Goal: Check status

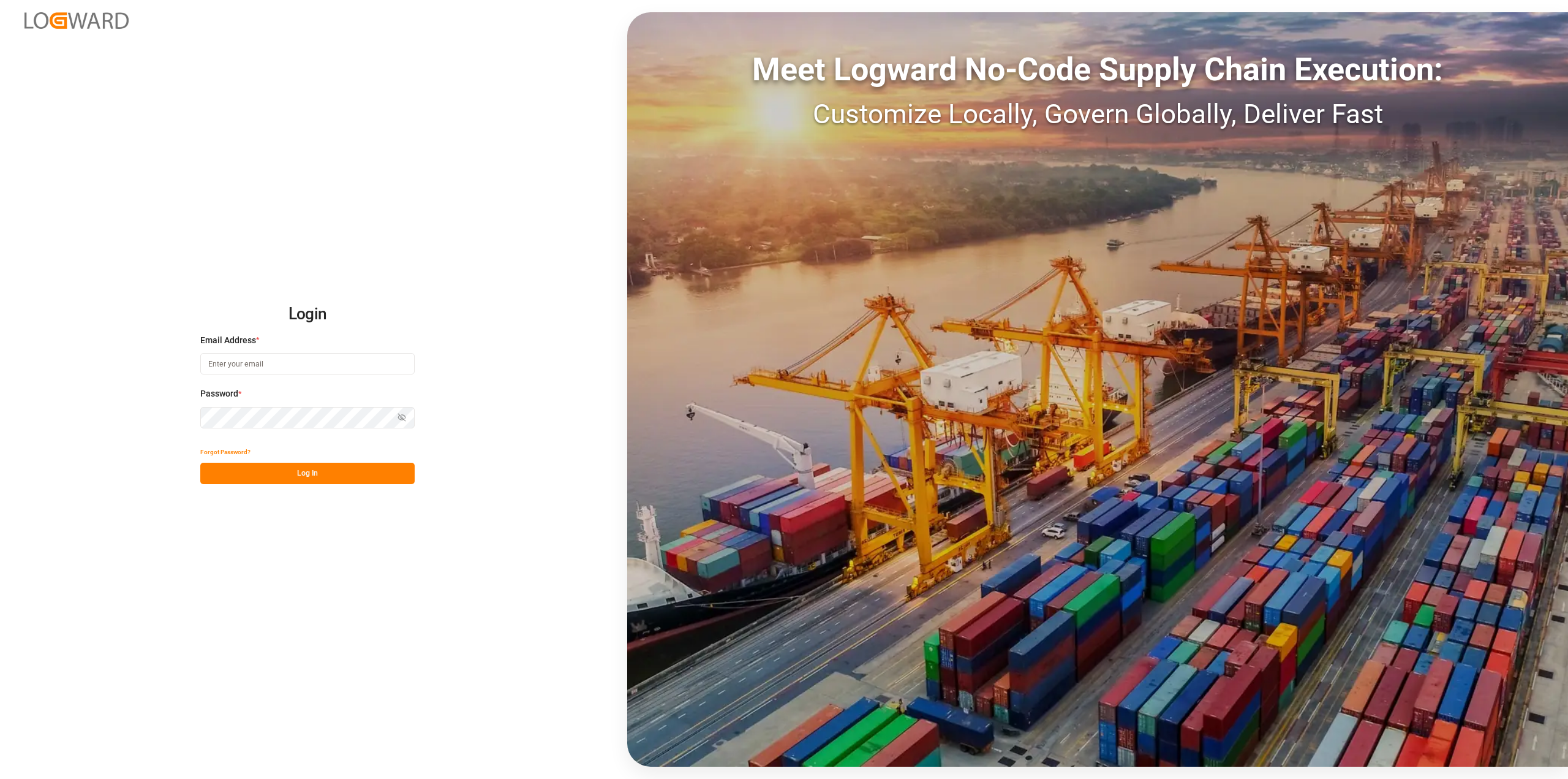
click at [266, 370] on input at bounding box center [307, 364] width 214 height 21
paste input "[EMAIL_ADDRESS][DOMAIN_NAME]"
type input "[EMAIL_ADDRESS][DOMAIN_NAME]"
click at [311, 467] on button "Log In" at bounding box center [307, 473] width 214 height 21
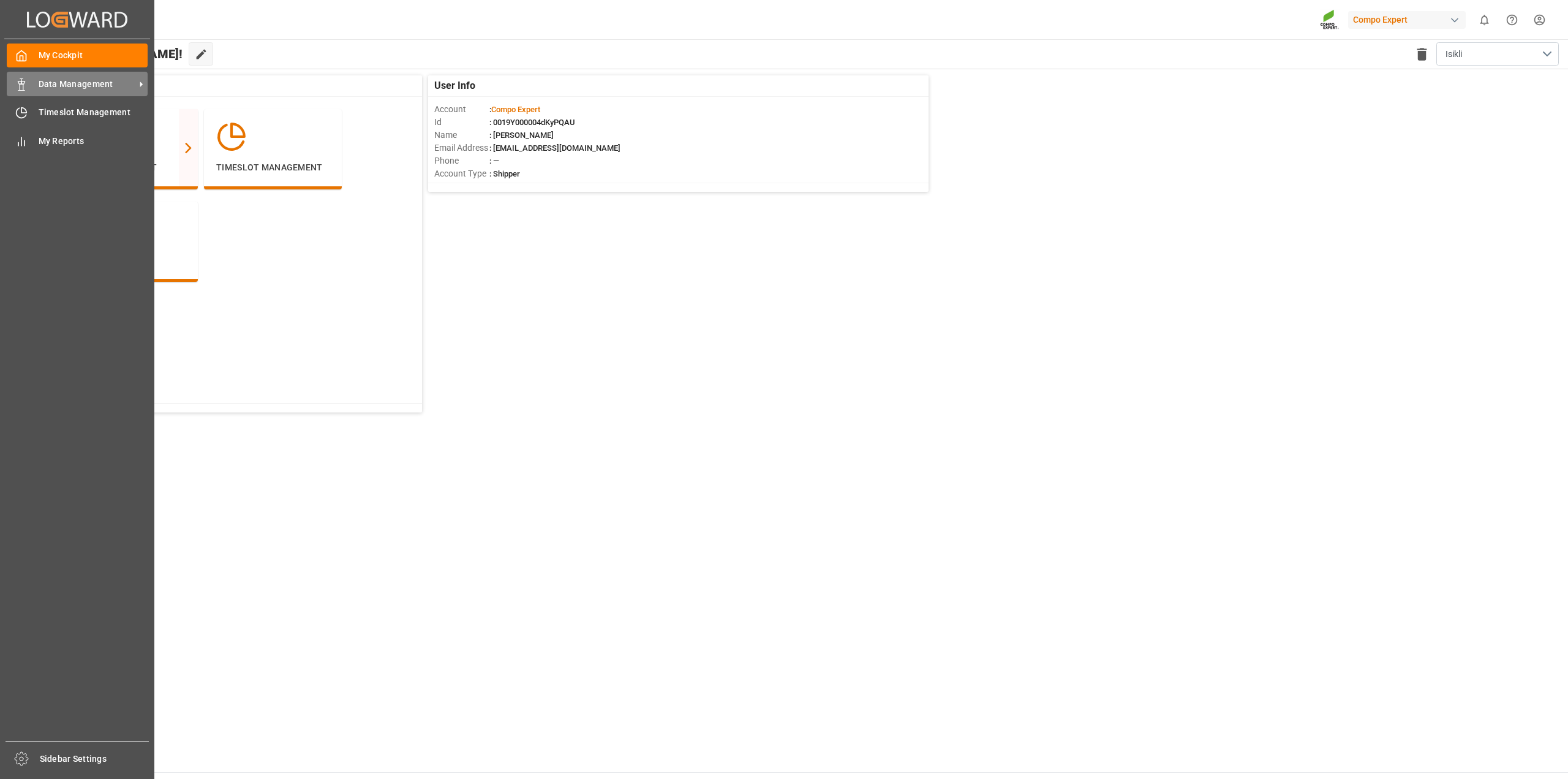
click at [81, 87] on span "Data Management" at bounding box center [87, 84] width 97 height 13
click at [78, 54] on span "My Cockpit" at bounding box center [93, 55] width 109 height 13
click at [92, 87] on span "Data Management" at bounding box center [87, 84] width 97 height 13
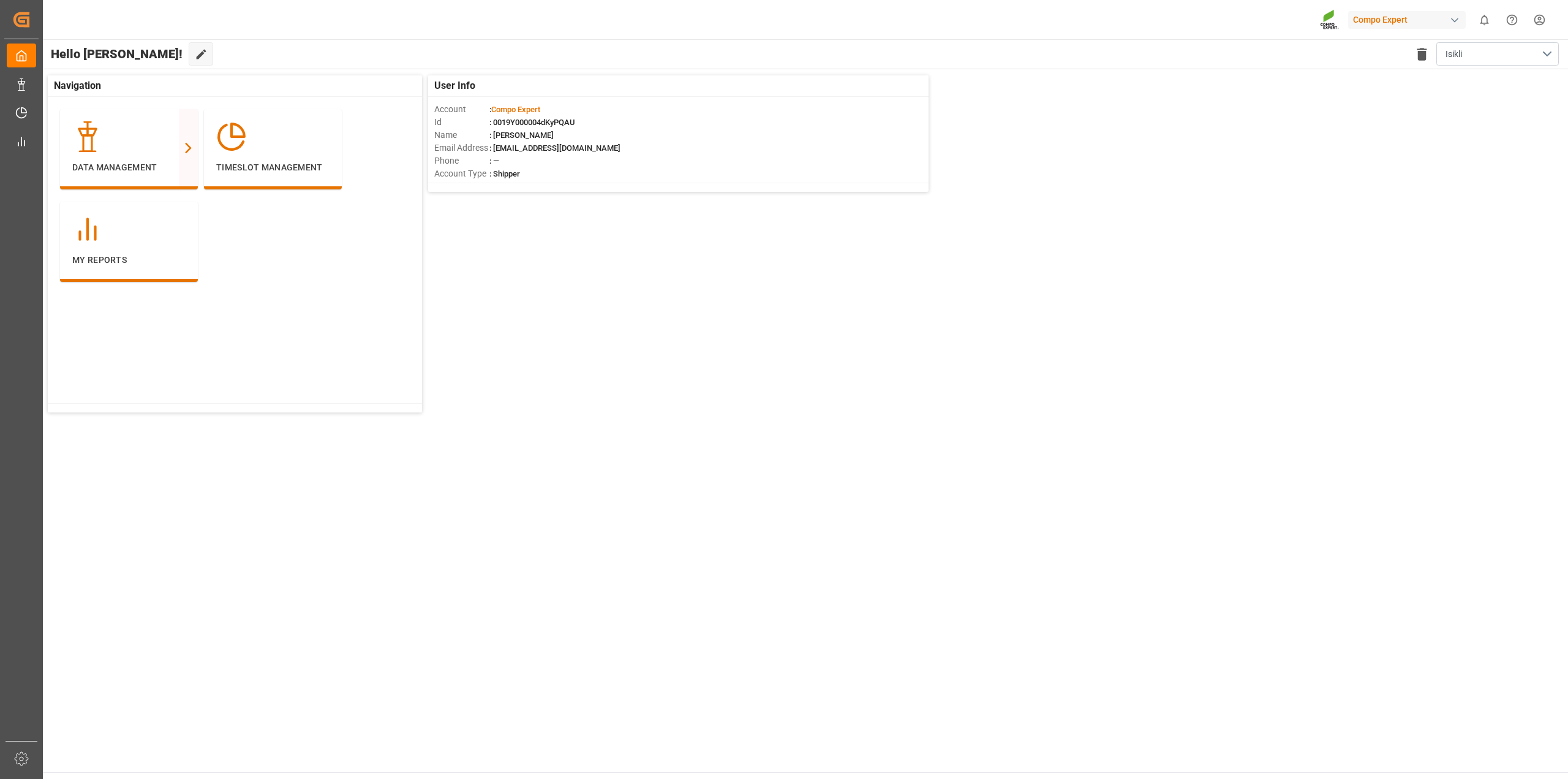
click at [711, 346] on div "User Info Account : Compo Expert Id : 0019Y000004dKyPQAU Name : [PERSON_NAME] E…" at bounding box center [804, 244] width 1526 height 349
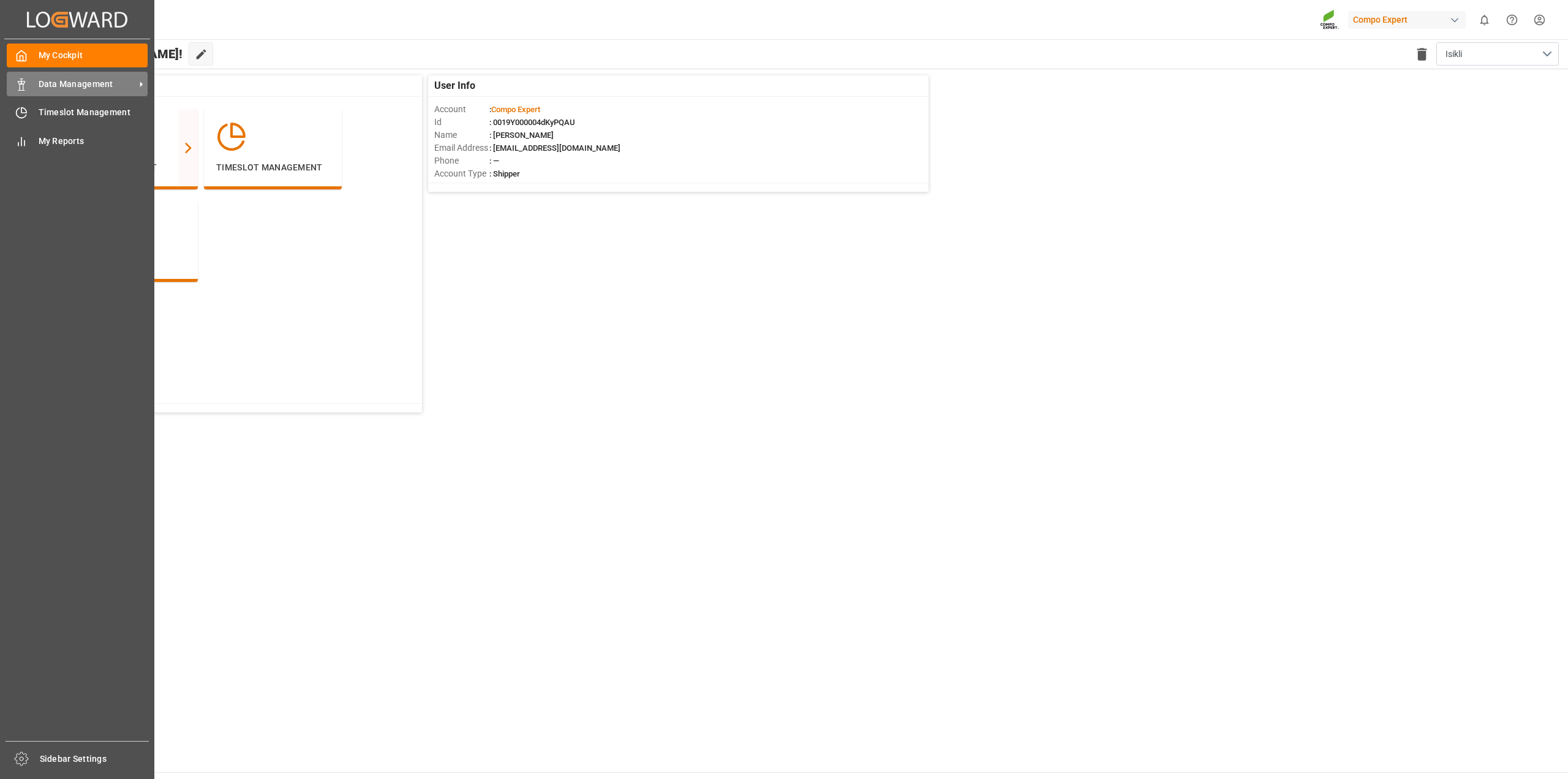
click at [138, 83] on icon at bounding box center [141, 84] width 13 height 13
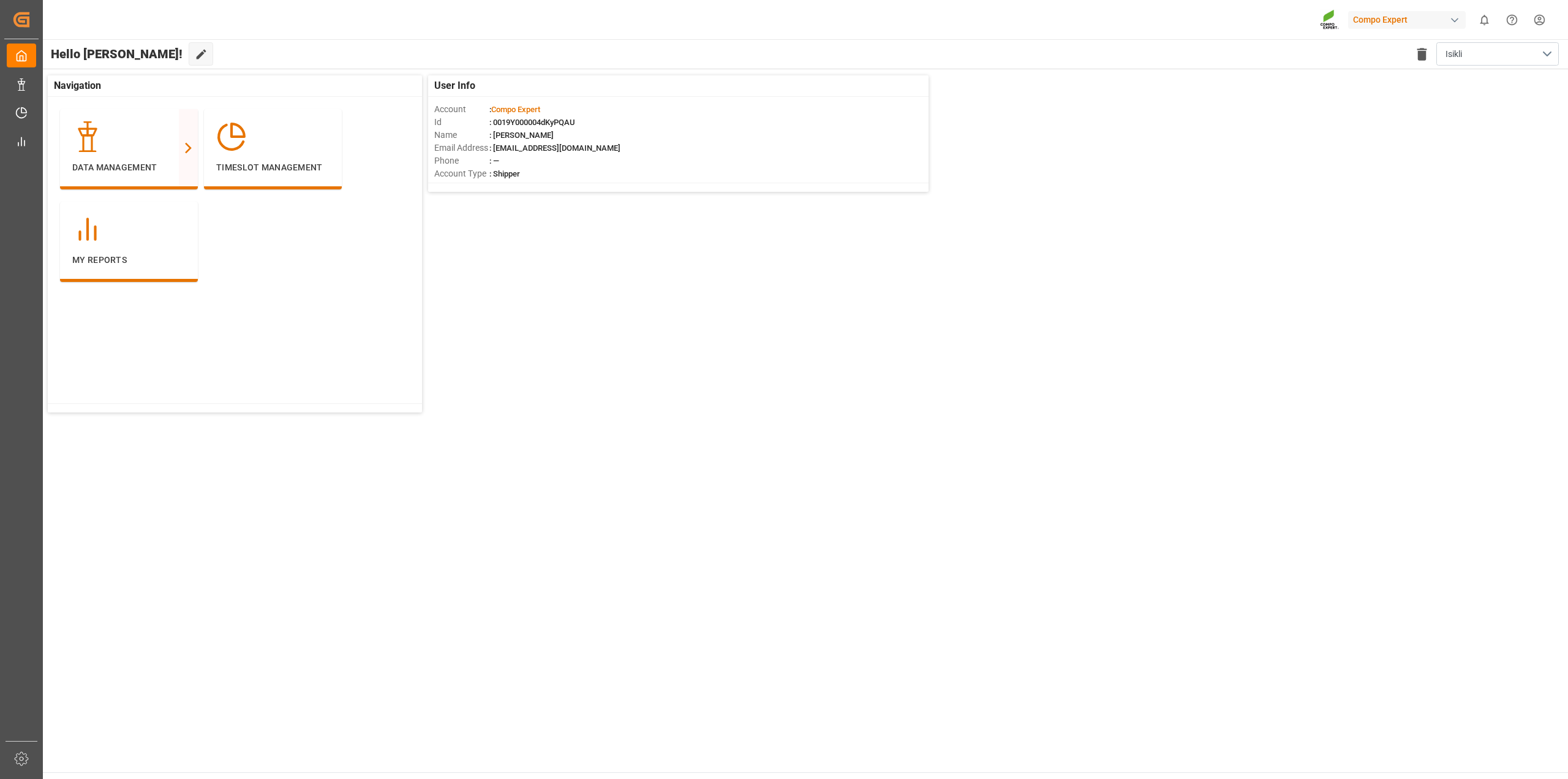
click at [503, 312] on div "User Info Account : Compo Expert Id : 0019Y000004dKyPQAU Name : [PERSON_NAME] E…" at bounding box center [804, 244] width 1526 height 349
click at [189, 49] on button "Edit Cockpit" at bounding box center [201, 53] width 25 height 23
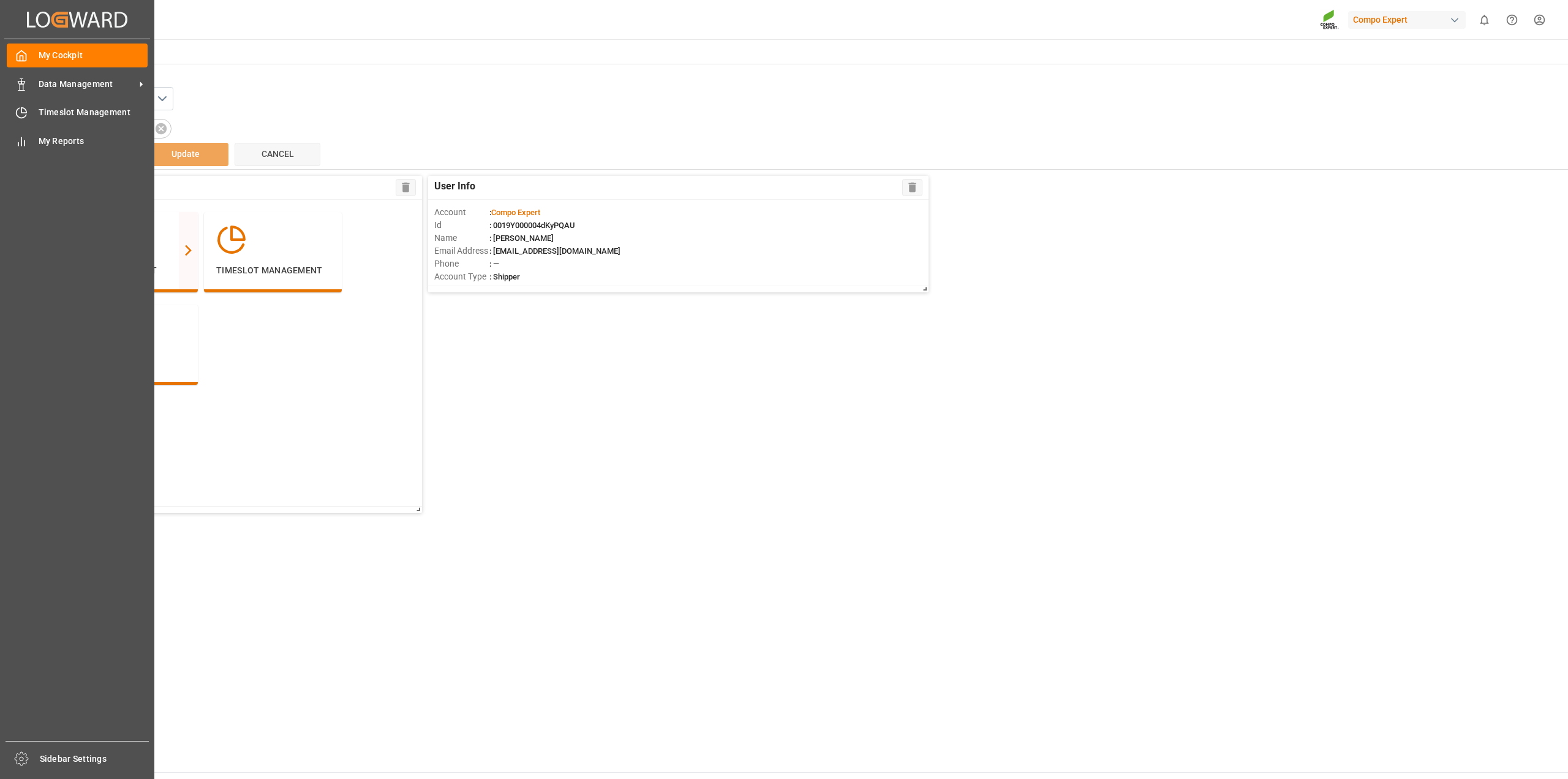
click at [73, 19] on icon "Created by potrace 1.15, written by [PERSON_NAME] [DATE]-[DATE]" at bounding box center [77, 19] width 101 height 19
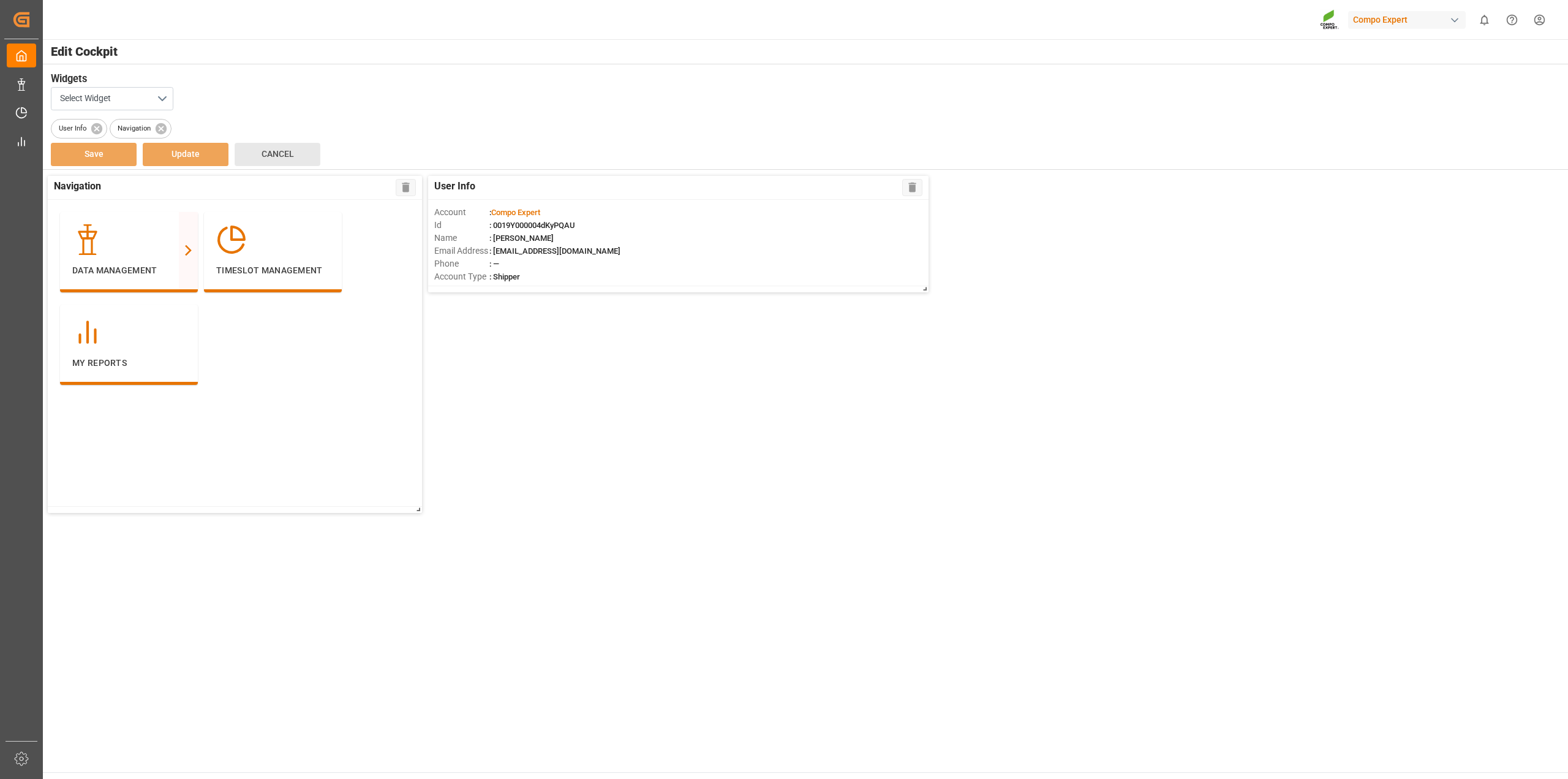
click at [278, 152] on span "Cancel" at bounding box center [278, 154] width 33 height 10
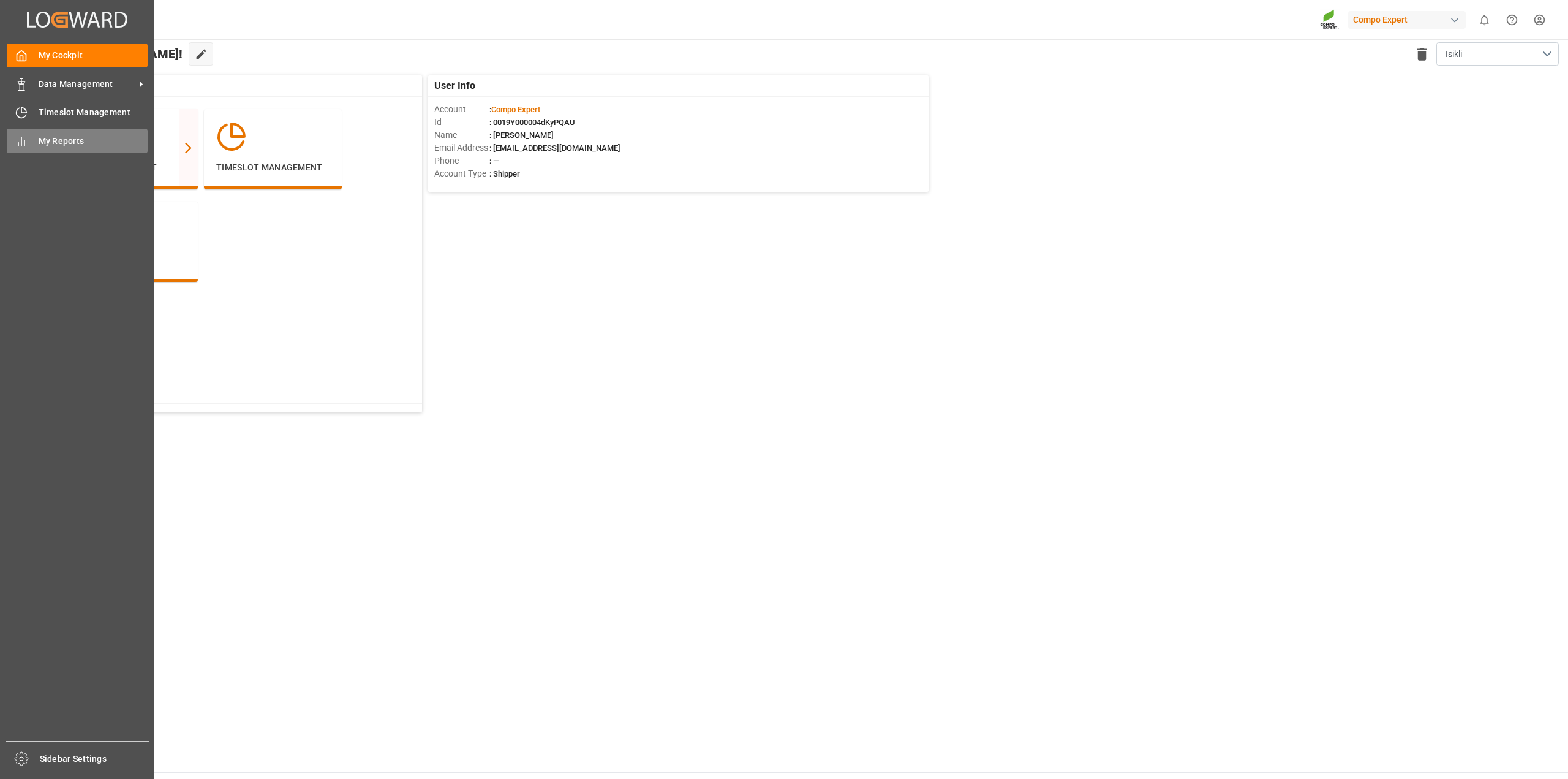
click at [74, 132] on div "My Reports My Reports" at bounding box center [77, 141] width 141 height 24
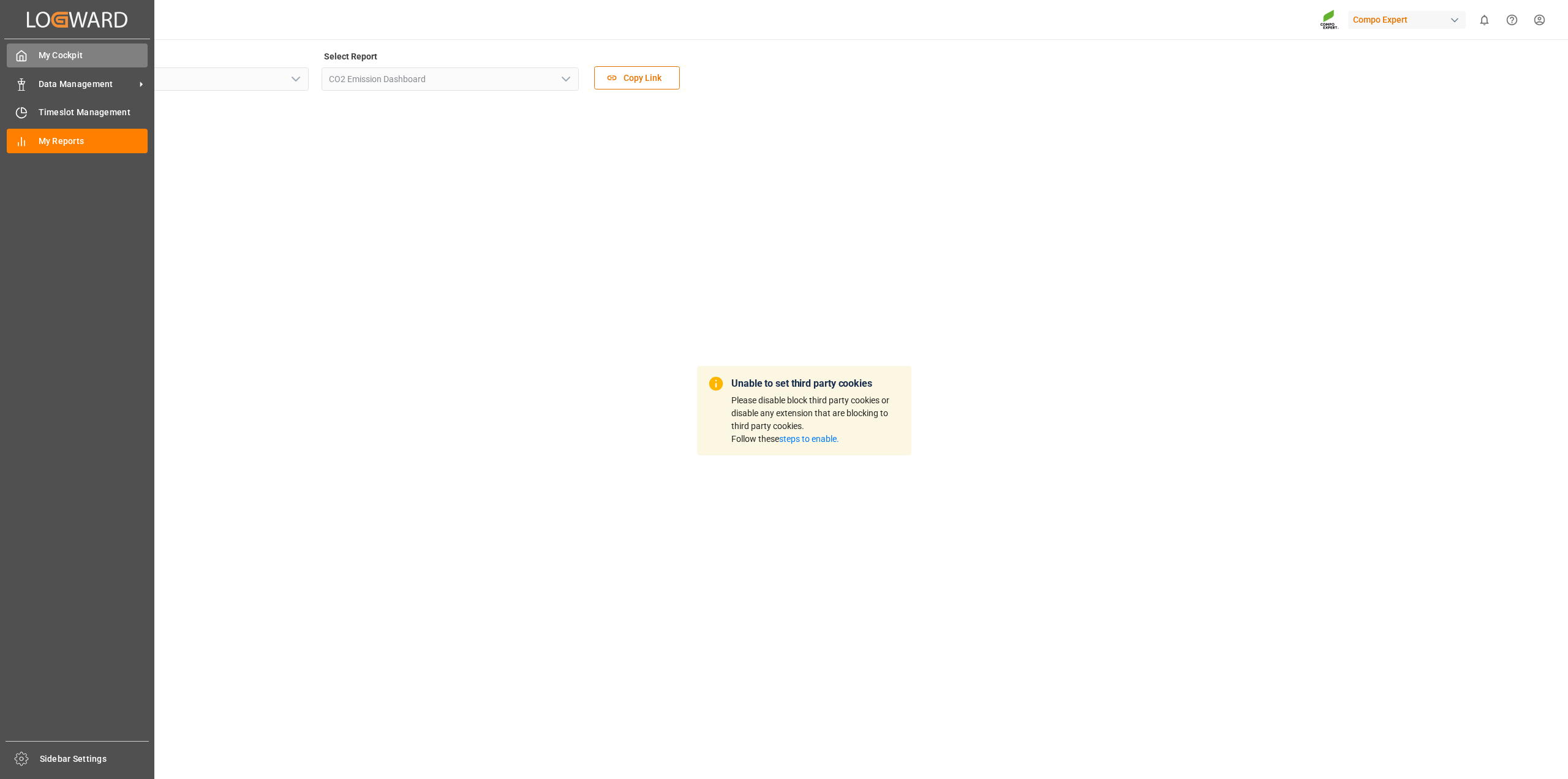
click at [49, 55] on span "My Cockpit" at bounding box center [93, 55] width 109 height 13
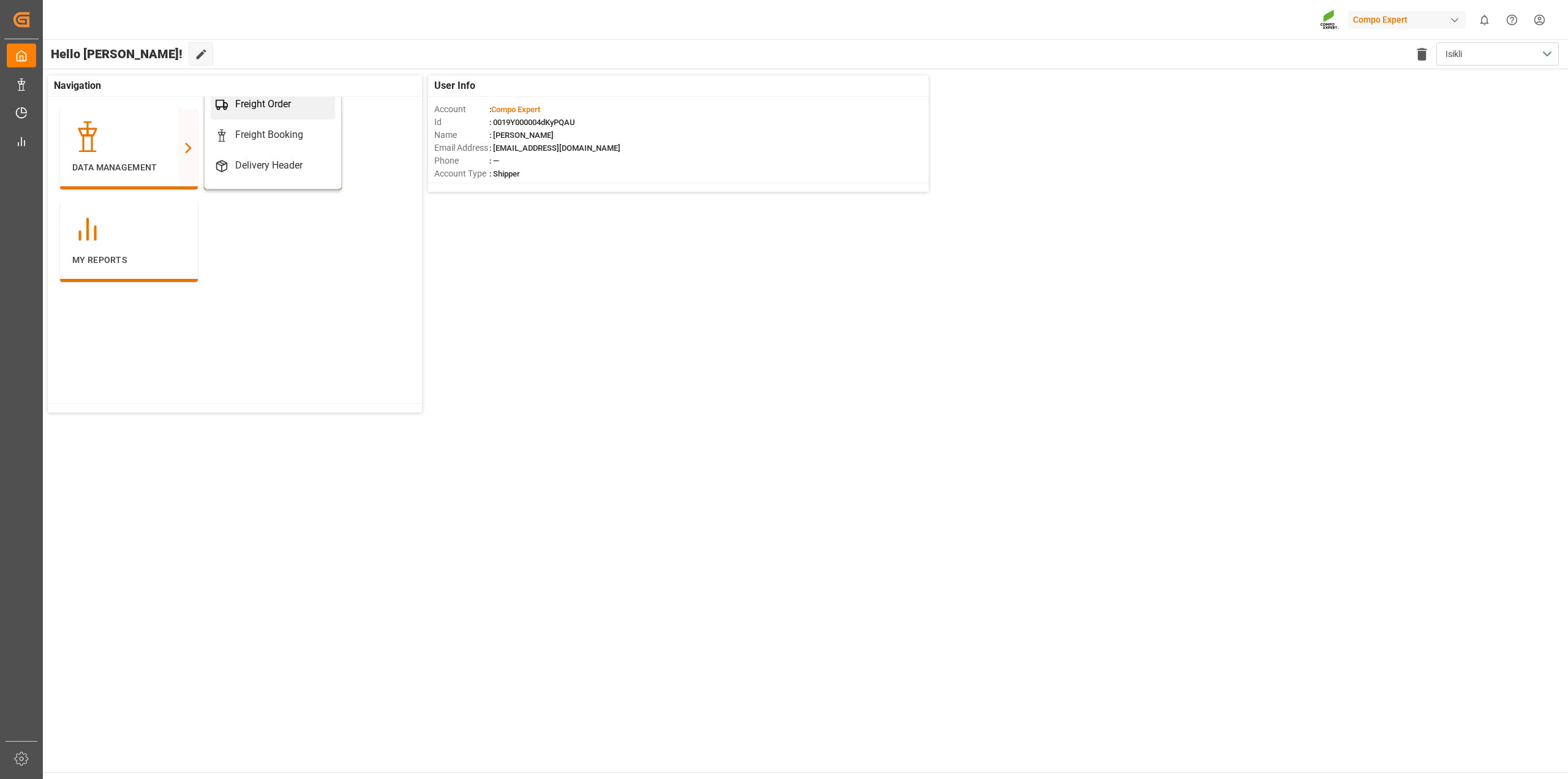
click at [296, 107] on div "Freight Order" at bounding box center [273, 104] width 115 height 15
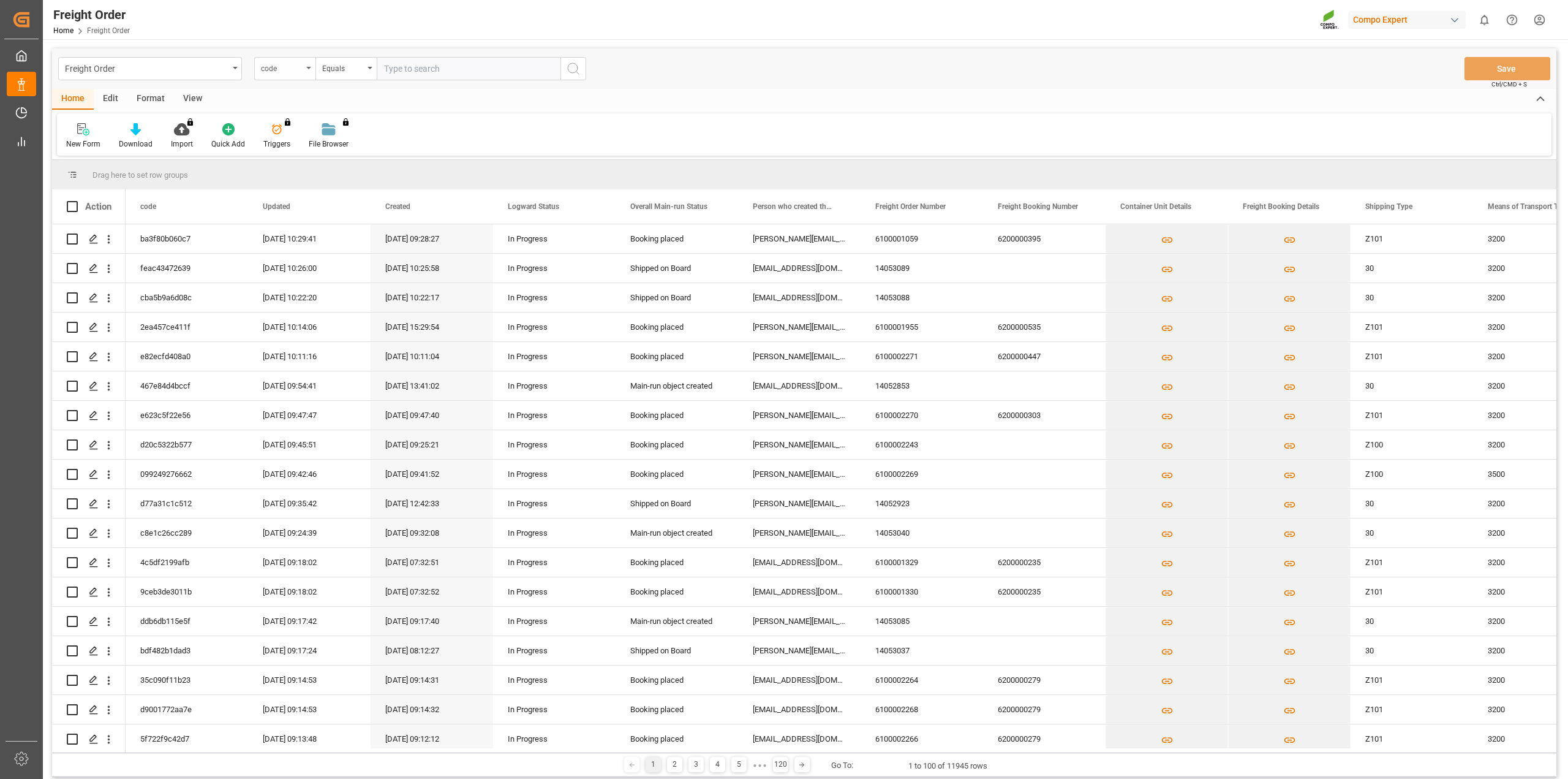
click at [310, 71] on div "code" at bounding box center [285, 68] width 61 height 23
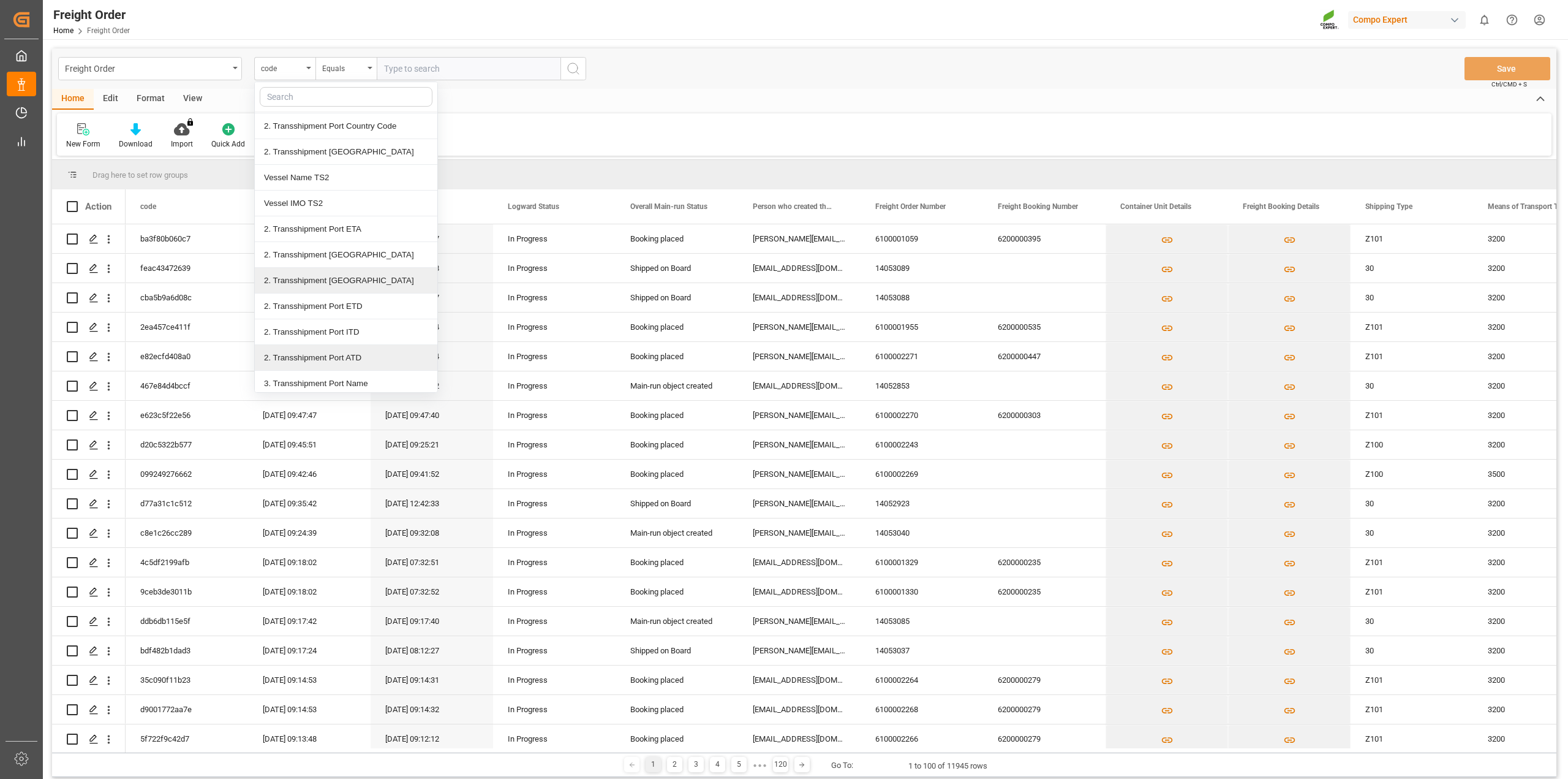
scroll to position [2328, 0]
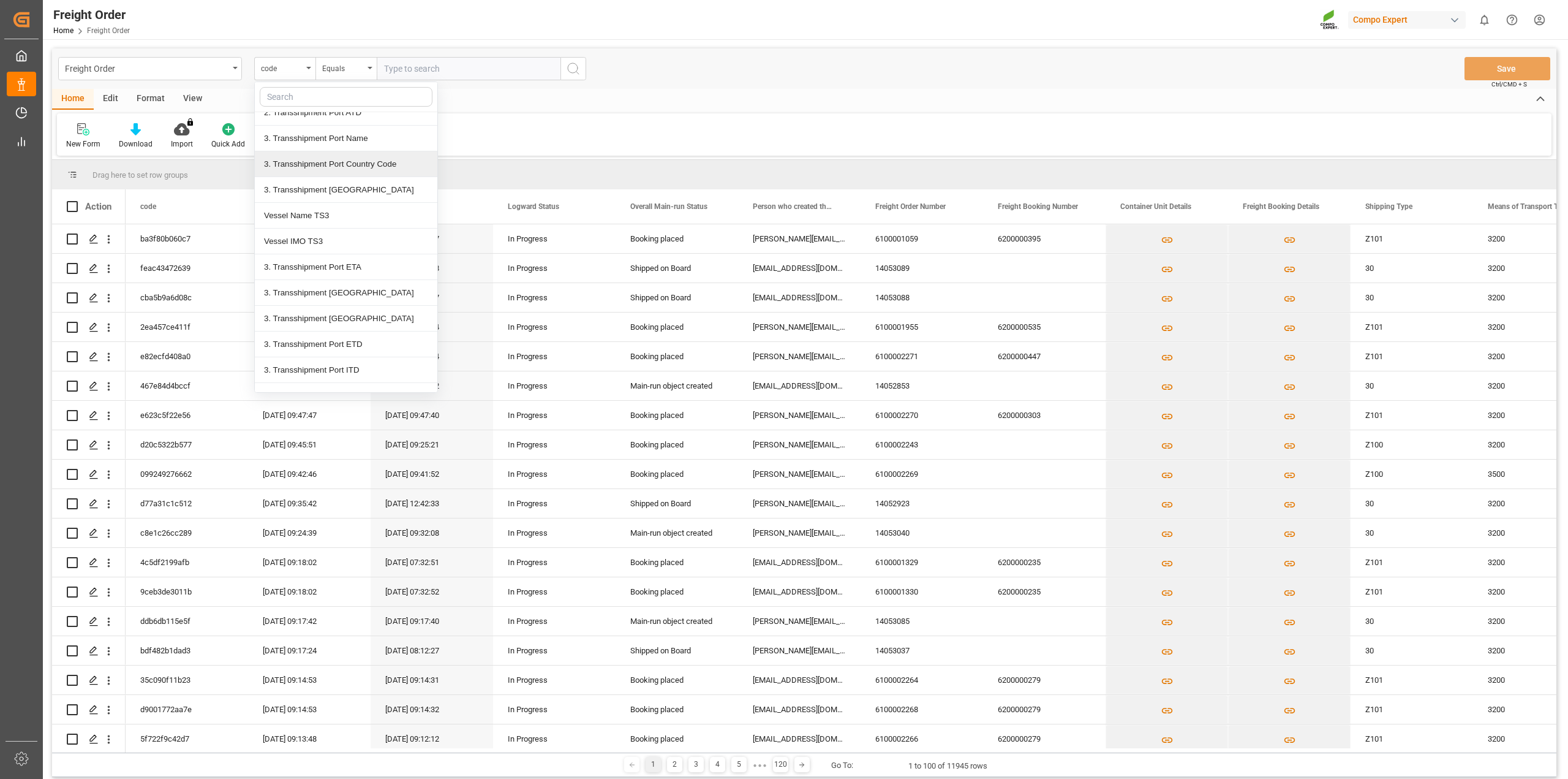
click at [510, 125] on div "New Form Download Import You don't have permission for this feature. Contact ad…" at bounding box center [804, 134] width 1495 height 42
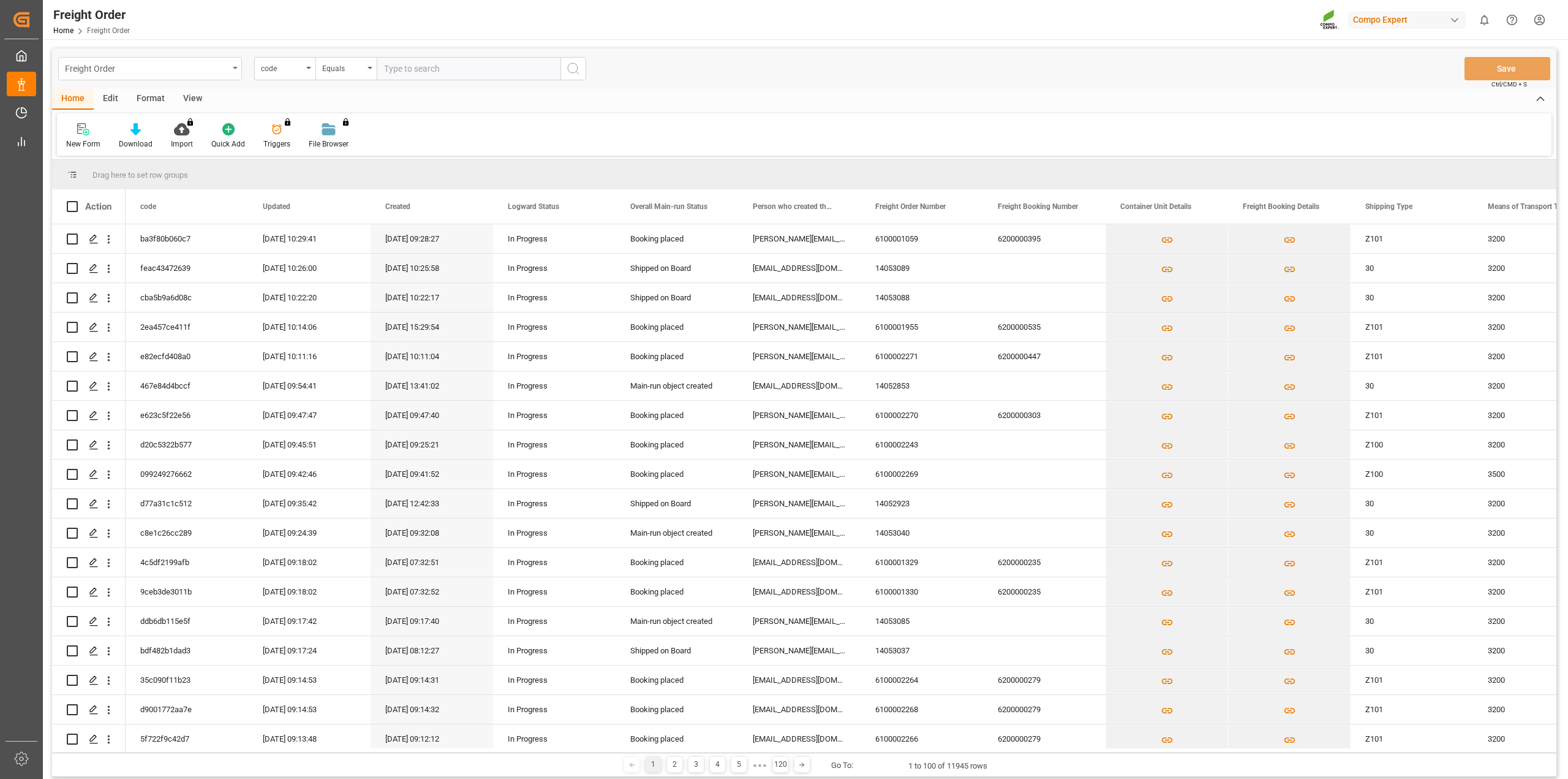
click at [129, 68] on div "Freight Order" at bounding box center [146, 67] width 163 height 15
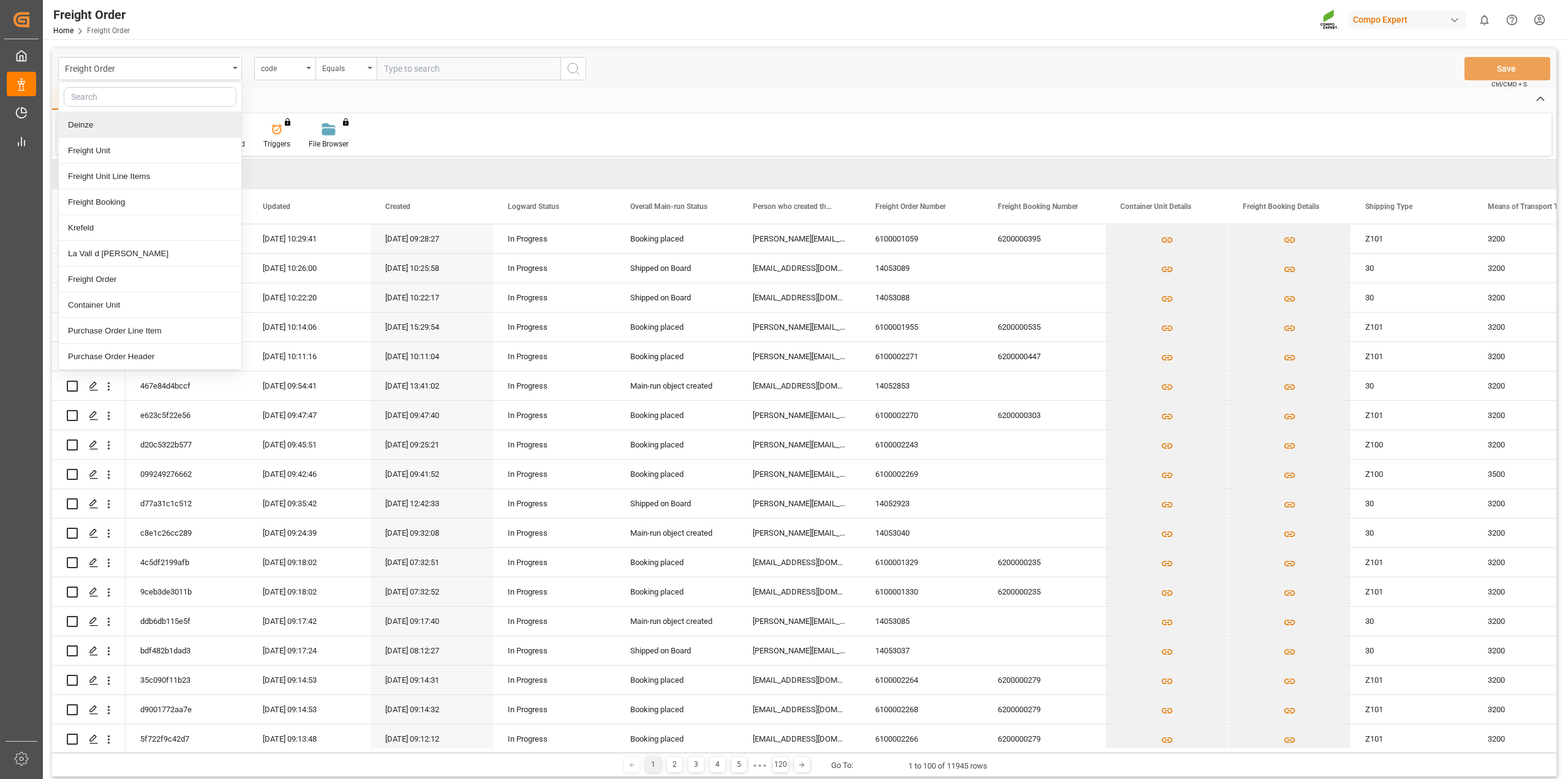
click at [489, 136] on div "New Form Download Import You don't have permission for this feature. Contact ad…" at bounding box center [804, 134] width 1495 height 42
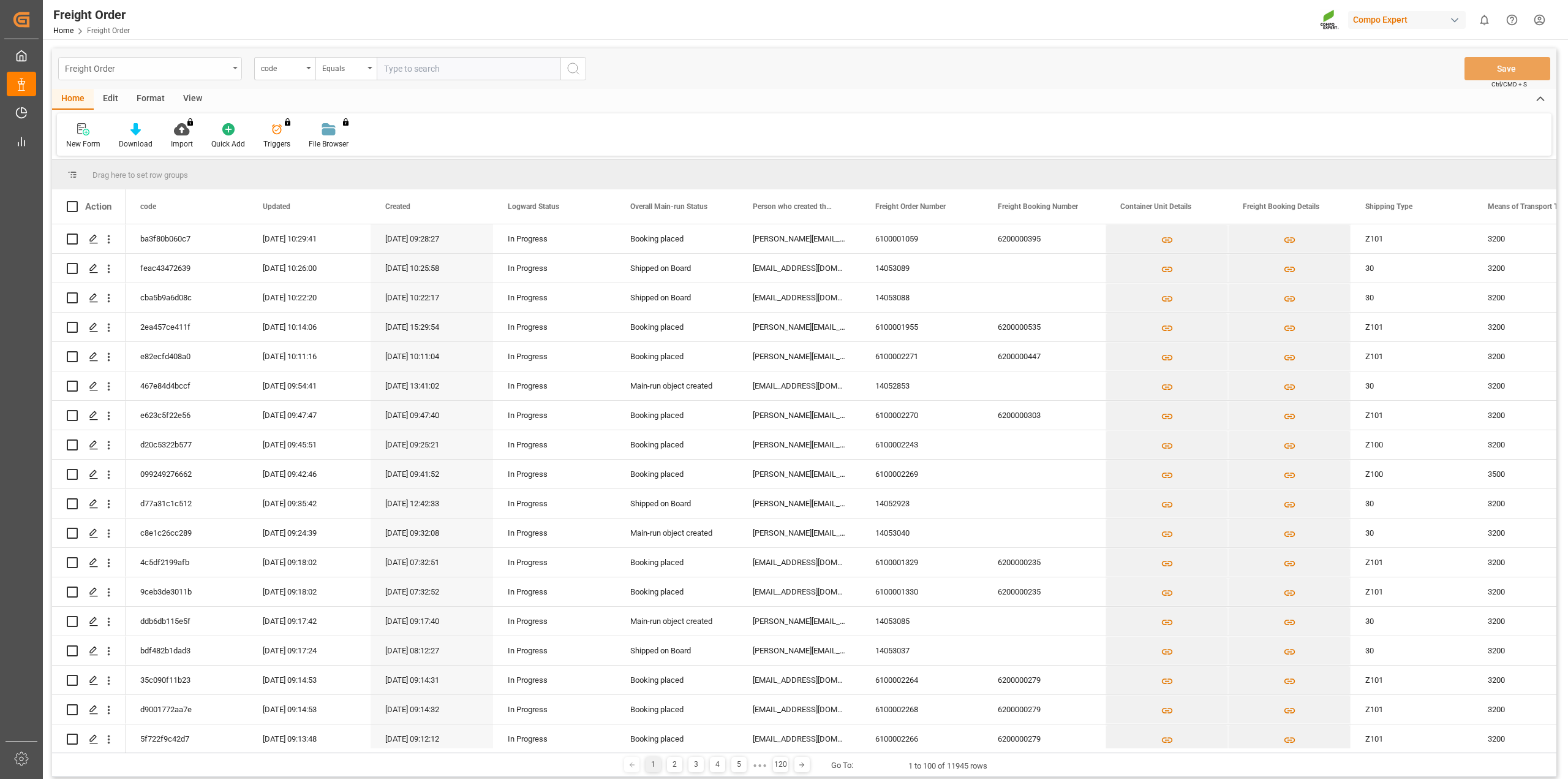
click at [213, 70] on div "Freight Order" at bounding box center [146, 67] width 163 height 15
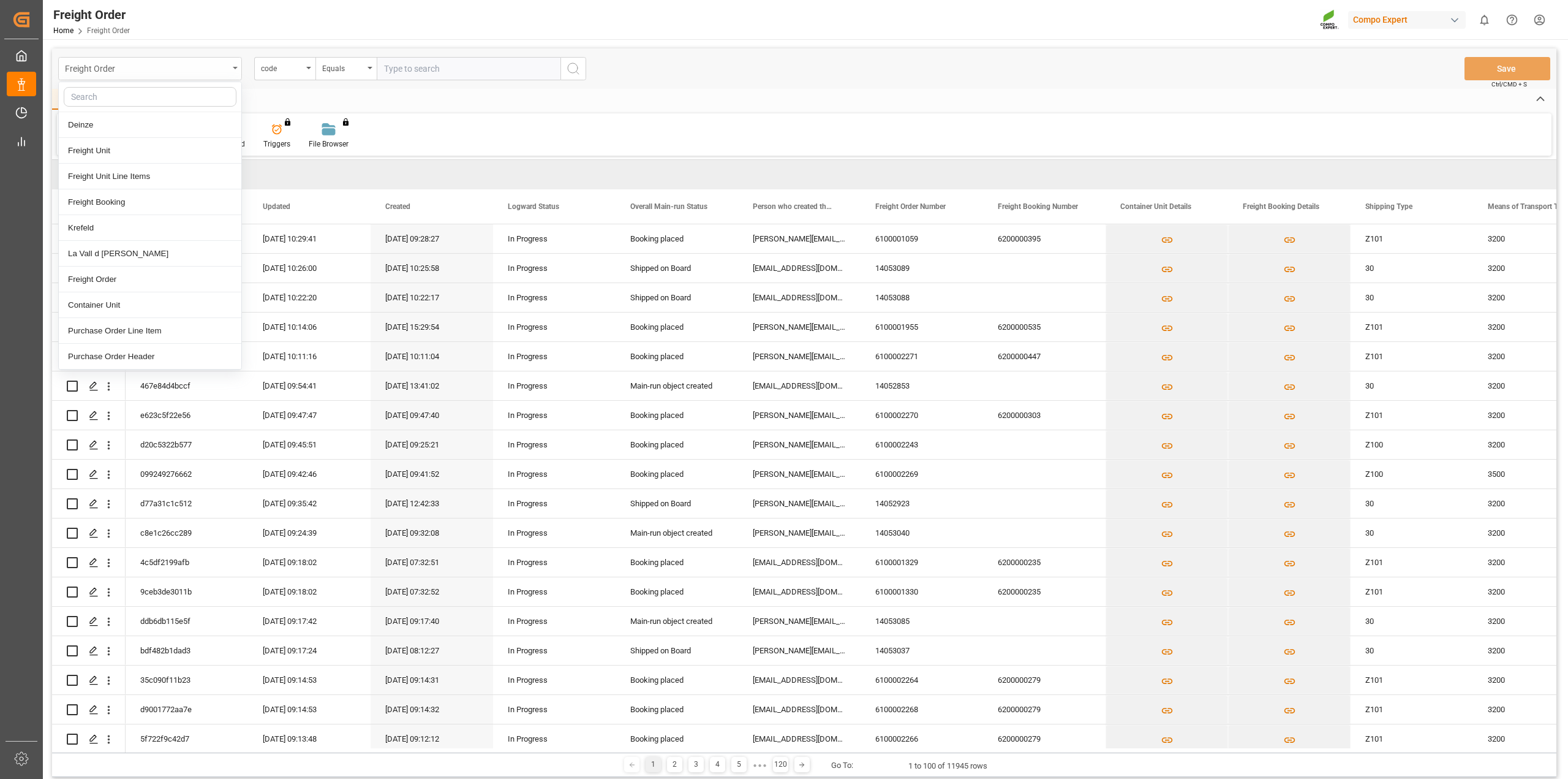
click at [213, 70] on div "Freight Order" at bounding box center [146, 67] width 163 height 15
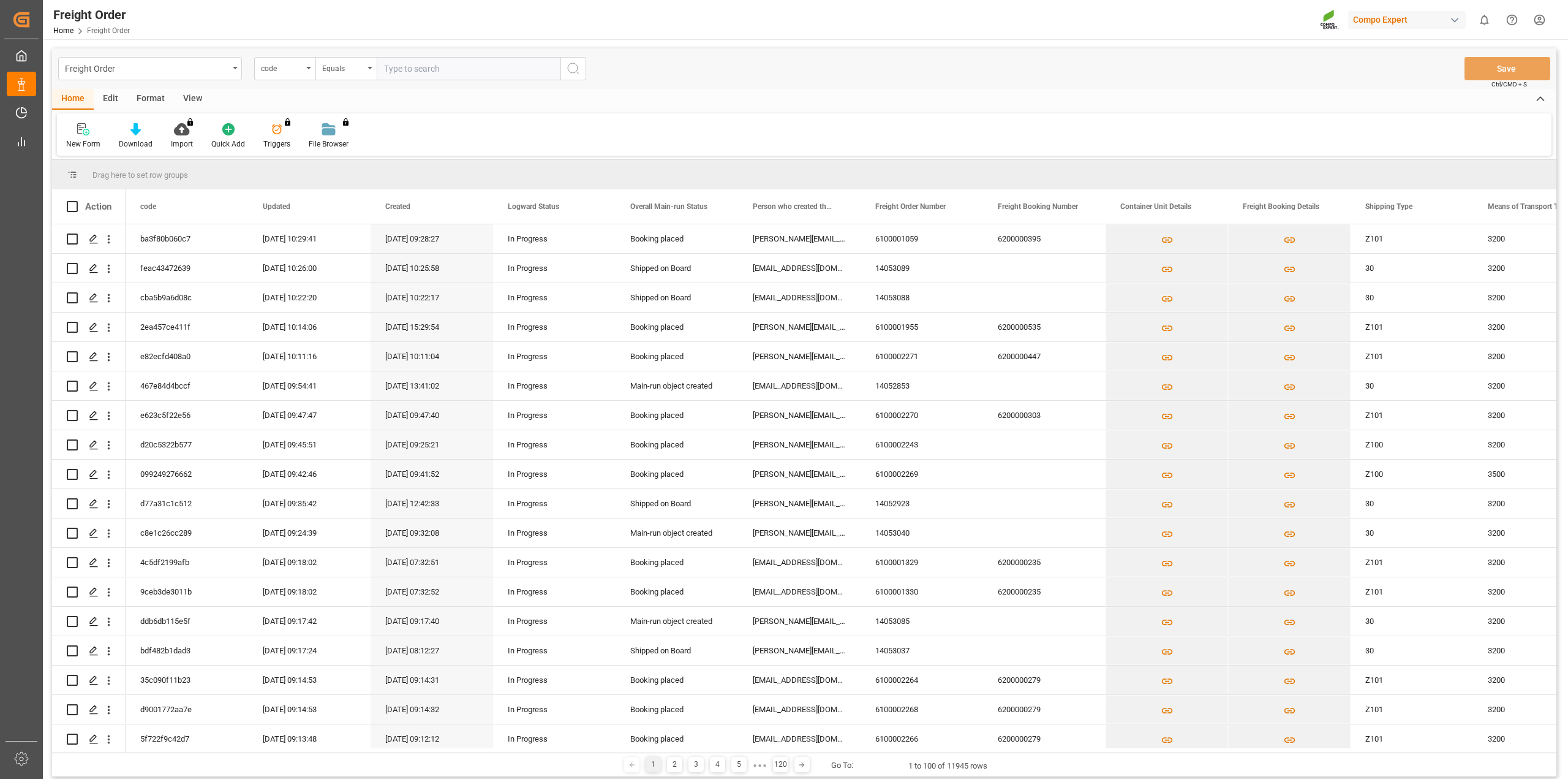
click at [400, 69] on input "text" at bounding box center [468, 68] width 183 height 23
click at [459, 78] on input "text" at bounding box center [468, 68] width 183 height 23
click at [412, 76] on input "text" at bounding box center [468, 68] width 183 height 23
paste input "2000000081"
type input "2000000081"
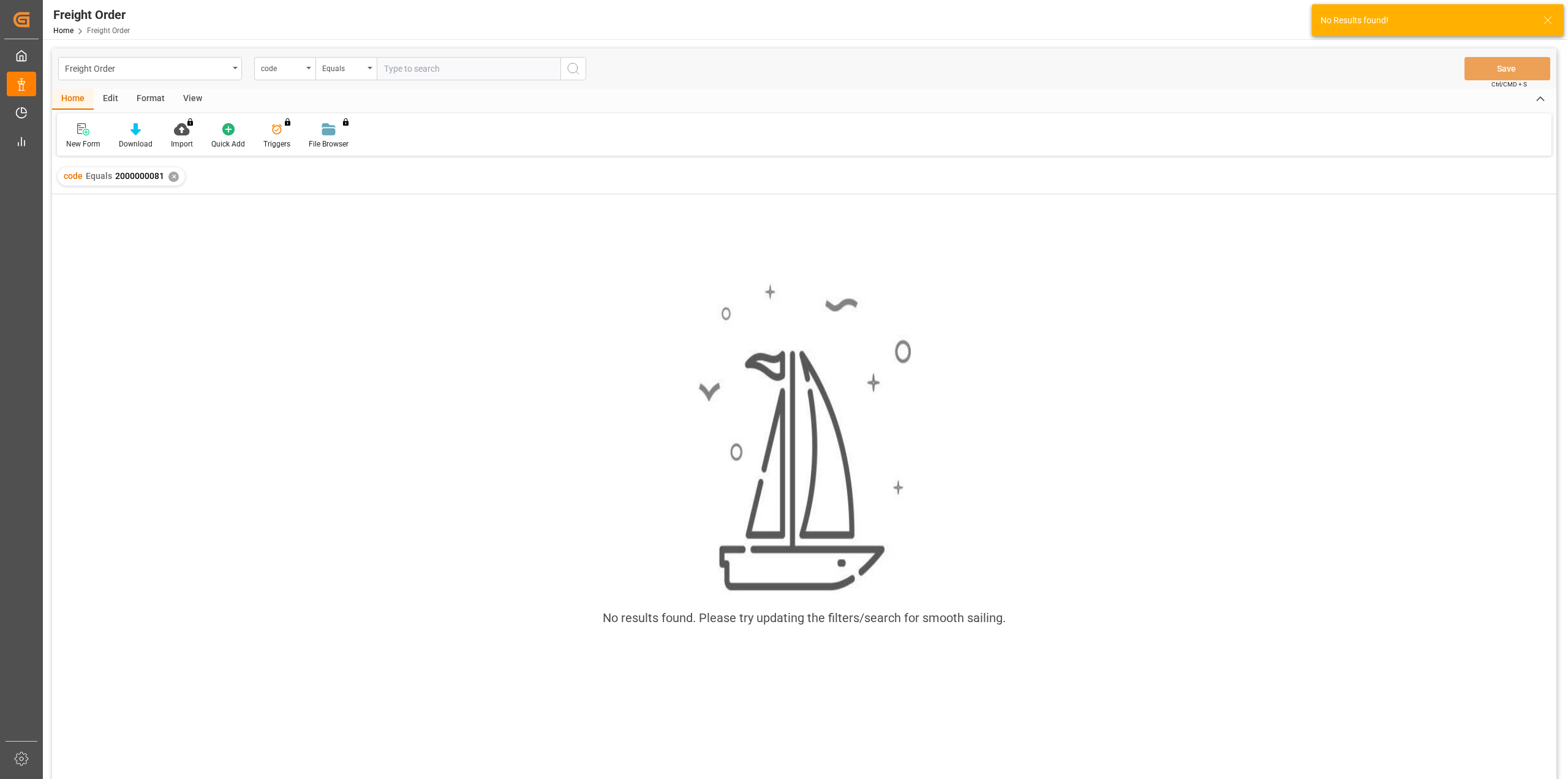
click at [138, 177] on span "2000000081" at bounding box center [139, 176] width 49 height 10
click at [282, 71] on div "code" at bounding box center [282, 67] width 41 height 14
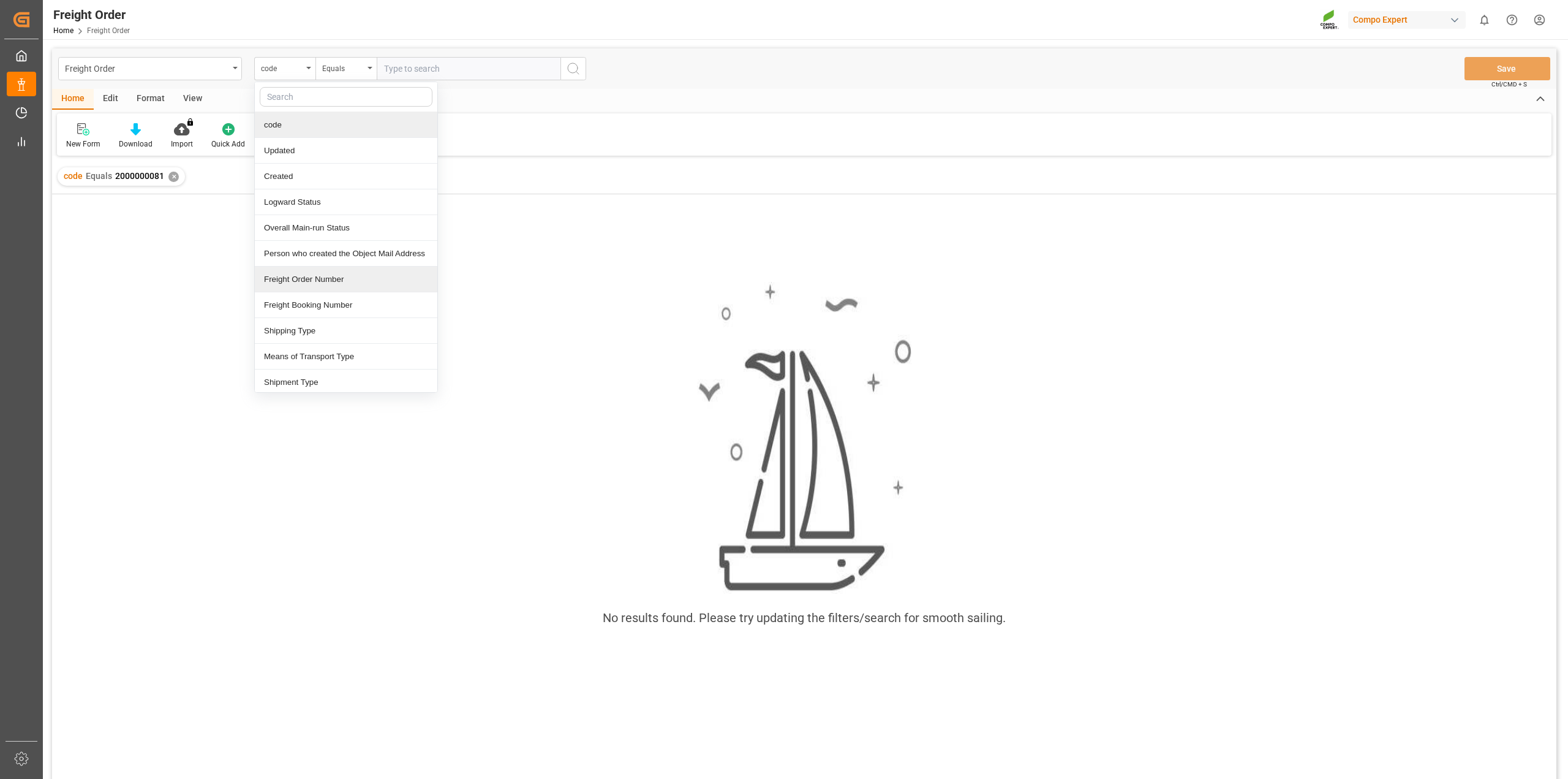
click at [364, 280] on div "Freight Order Number" at bounding box center [346, 279] width 183 height 26
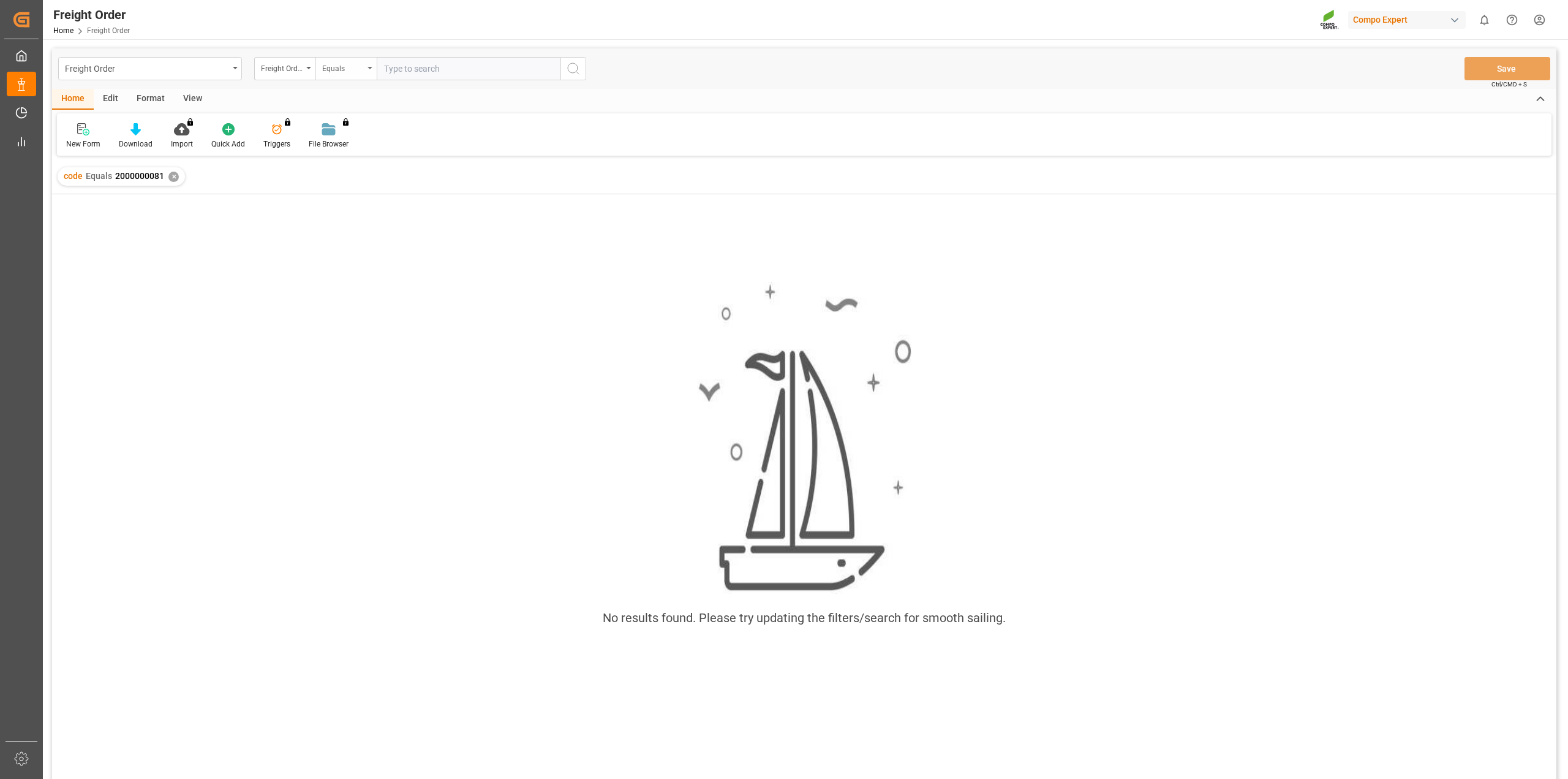
click at [346, 75] on div "Equals" at bounding box center [346, 68] width 61 height 23
click at [374, 155] on div "Fuzzy search" at bounding box center [408, 151] width 183 height 26
click at [440, 71] on input "text" at bounding box center [468, 68] width 183 height 23
paste input "2000000081"
type input "2000000081"
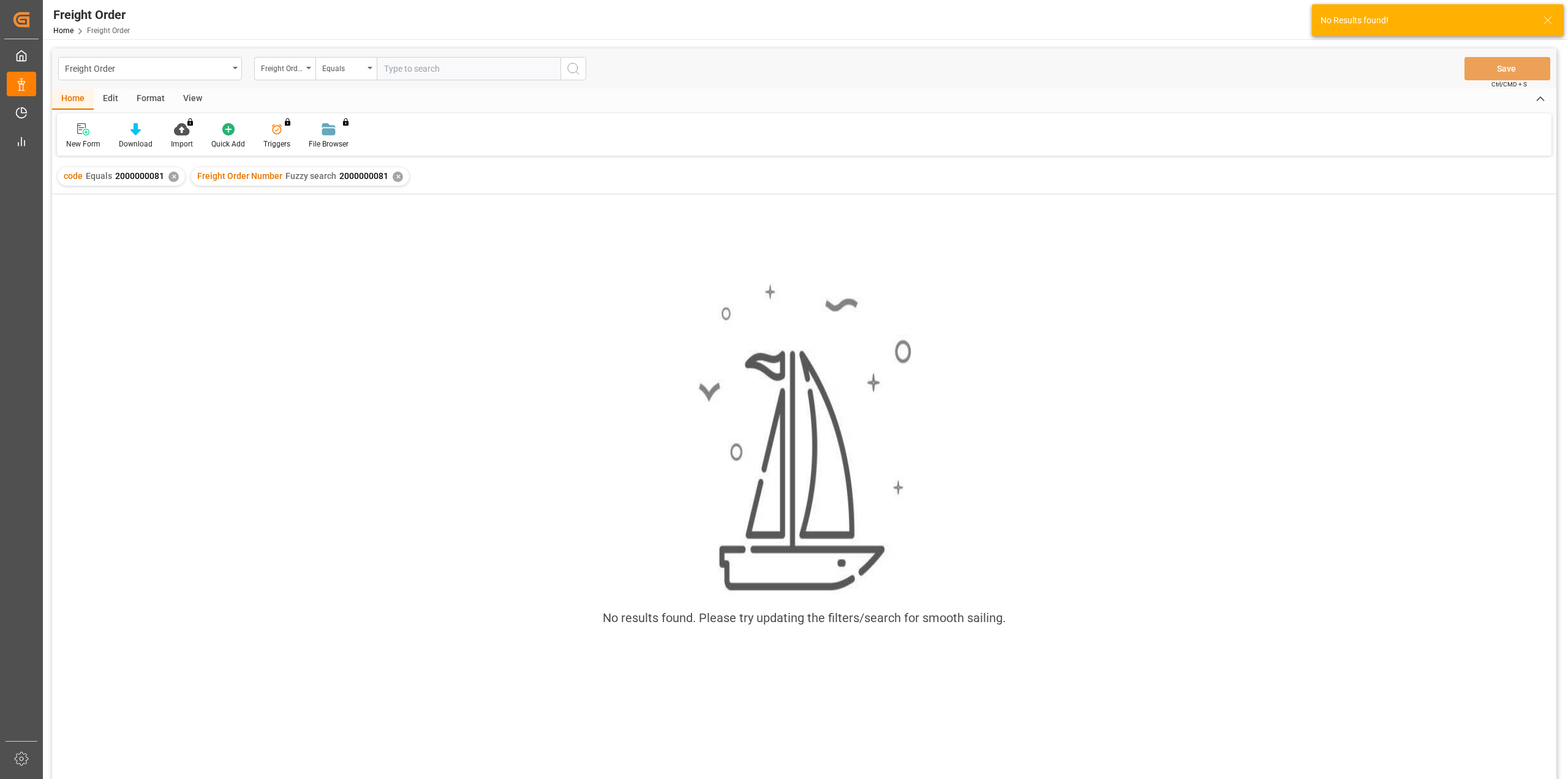
click at [176, 175] on div "✕" at bounding box center [173, 177] width 11 height 11
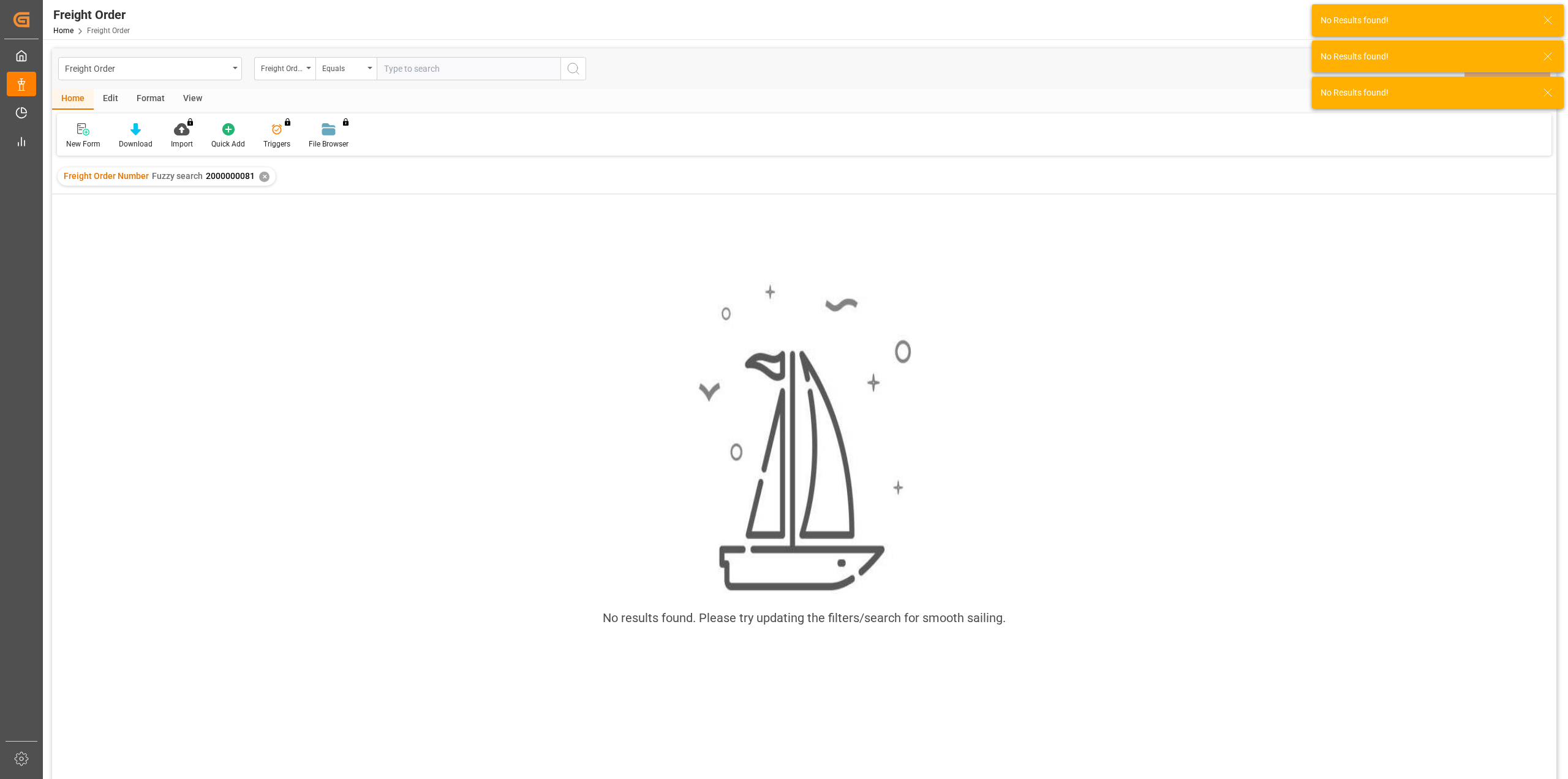
click at [416, 68] on input "text" at bounding box center [468, 68] width 183 height 23
click at [262, 182] on div "Freight Order Number Fuzzy search 2000000081 ✕" at bounding box center [166, 177] width 218 height 19
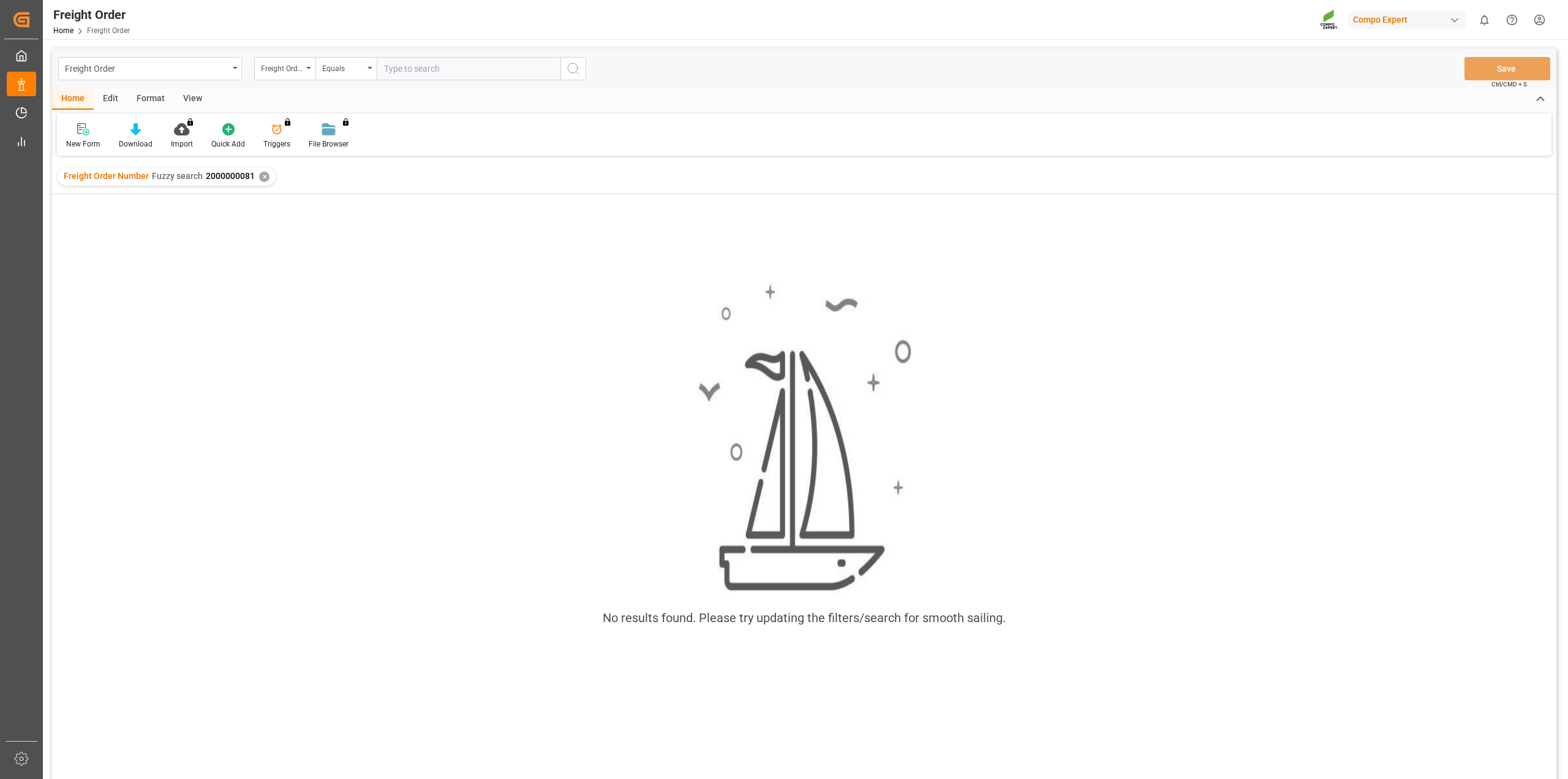
click at [262, 180] on div "✕" at bounding box center [264, 177] width 11 height 11
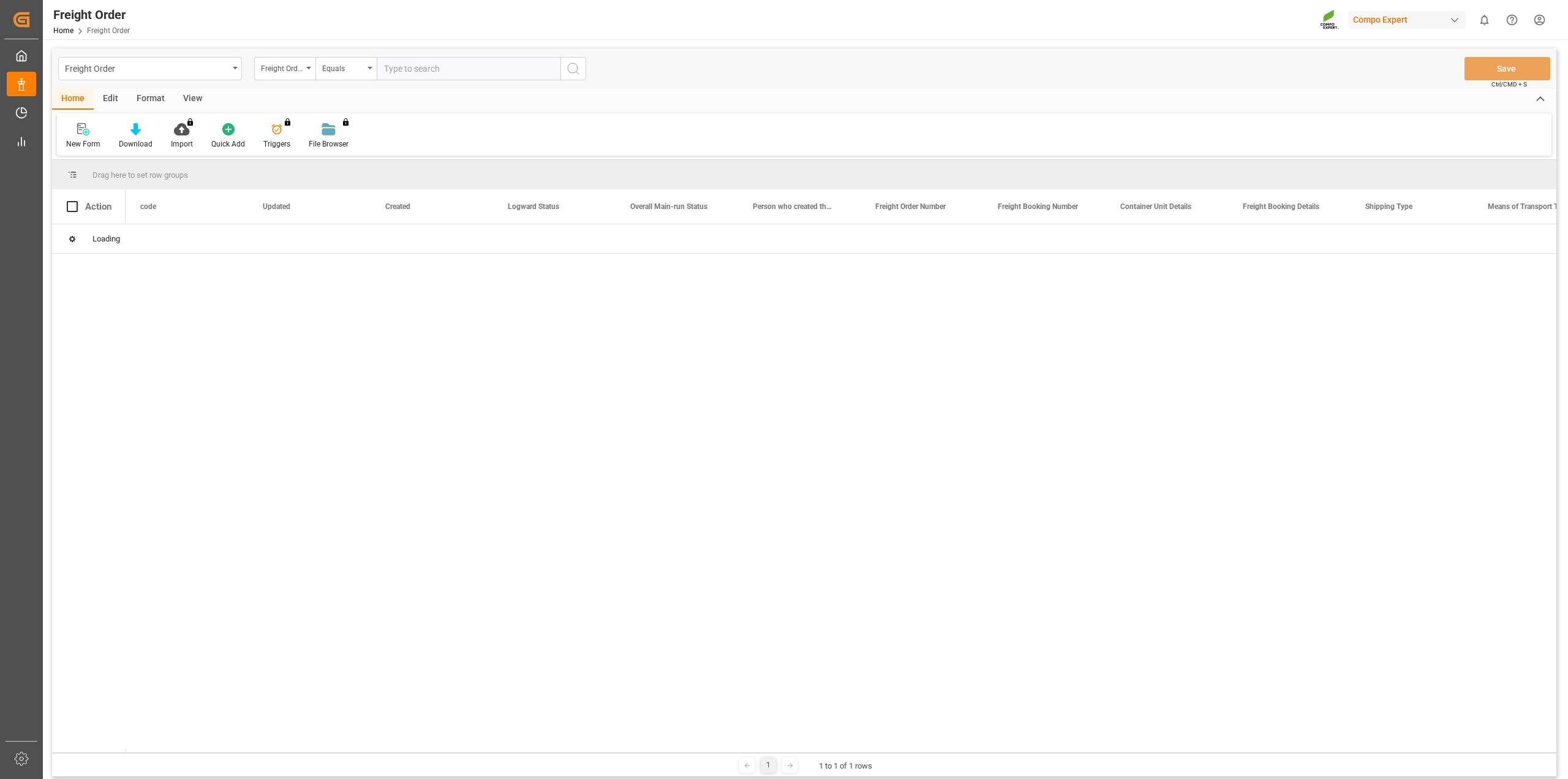
click at [369, 73] on div "Equals" at bounding box center [346, 68] width 61 height 23
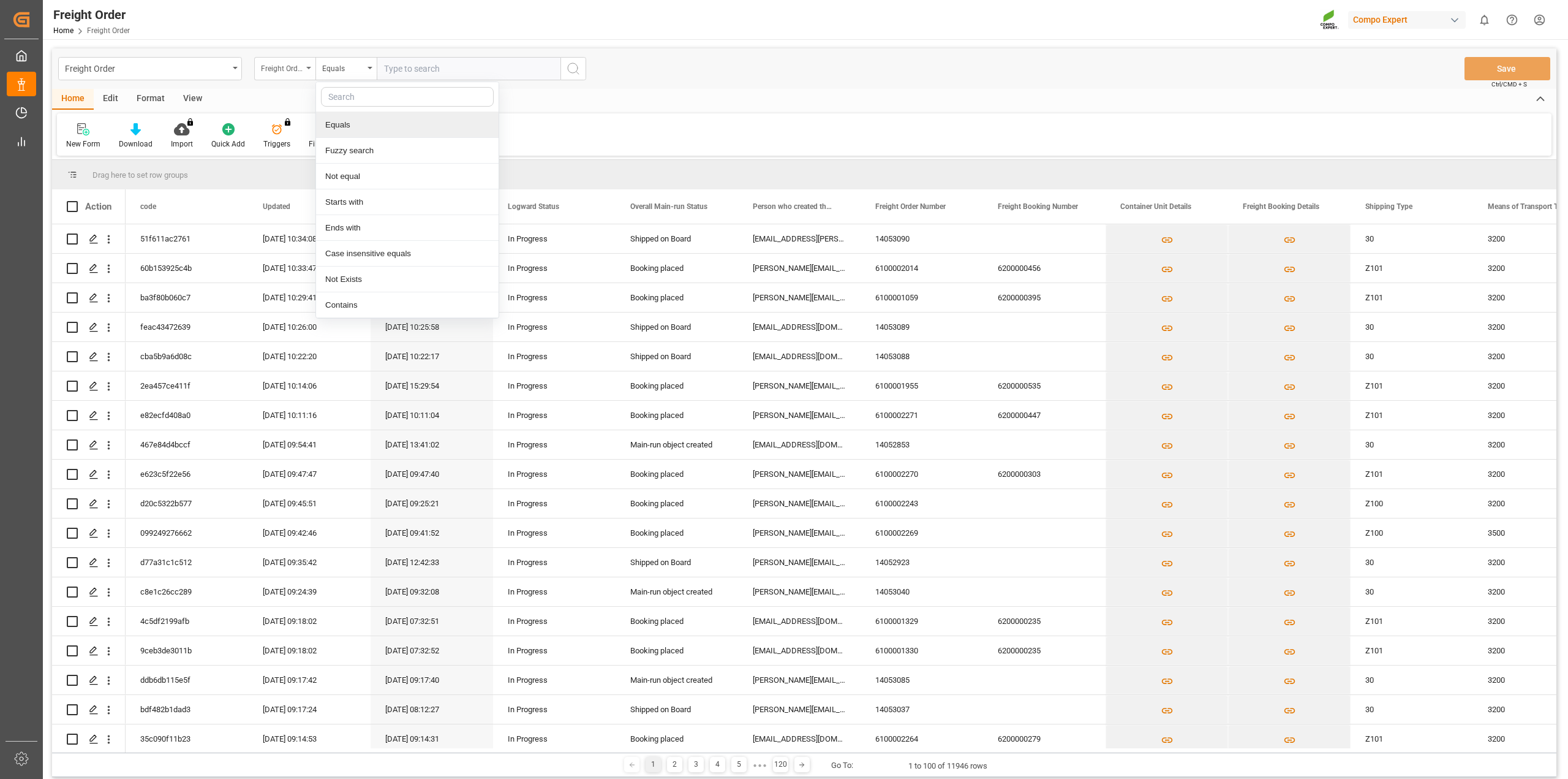
click at [310, 65] on div "Freight Order Number" at bounding box center [285, 68] width 61 height 23
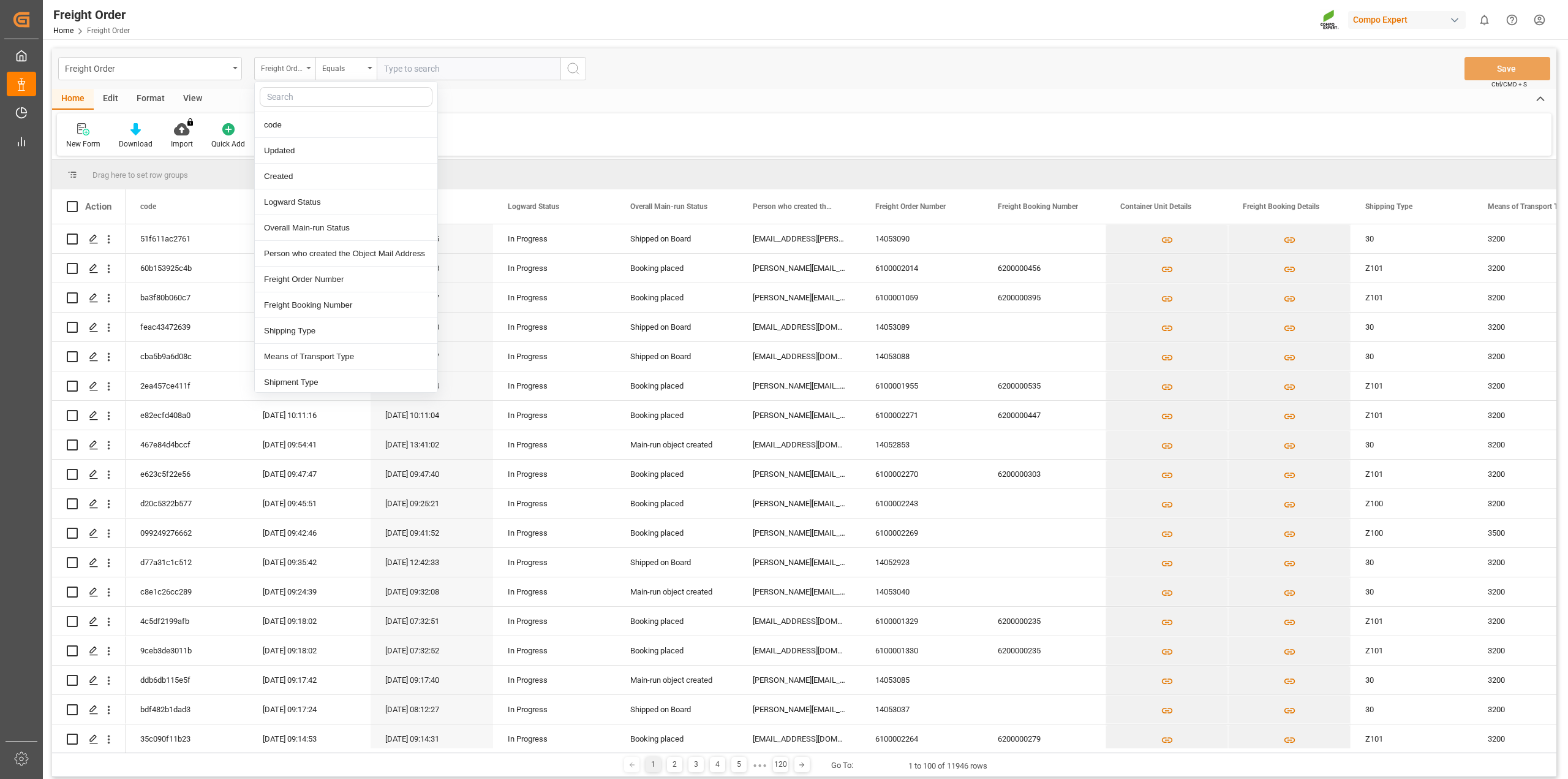
click at [310, 65] on div "Freight Order Number" at bounding box center [285, 68] width 61 height 23
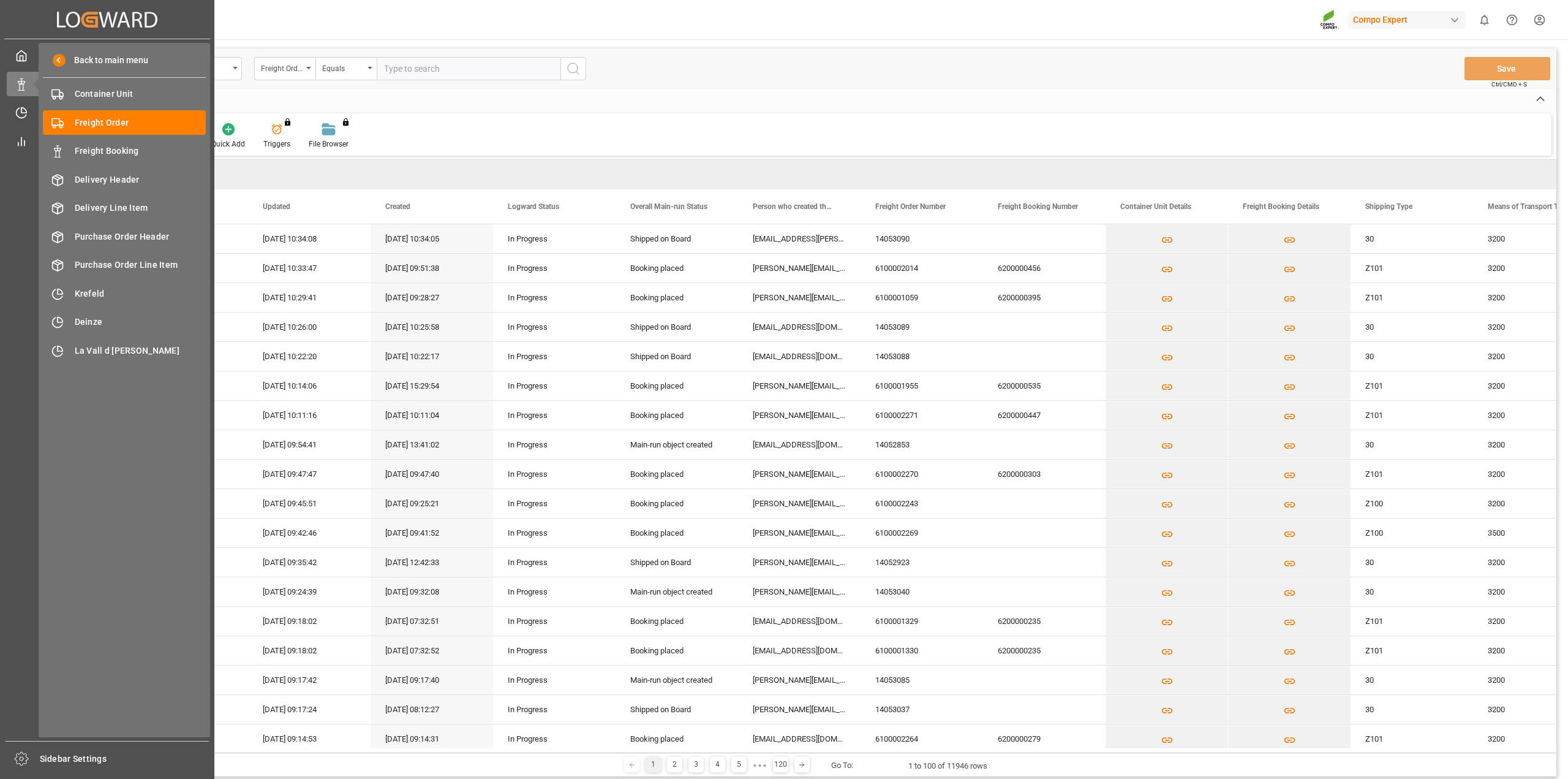
click at [104, 23] on icon "Created by potrace 1.15, written by [PERSON_NAME] [DATE]-[DATE]" at bounding box center [107, 19] width 101 height 19
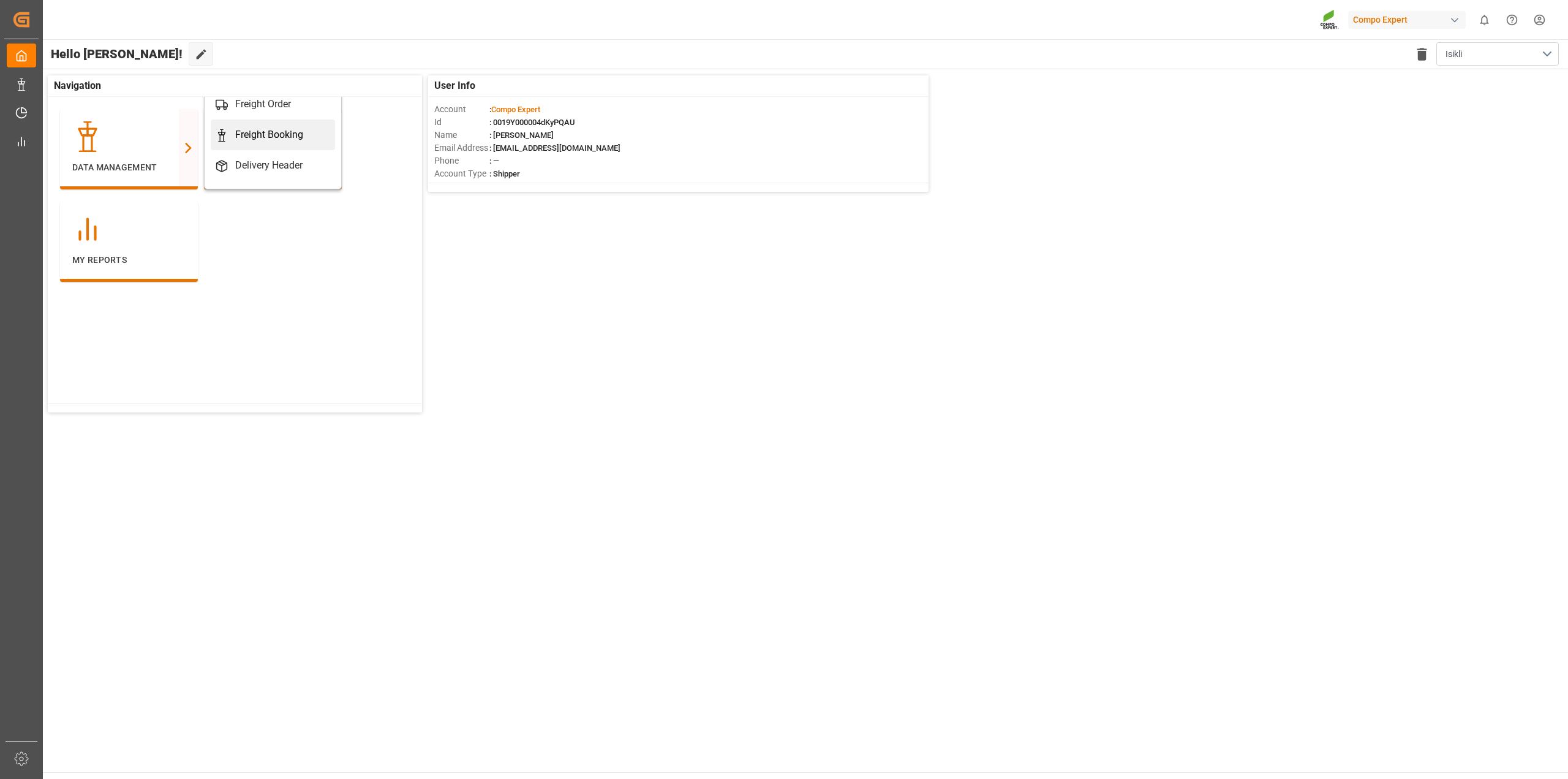
click at [294, 136] on div "Freight Booking" at bounding box center [269, 135] width 68 height 15
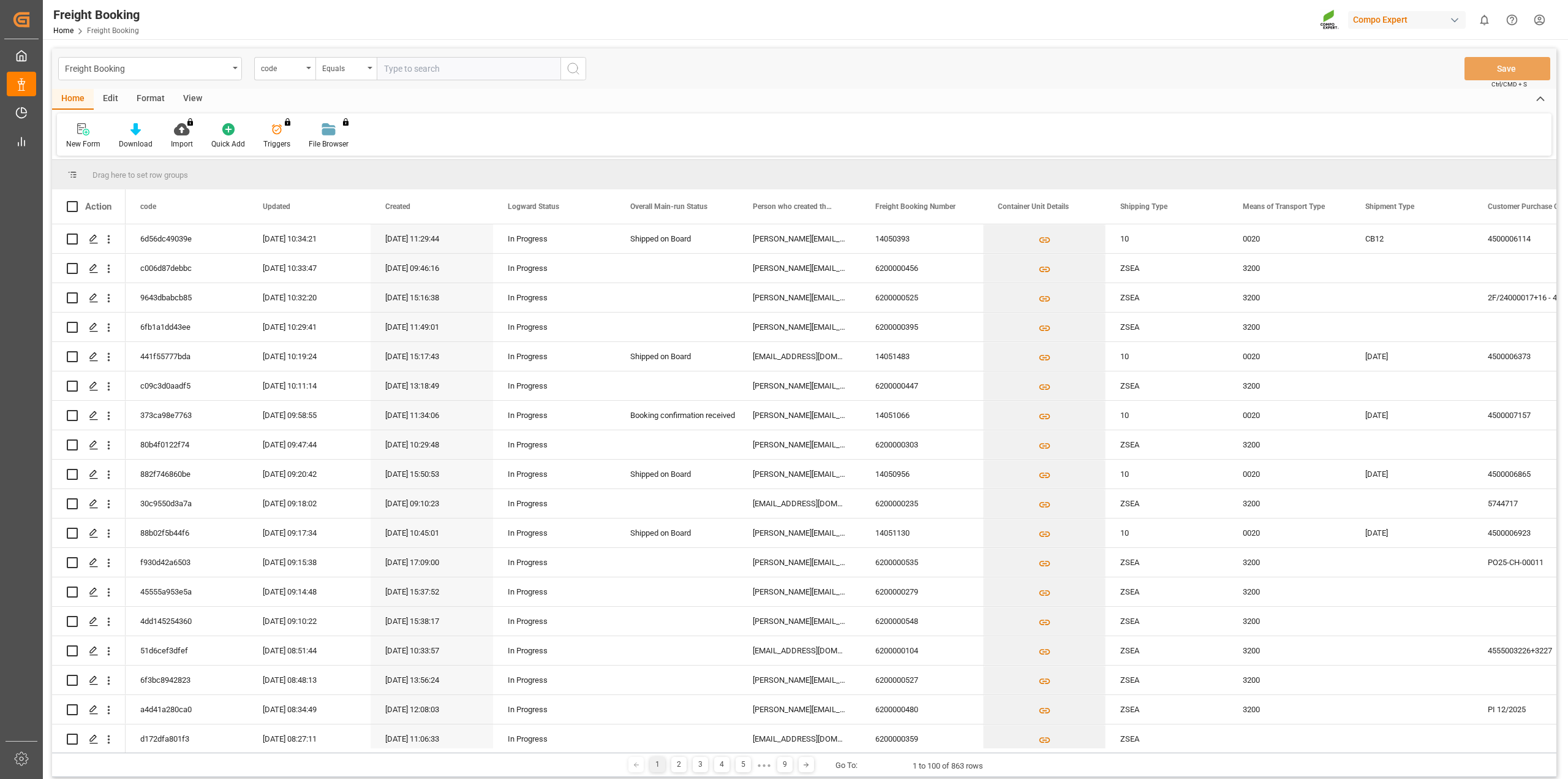
click at [453, 69] on input "text" at bounding box center [468, 68] width 183 height 23
paste input "6200000571"
type input "6200000571"
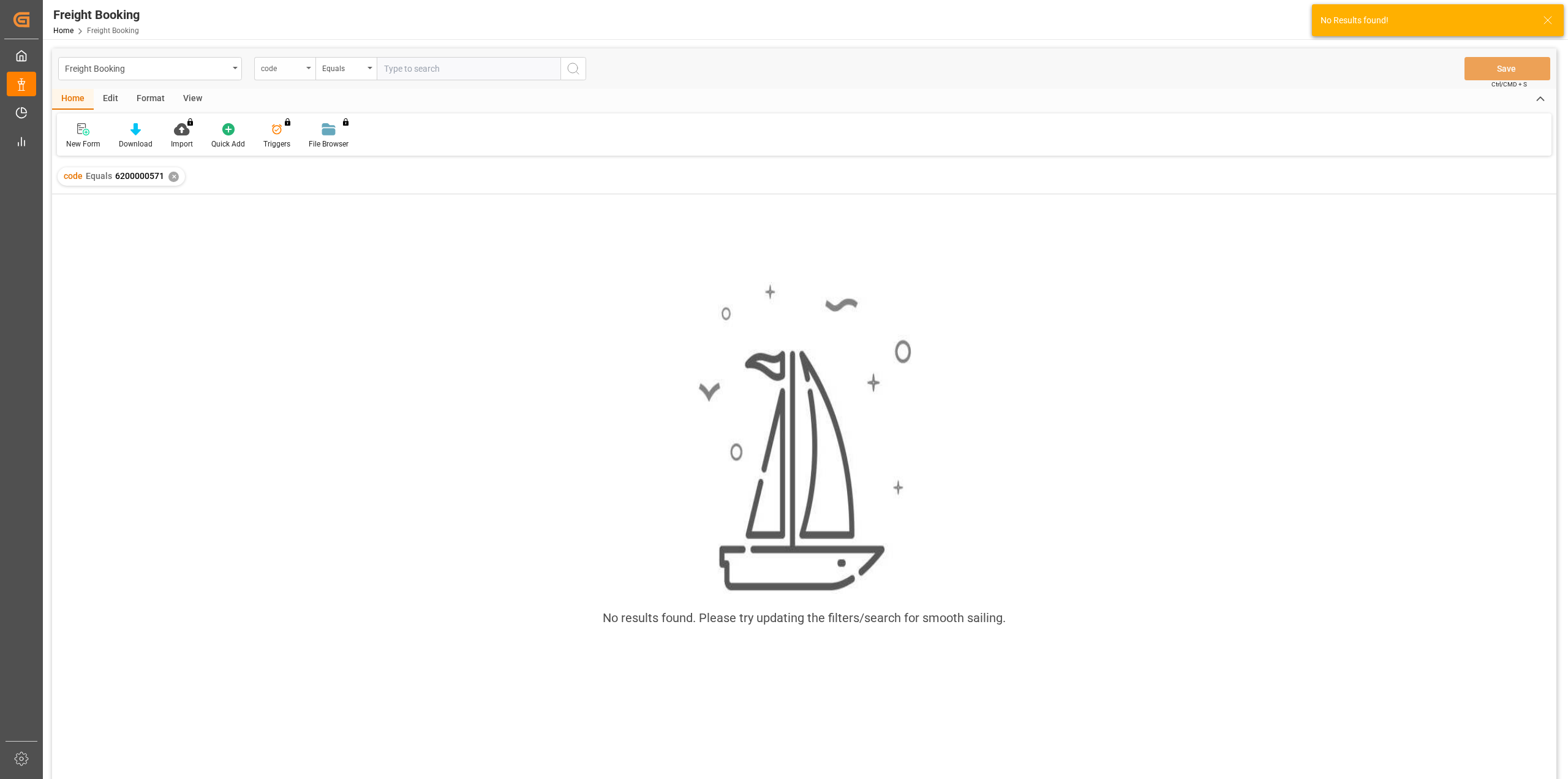
click at [288, 68] on div "code" at bounding box center [282, 67] width 41 height 14
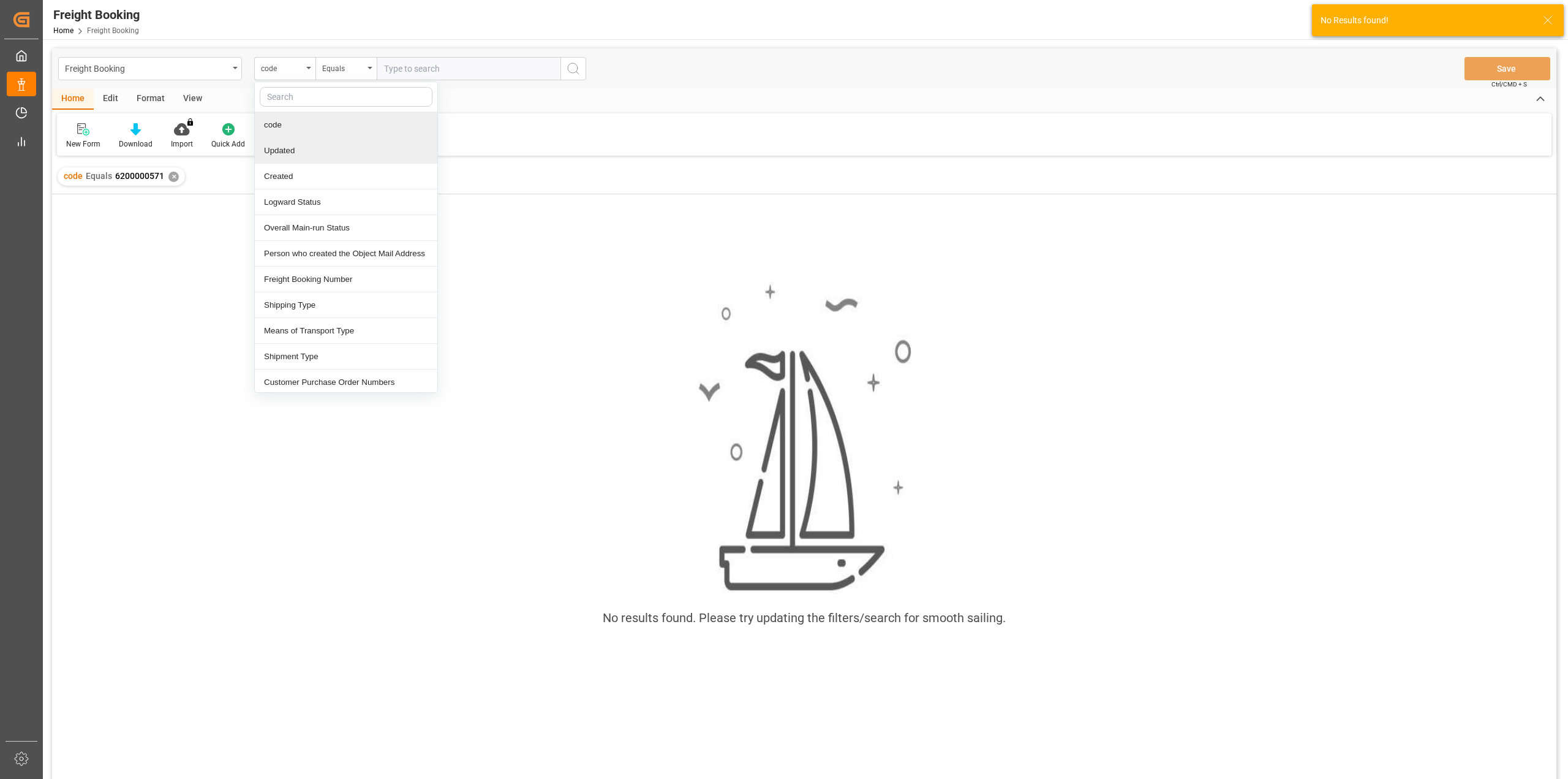
click at [144, 240] on div "No results found. Please try updating the filters/search for smooth sailing." at bounding box center [804, 503] width 1504 height 617
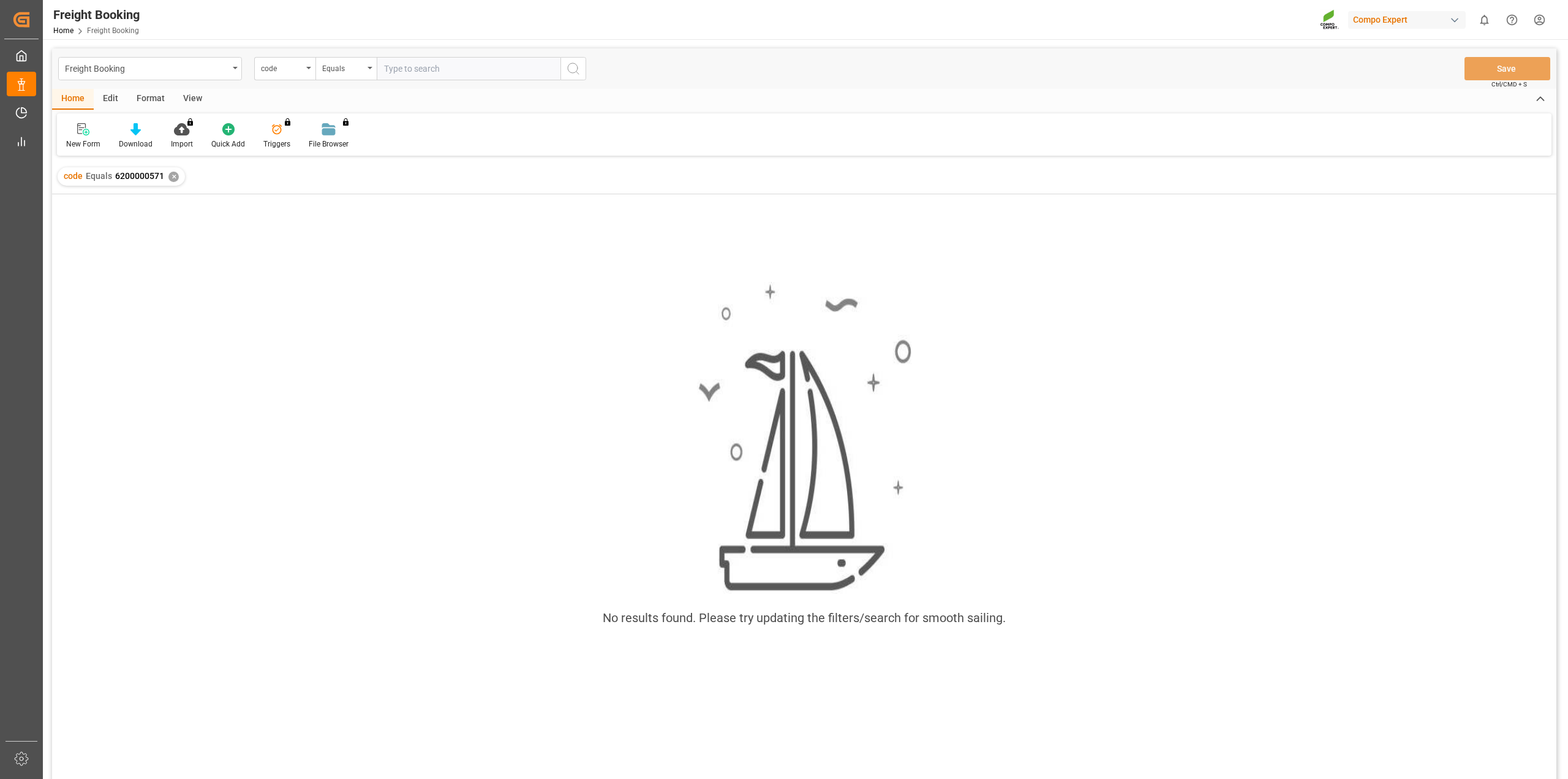
click at [173, 176] on div "✕" at bounding box center [173, 177] width 11 height 11
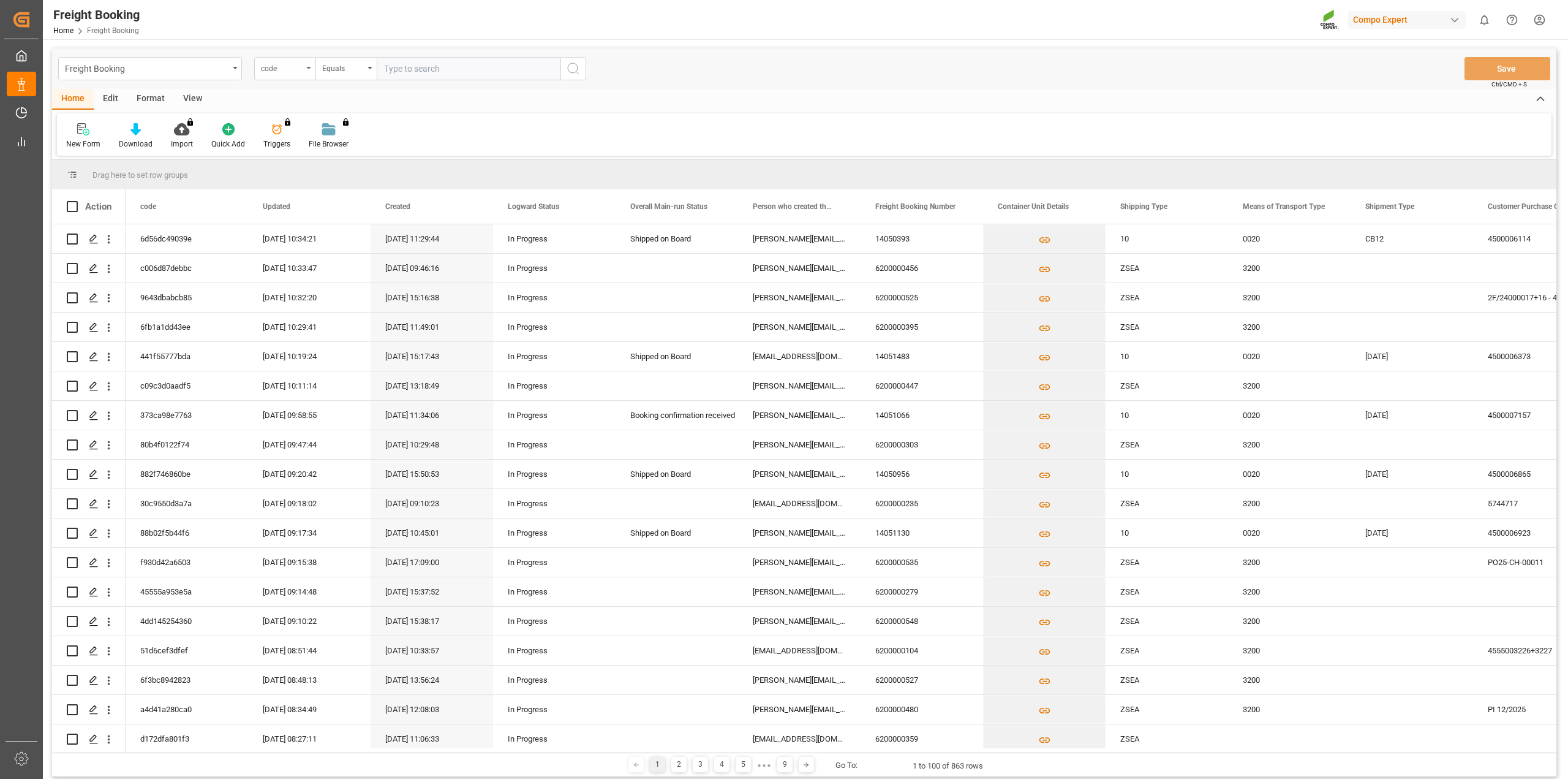
click at [308, 63] on div "code" at bounding box center [285, 68] width 61 height 23
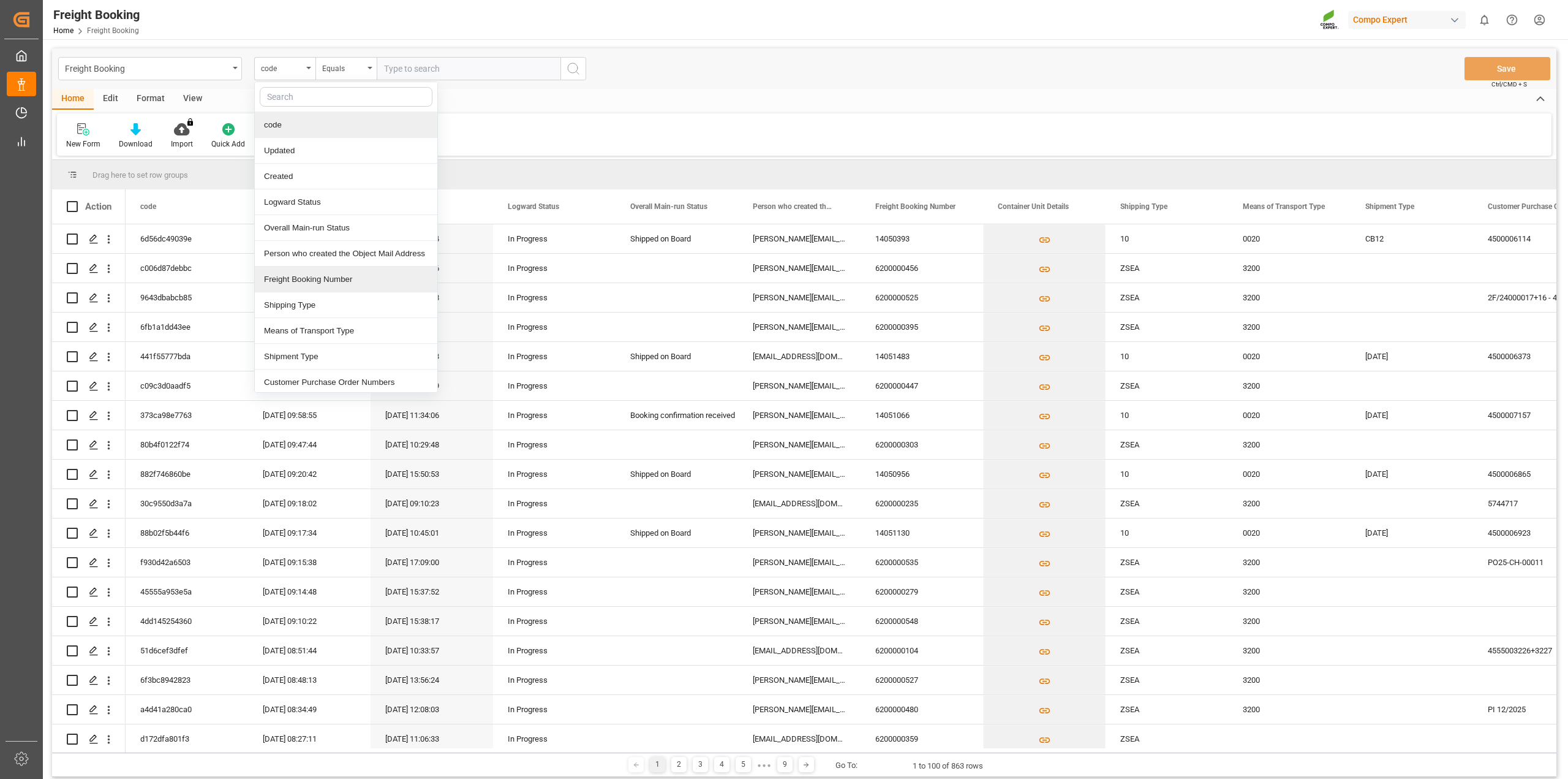
click at [331, 279] on div "Freight Booking Number" at bounding box center [346, 279] width 183 height 26
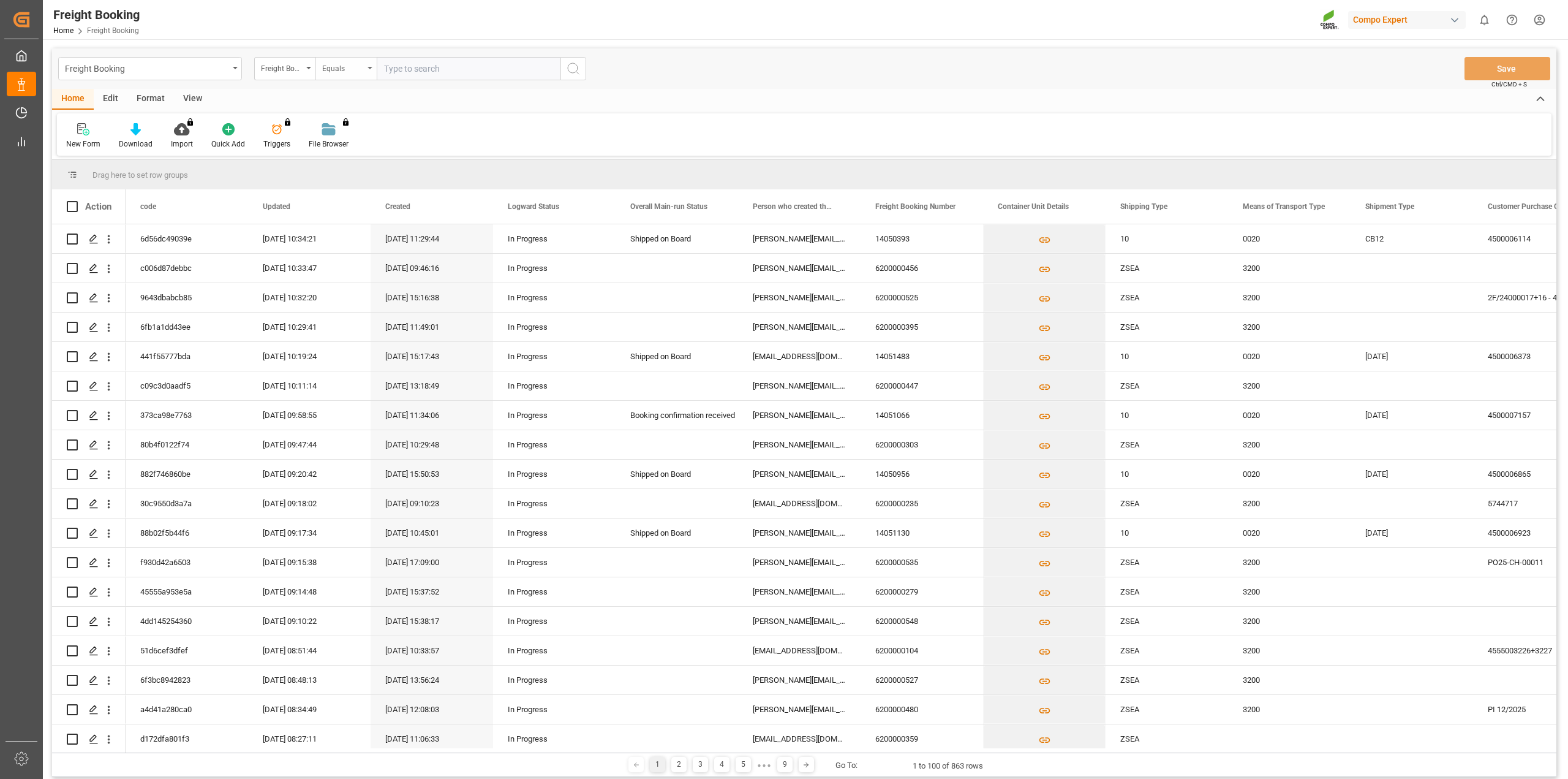
click at [356, 71] on div "Equals" at bounding box center [343, 67] width 41 height 14
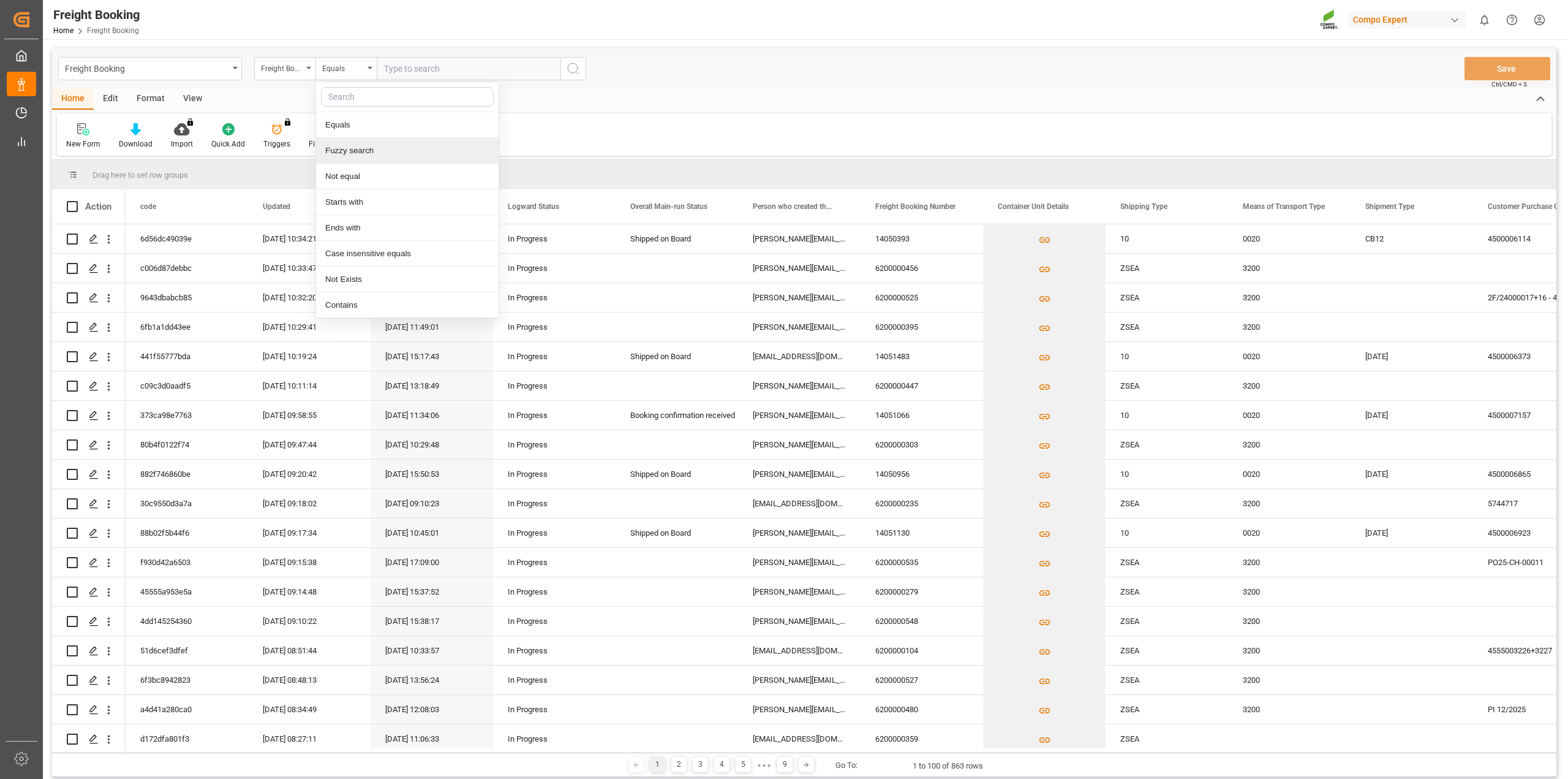
click at [348, 154] on div "Fuzzy search" at bounding box center [408, 151] width 183 height 26
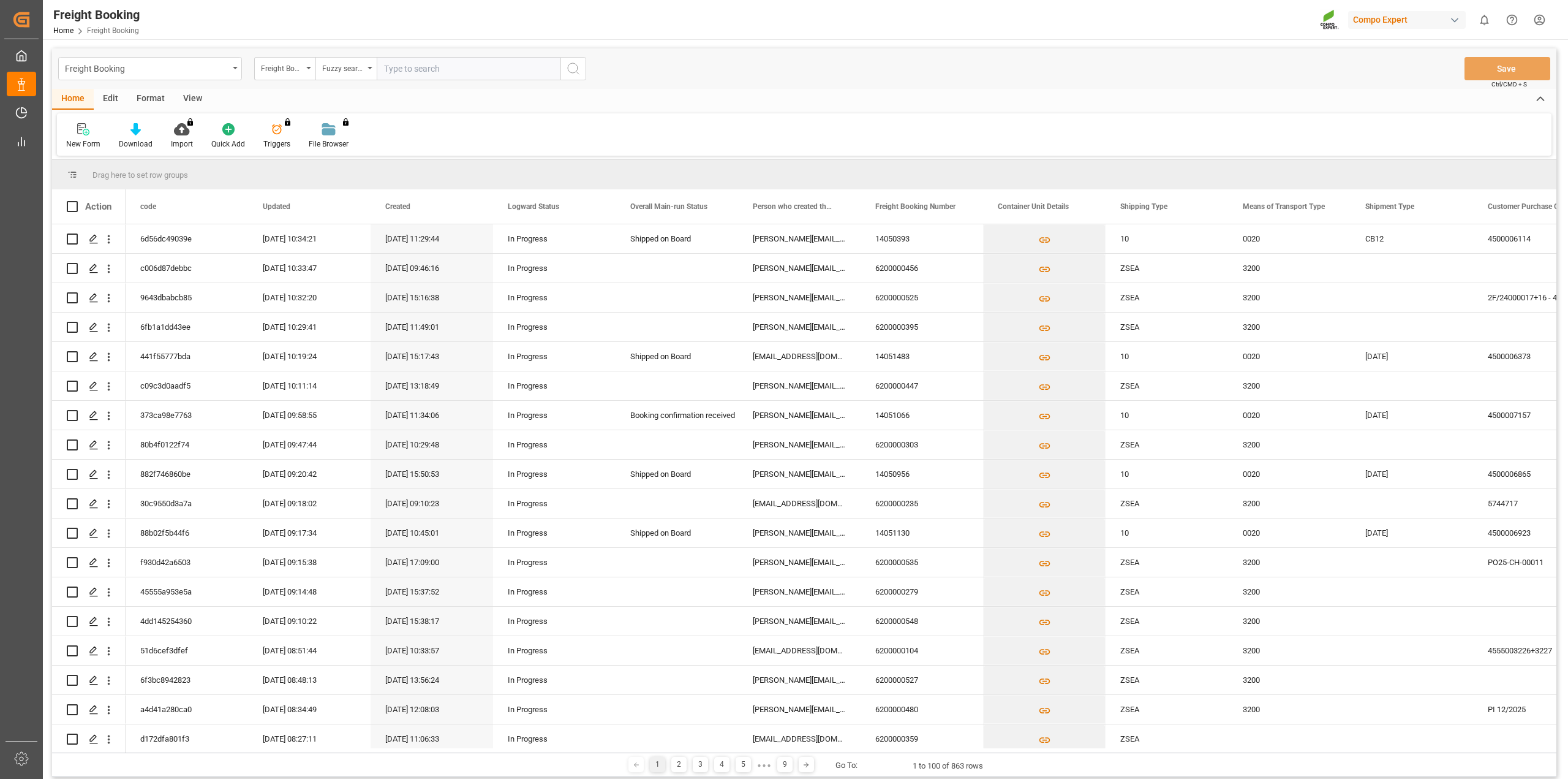
click at [415, 75] on input "text" at bounding box center [468, 68] width 183 height 23
paste input "6200000571"
type input "6200000571"
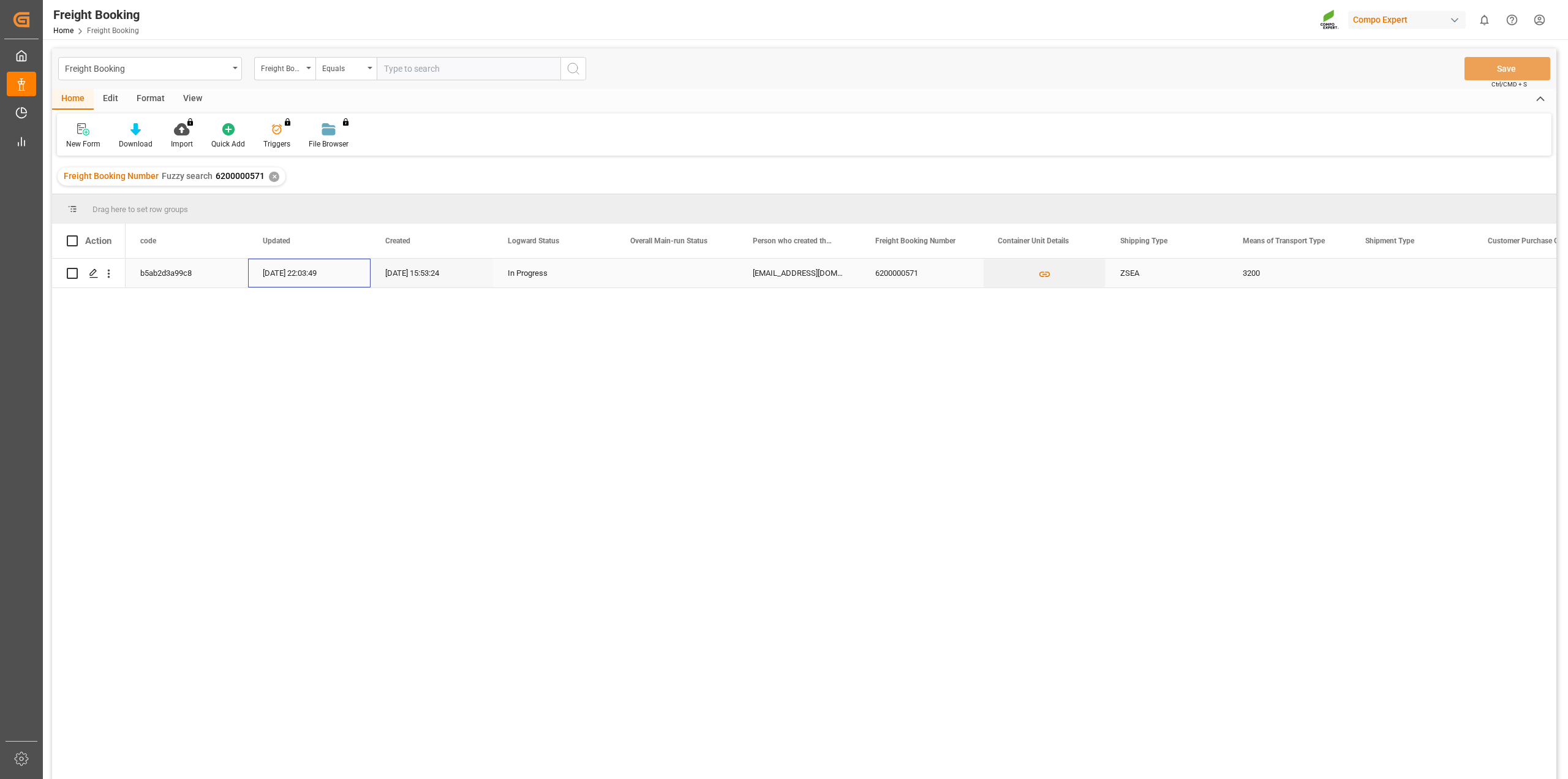
click at [317, 279] on div "[DATE] 22:03:49" at bounding box center [310, 272] width 123 height 29
click at [413, 323] on div "b5ab2d3a99c8 [DATE] 22:03:49 [DATE] 15:53:24 In Progress [EMAIL_ADDRESS][DOMAIN…" at bounding box center [841, 522] width 1431 height 528
click at [111, 276] on icon "open menu" at bounding box center [108, 273] width 13 height 13
click at [689, 399] on div "b5ab2d3a99c8 [DATE] 22:03:49 [DATE] 15:53:24 In Progress [EMAIL_ADDRESS][DOMAIN…" at bounding box center [841, 522] width 1431 height 528
click at [1268, 271] on div "3200" at bounding box center [1289, 272] width 123 height 29
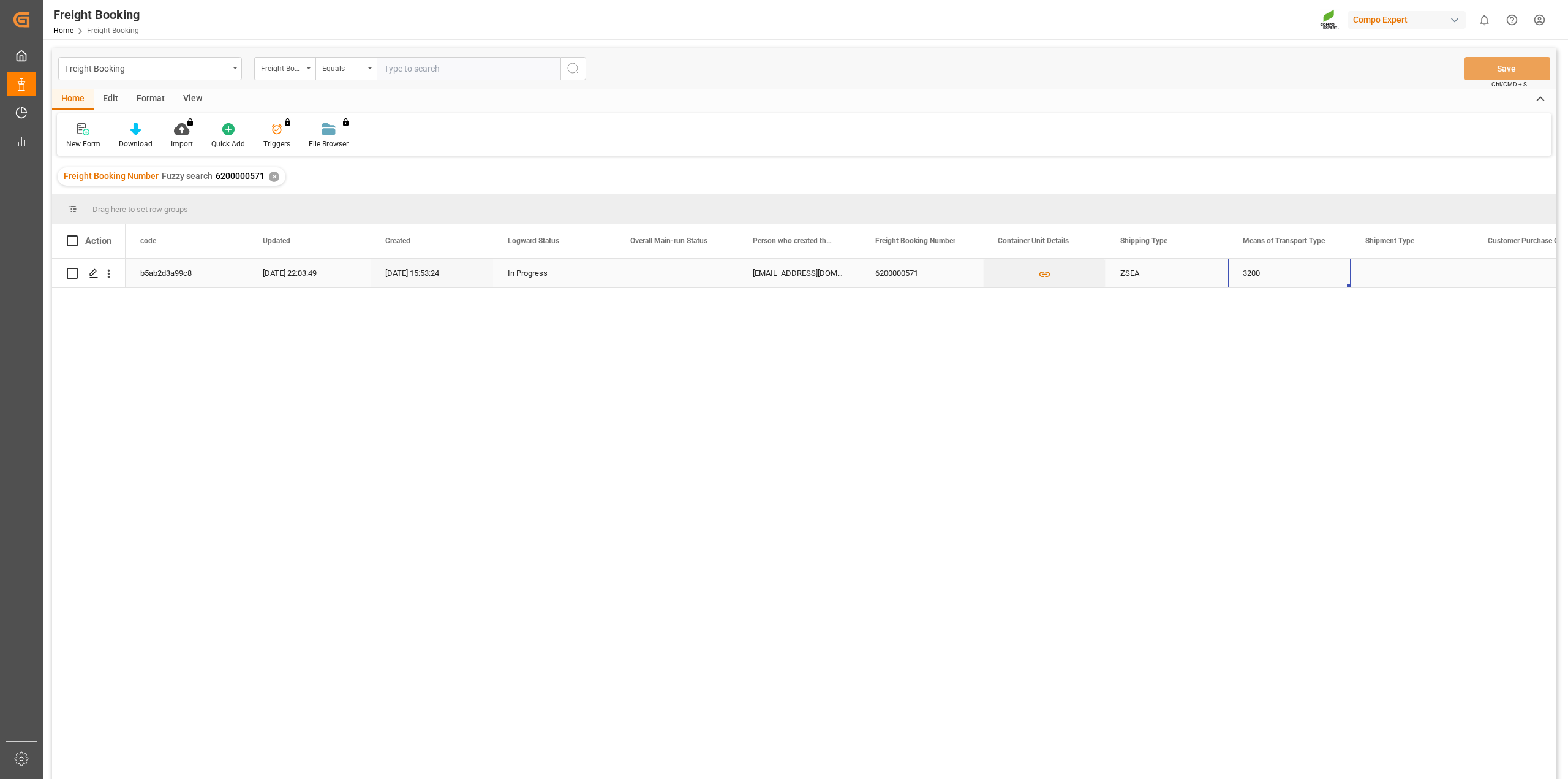
click at [575, 281] on div "In Progress" at bounding box center [554, 273] width 93 height 28
click at [435, 334] on div "b5ab2d3a99c8 [DATE] 22:03:49 [DATE] 15:53:24 In Progress [EMAIL_ADDRESS][DOMAIN…" at bounding box center [841, 522] width 1431 height 528
click at [420, 352] on div "b5ab2d3a99c8 [DATE] 22:03:49 [DATE] 15:53:24 In Progress [EMAIL_ADDRESS][DOMAIN…" at bounding box center [841, 522] width 1431 height 528
click at [583, 280] on button "open menu" at bounding box center [593, 280] width 19 height 19
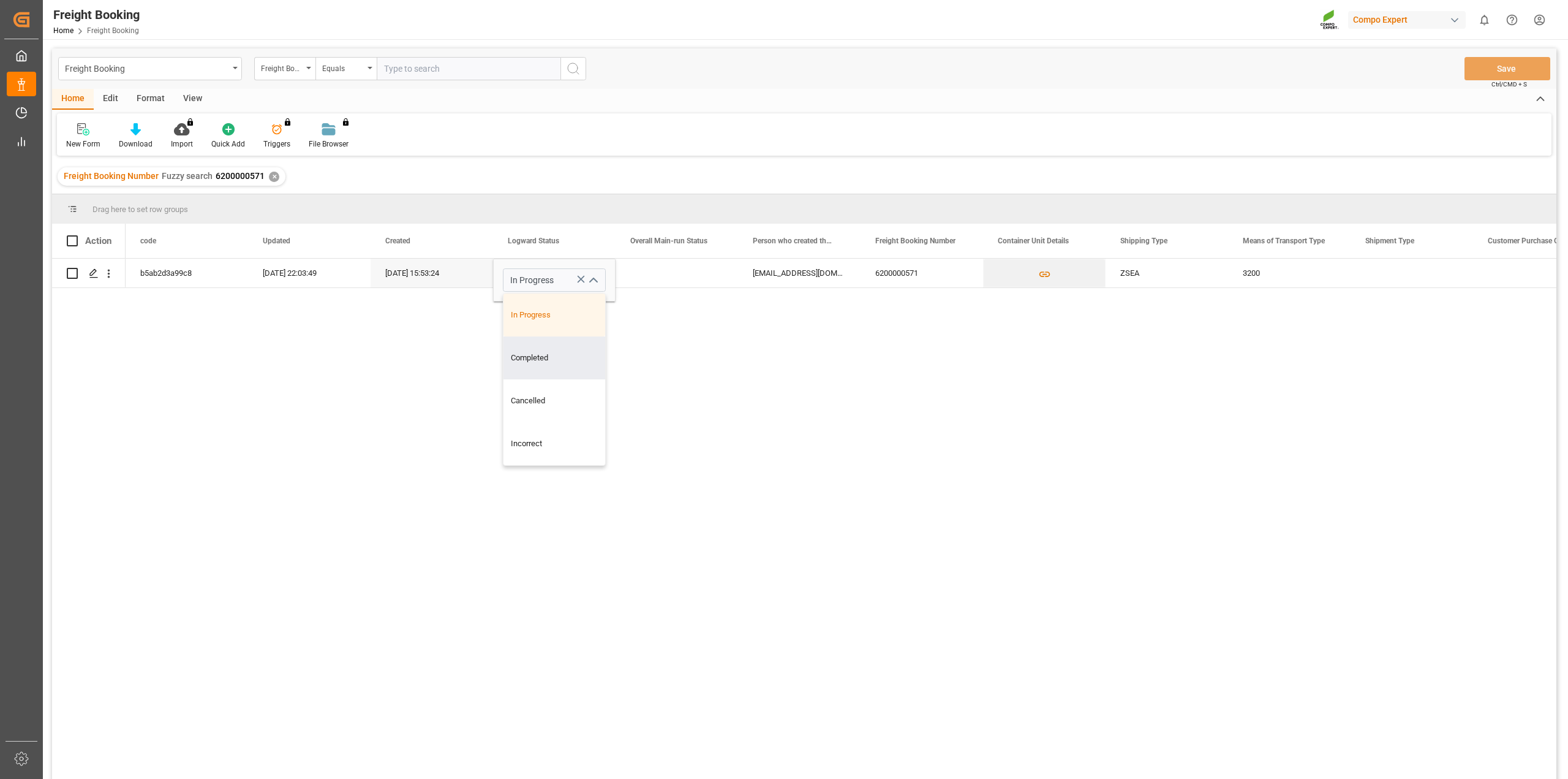
click at [729, 400] on div "b5ab2d3a99c8 [DATE] 22:03:49 [DATE] 15:53:24 In Progress In Progress Completed …" at bounding box center [841, 522] width 1431 height 528
click at [802, 394] on div "b5ab2d3a99c8 [DATE] 22:03:49 [DATE] 15:53:24 In Progress [EMAIL_ADDRESS][DOMAIN…" at bounding box center [841, 522] width 1431 height 528
click at [803, 393] on div "b5ab2d3a99c8 [DATE] 22:03:49 [DATE] 15:53:24 In Progress [EMAIL_ADDRESS][DOMAIN…" at bounding box center [841, 522] width 1431 height 528
click at [925, 272] on div "6200000571" at bounding box center [922, 272] width 123 height 29
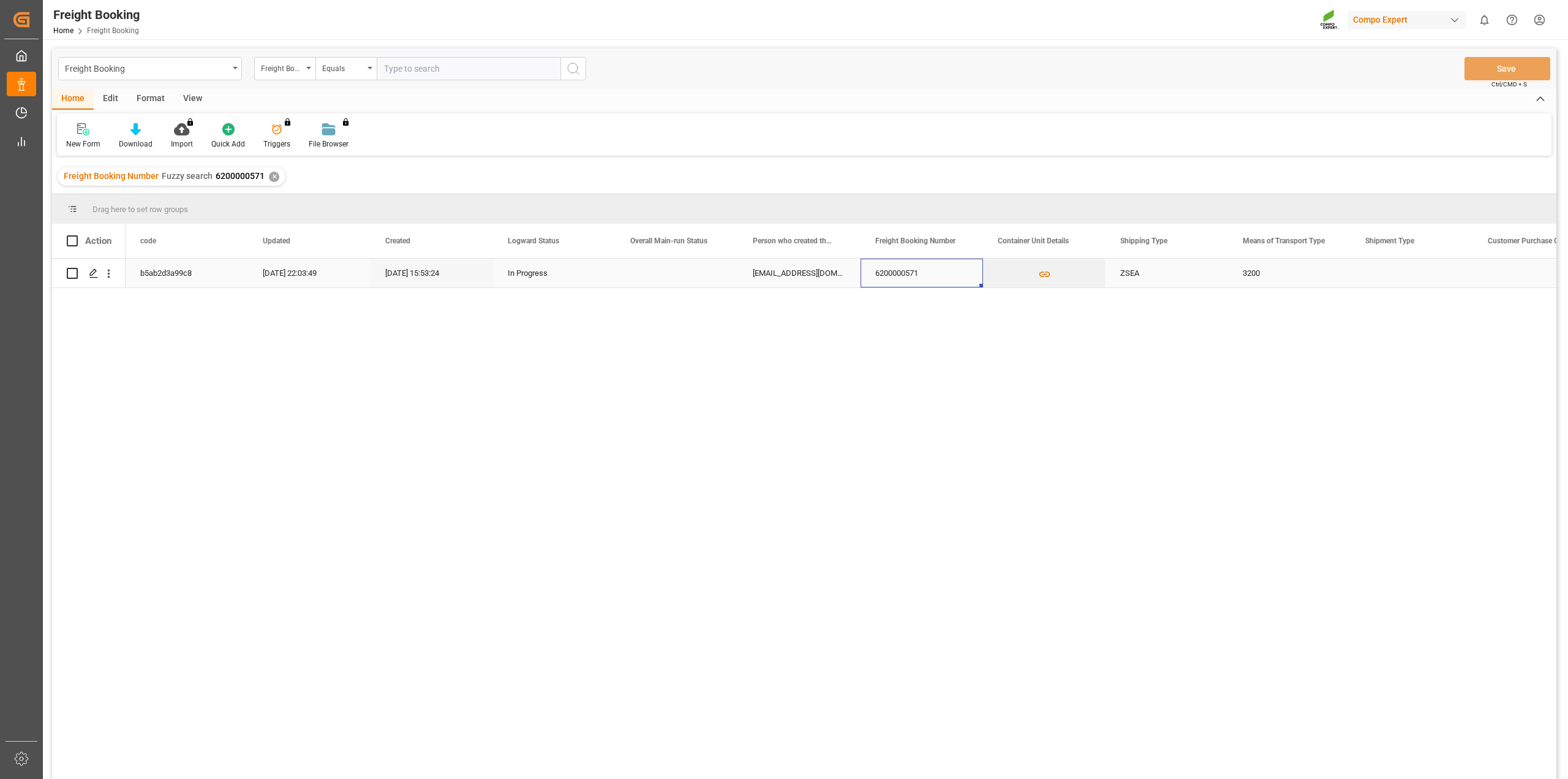
click at [923, 272] on div "6200000571" at bounding box center [922, 272] width 123 height 29
click at [931, 354] on div "b5ab2d3a99c8 [DATE] 22:03:49 [DATE] 15:53:24 In Progress [EMAIL_ADDRESS][DOMAIN…" at bounding box center [841, 522] width 1431 height 528
click at [932, 354] on div "b5ab2d3a99c8 [DATE] 22:03:49 [DATE] 15:53:24 In Progress [EMAIL_ADDRESS][DOMAIN…" at bounding box center [841, 522] width 1431 height 528
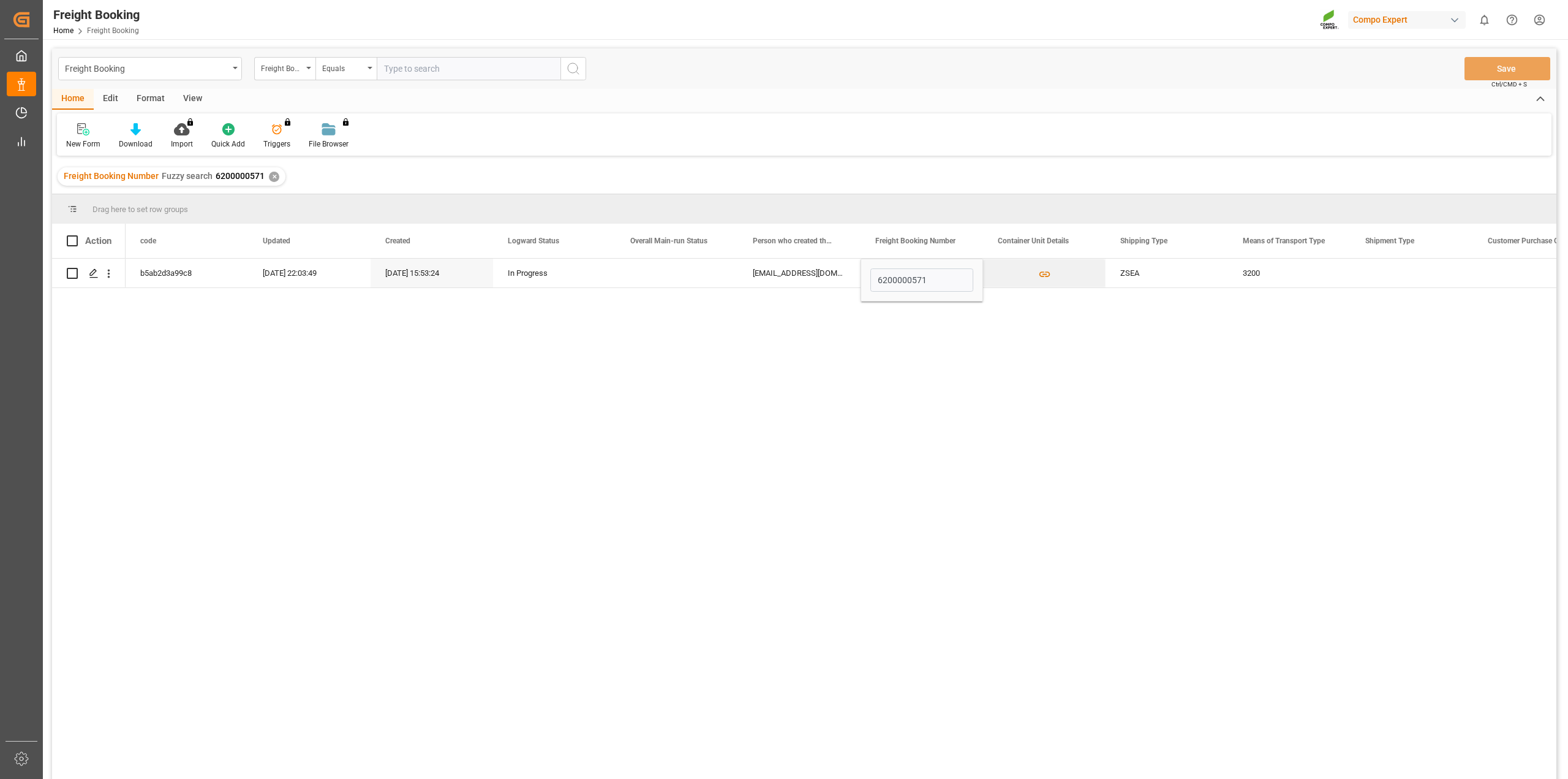
click at [932, 354] on div "b5ab2d3a99c8 [DATE] 22:03:49 [DATE] 15:53:24 In Progress [EMAIL_ADDRESS][DOMAIN…" at bounding box center [841, 522] width 1431 height 528
click at [823, 389] on div "b5ab2d3a99c8 [DATE] 22:03:49 [DATE] 15:53:24 In Progress [EMAIL_ADDRESS][DOMAIN…" at bounding box center [841, 522] width 1431 height 528
click at [599, 402] on div "b5ab2d3a99c8 [DATE] 22:03:49 [DATE] 15:53:24 In Progress [EMAIL_ADDRESS][DOMAIN…" at bounding box center [841, 522] width 1431 height 528
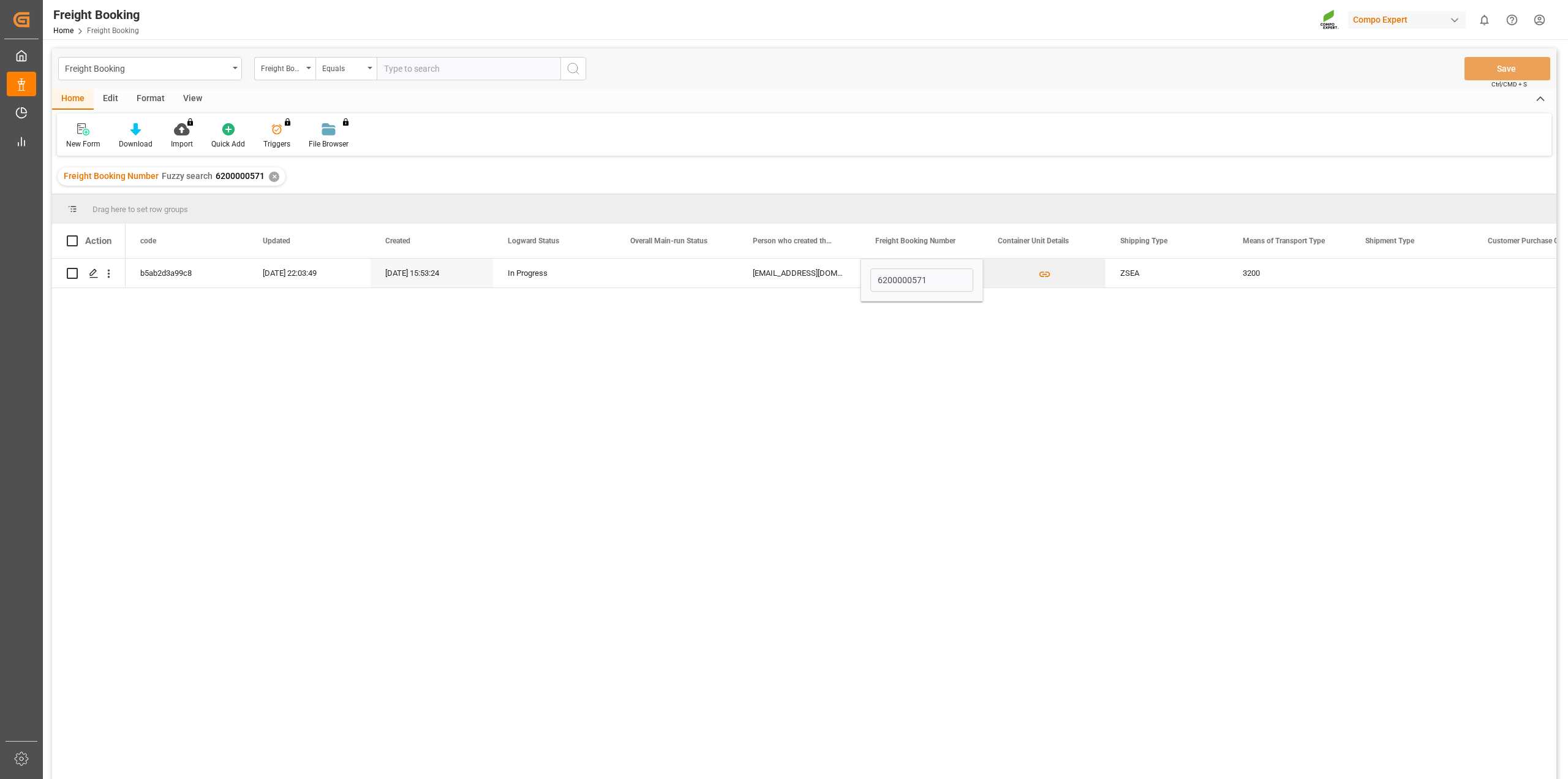
click at [599, 402] on div "b5ab2d3a99c8 [DATE] 22:03:49 [DATE] 15:53:24 In Progress [EMAIL_ADDRESS][DOMAIN…" at bounding box center [841, 522] width 1431 height 528
click at [1061, 268] on button "Press SPACE to select this row." at bounding box center [1044, 273] width 121 height 28
click at [203, 444] on div "b5ab2d3a99c8 [DATE] 22:03:49 [DATE] 15:53:24 In Progress [EMAIL_ADDRESS][DOMAIN…" at bounding box center [841, 522] width 1431 height 528
click at [536, 332] on div "b5ab2d3a99c8 [DATE] 22:03:49 [DATE] 15:53:24 In Progress [EMAIL_ADDRESS][DOMAIN…" at bounding box center [841, 522] width 1431 height 528
click at [107, 271] on icon "open menu" at bounding box center [108, 273] width 13 height 13
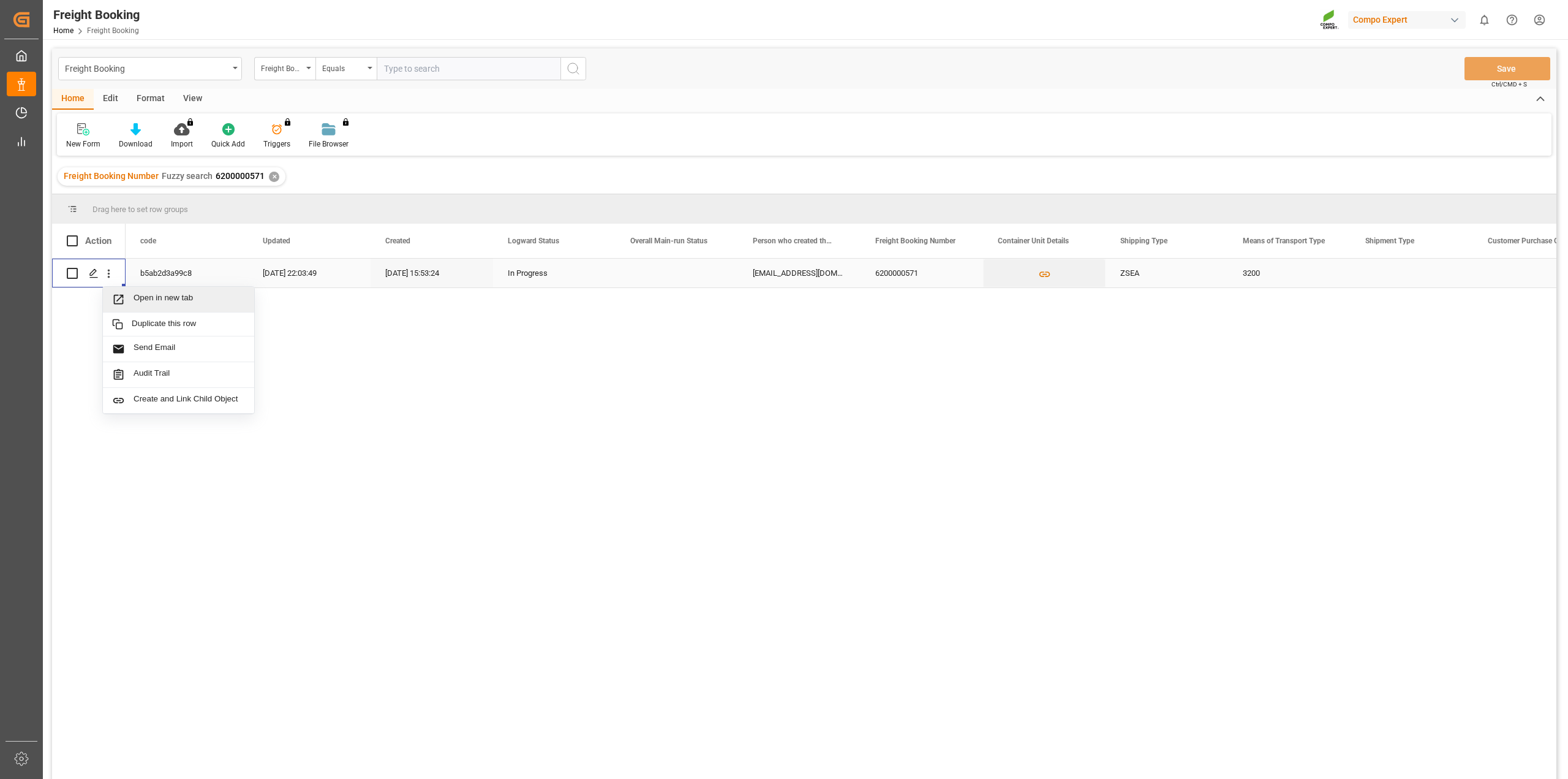
click at [160, 290] on div "Open in new tab" at bounding box center [178, 300] width 151 height 26
click at [422, 69] on input "text" at bounding box center [468, 68] width 183 height 23
click at [272, 176] on div "✕" at bounding box center [274, 177] width 11 height 11
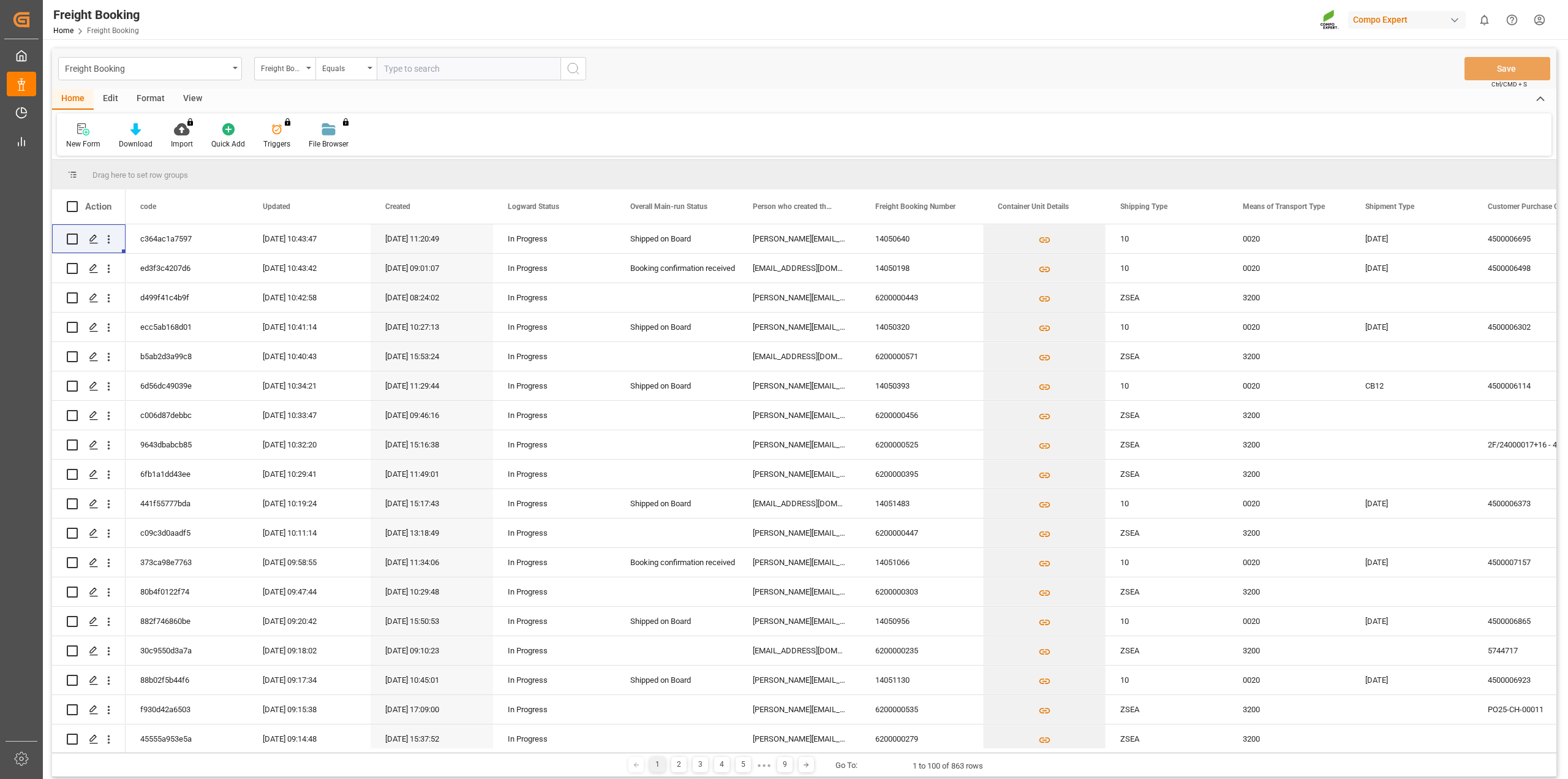
click at [427, 61] on input "text" at bounding box center [468, 68] width 183 height 23
type input "14050199"
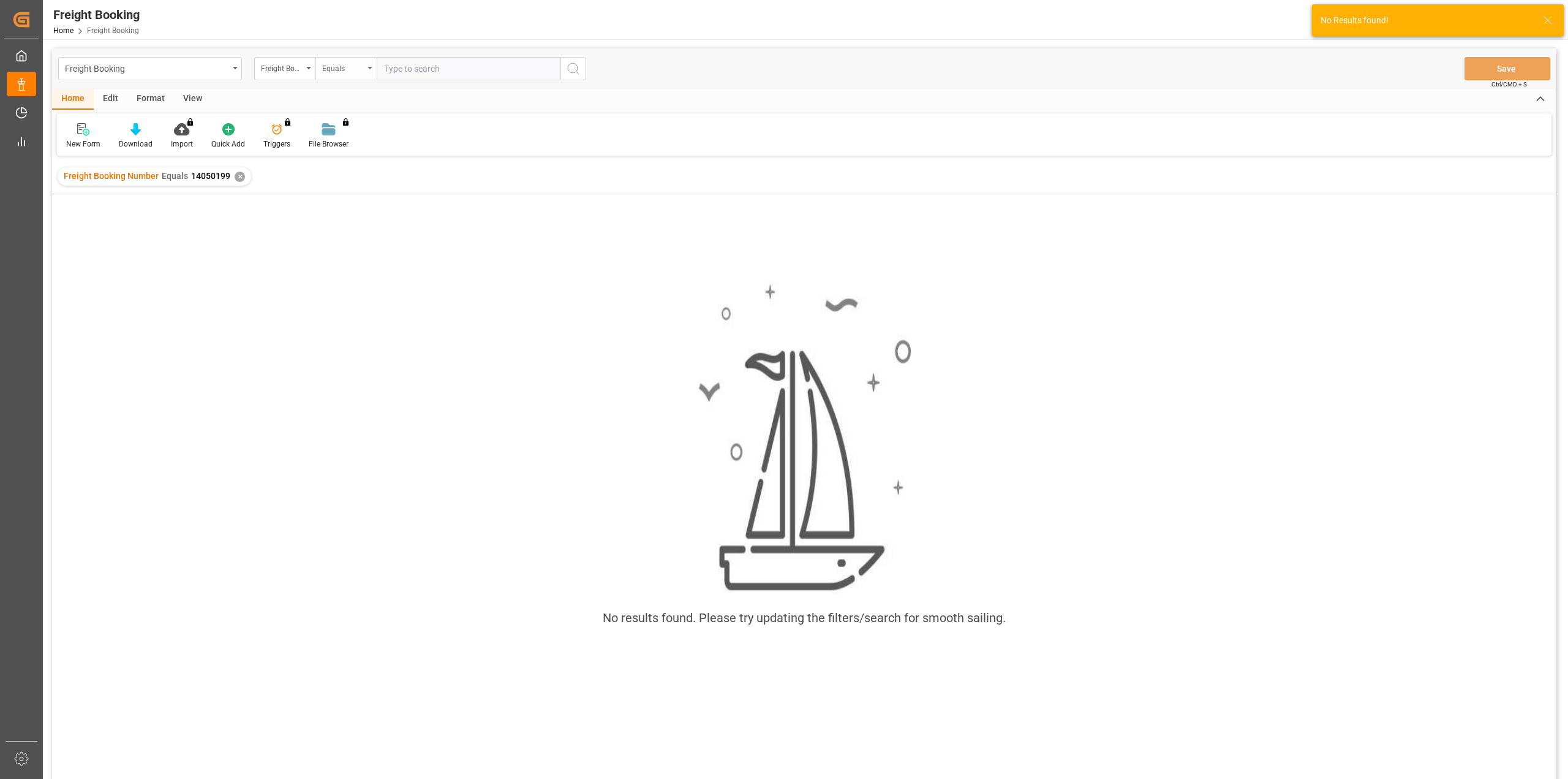
click at [360, 71] on div "Equals" at bounding box center [343, 67] width 41 height 14
click at [361, 157] on div "Fuzzy search" at bounding box center [408, 151] width 183 height 26
click at [425, 75] on input "text" at bounding box center [468, 68] width 183 height 23
type input "14050199"
click at [458, 176] on div "✕" at bounding box center [464, 177] width 11 height 11
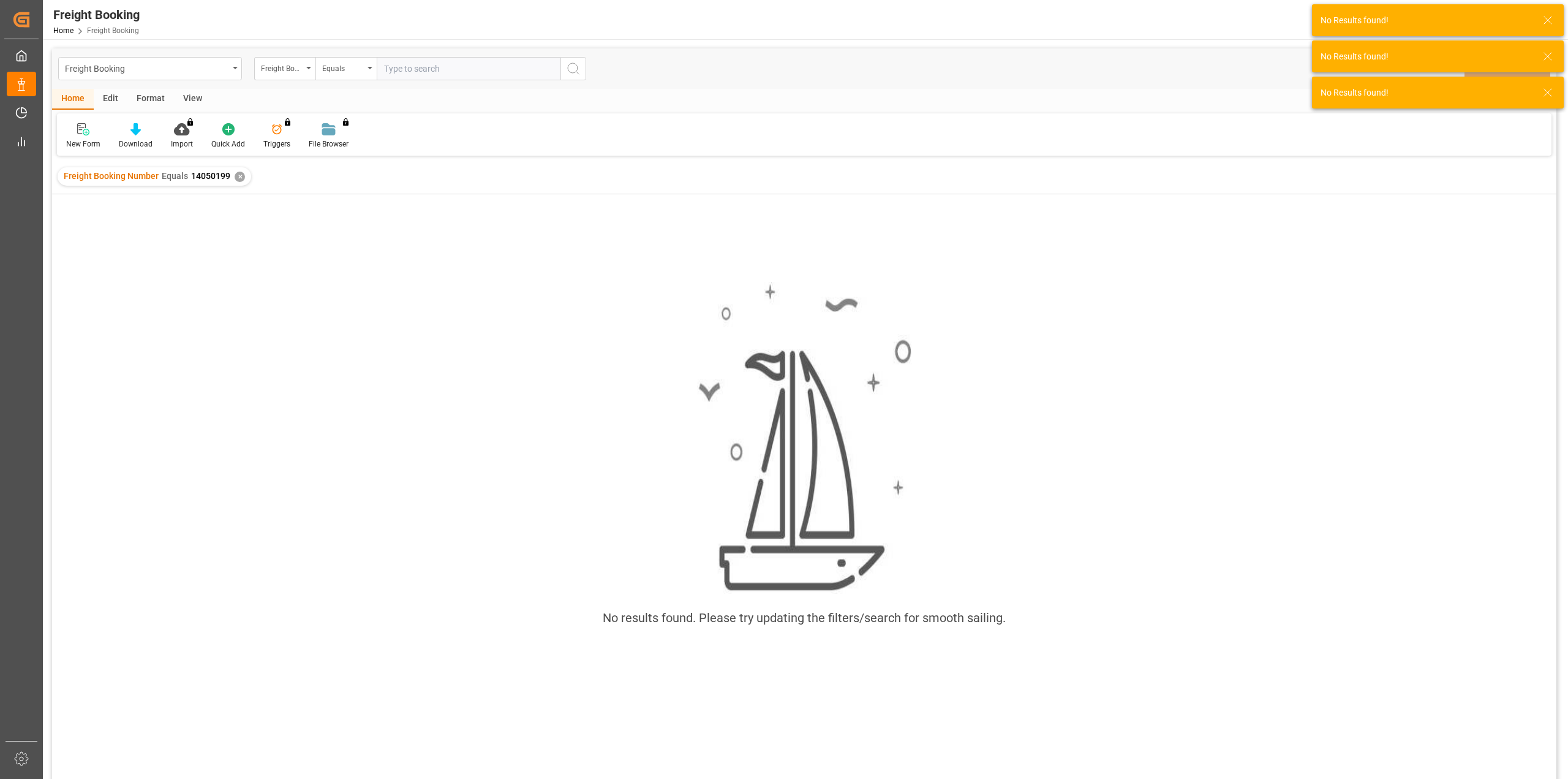
click at [241, 177] on div "✕" at bounding box center [240, 177] width 11 height 11
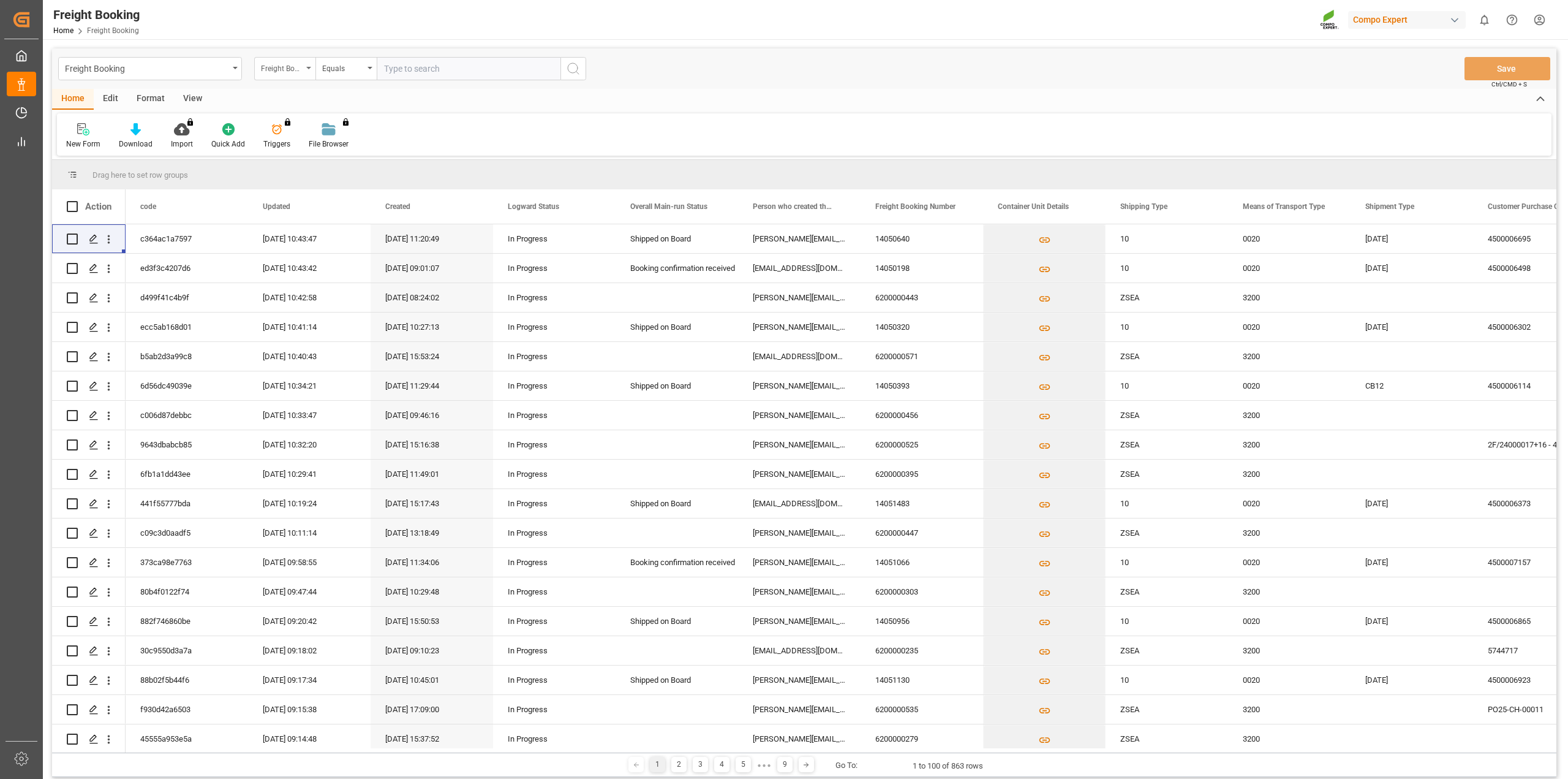
click at [300, 73] on div "Freight Booking Number" at bounding box center [282, 67] width 41 height 14
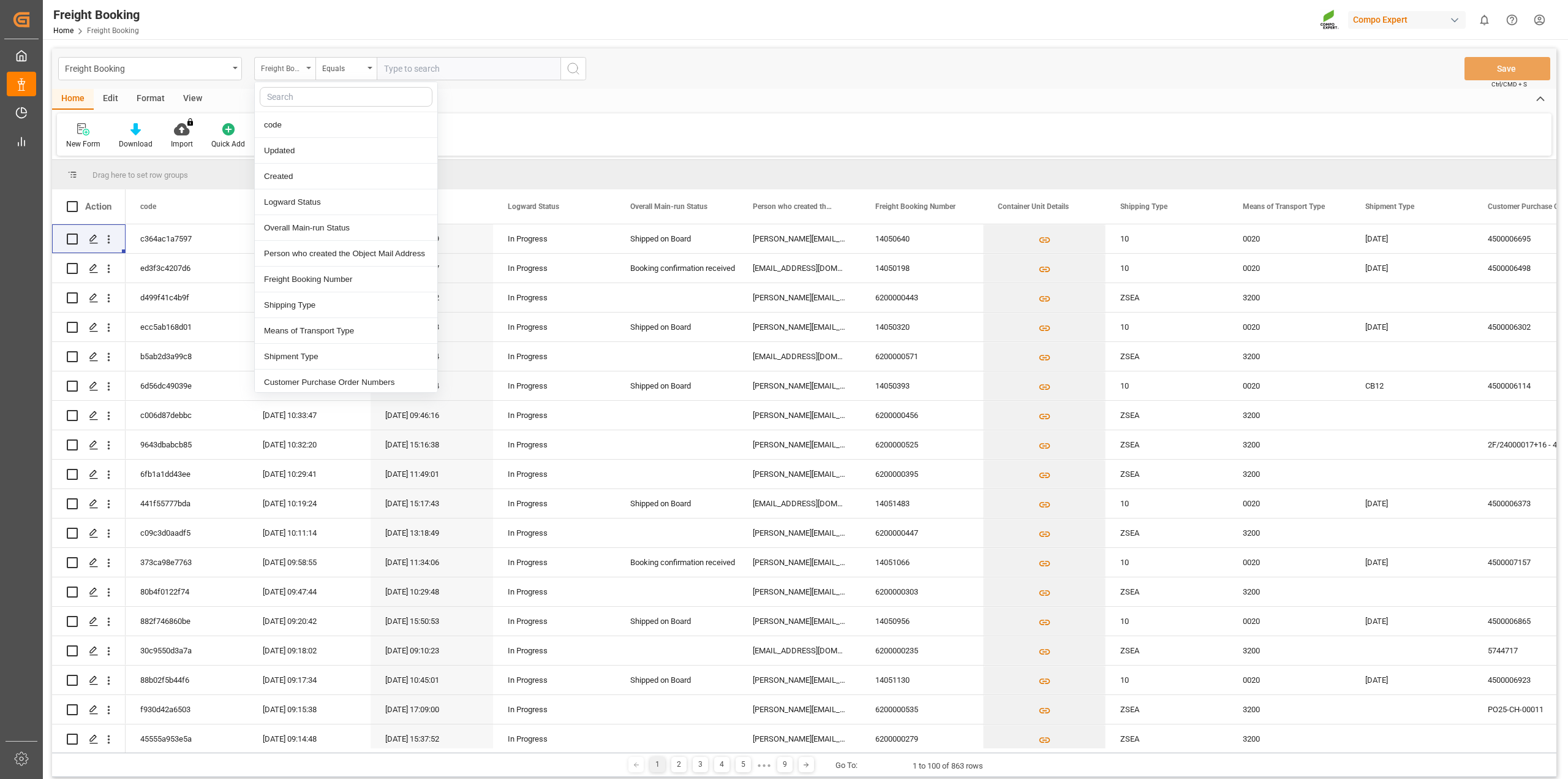
click at [300, 73] on div "Freight Booking Number" at bounding box center [282, 67] width 41 height 14
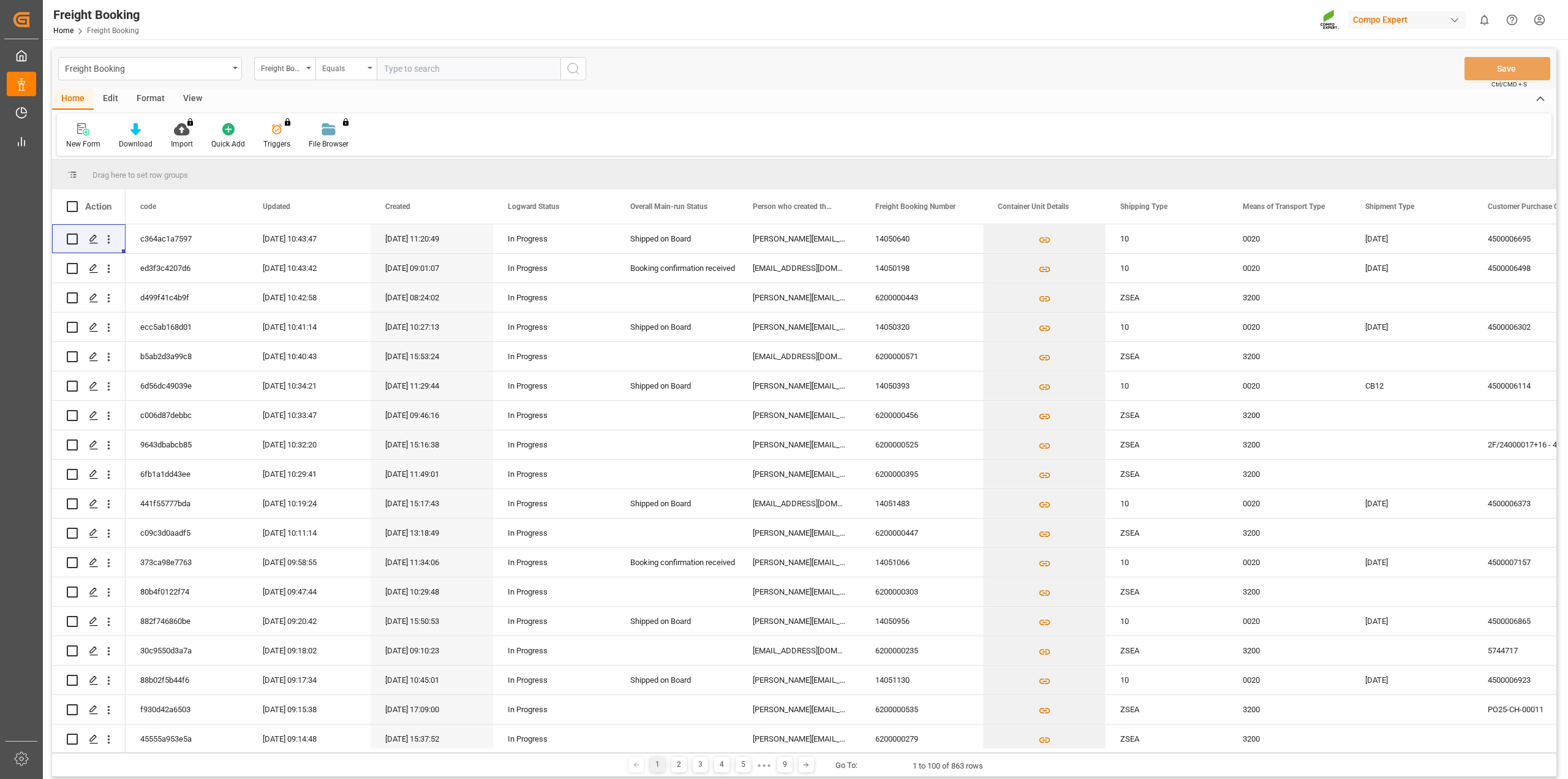
click at [365, 70] on div "Equals" at bounding box center [346, 68] width 61 height 23
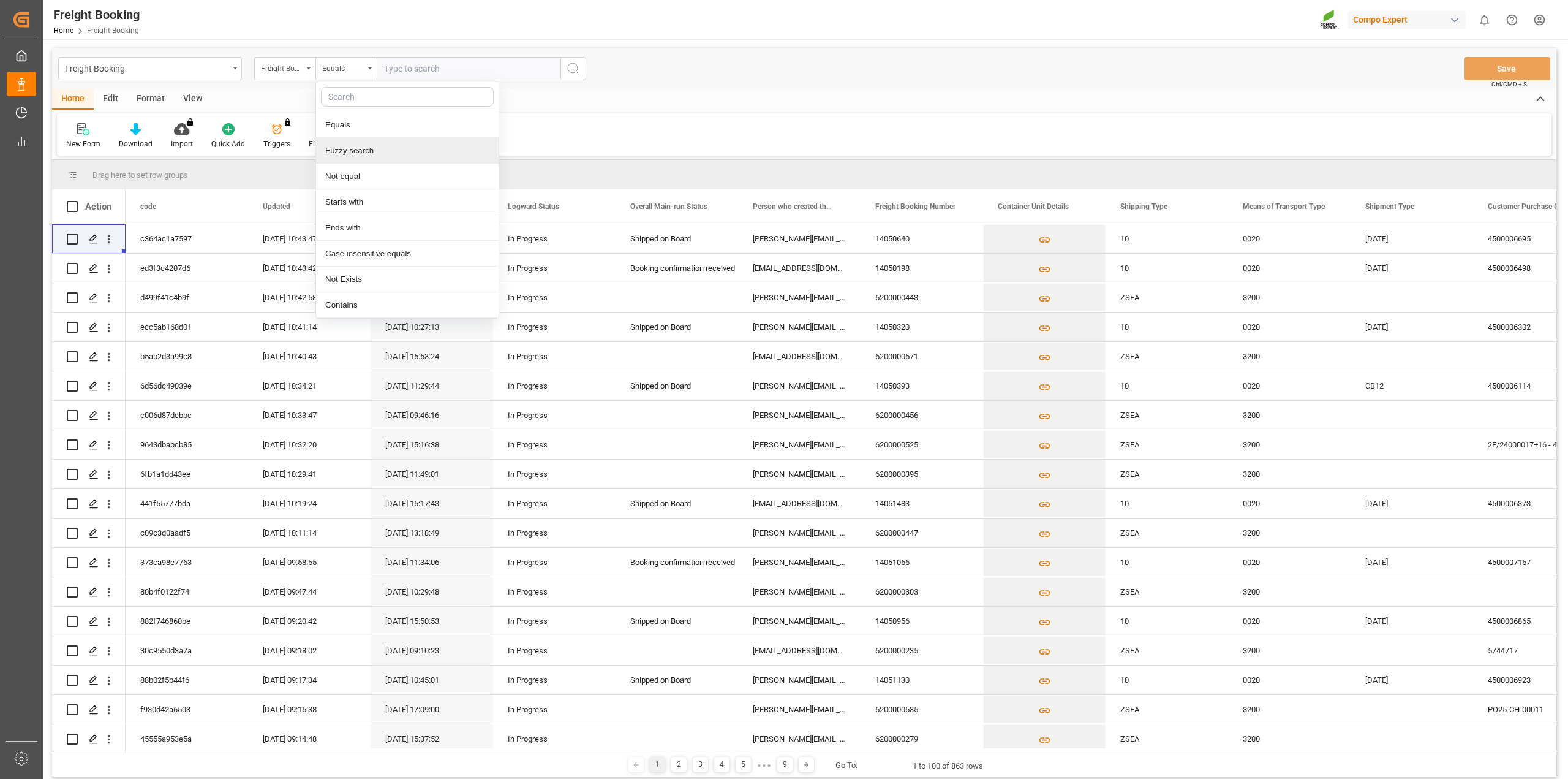
click at [362, 150] on div "Fuzzy search" at bounding box center [408, 151] width 183 height 26
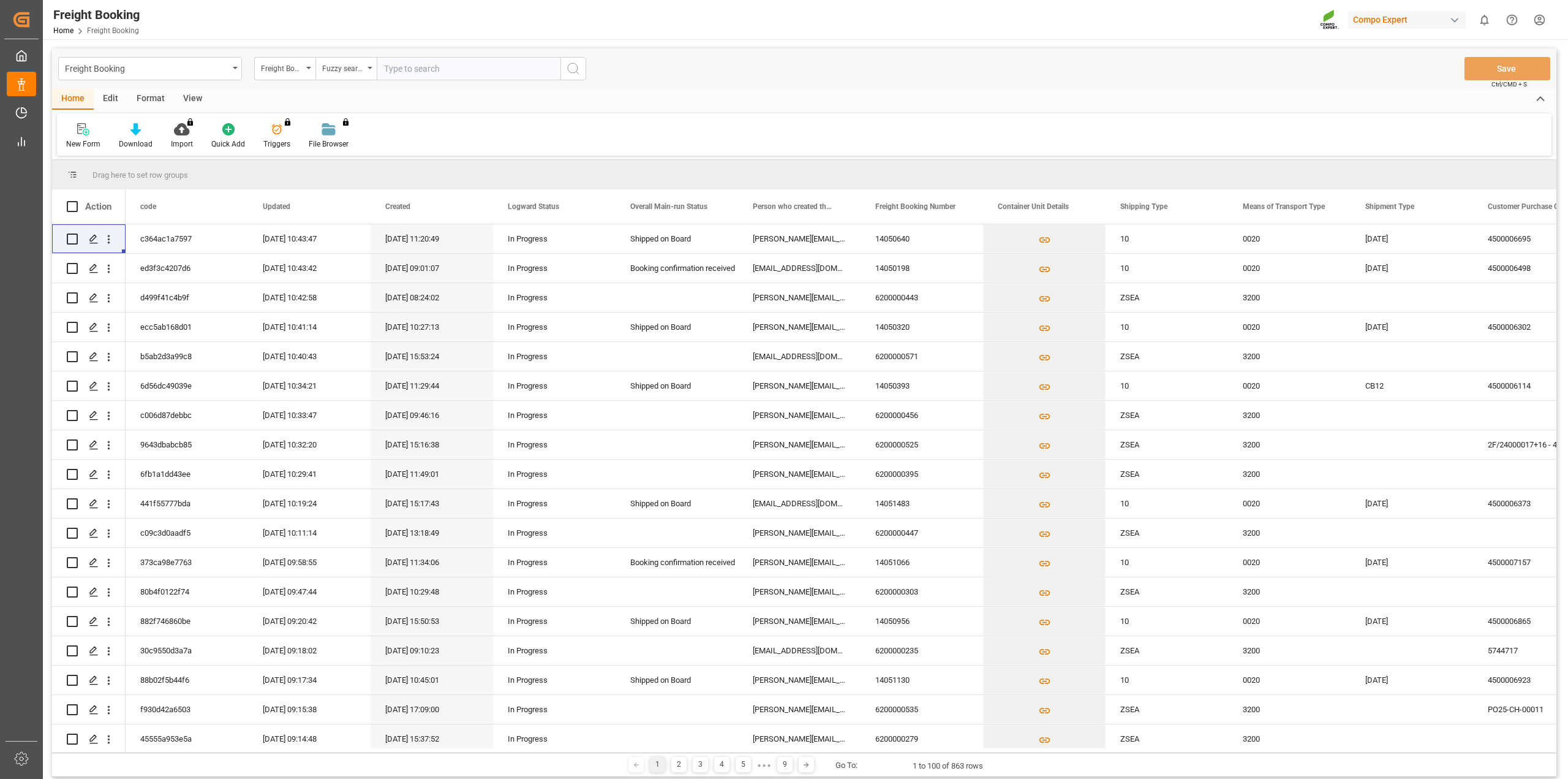
drag, startPoint x: 424, startPoint y: 70, endPoint x: 400, endPoint y: 7, distance: 67.4
click at [425, 70] on input "text" at bounding box center [468, 68] width 183 height 23
type input "14050199"
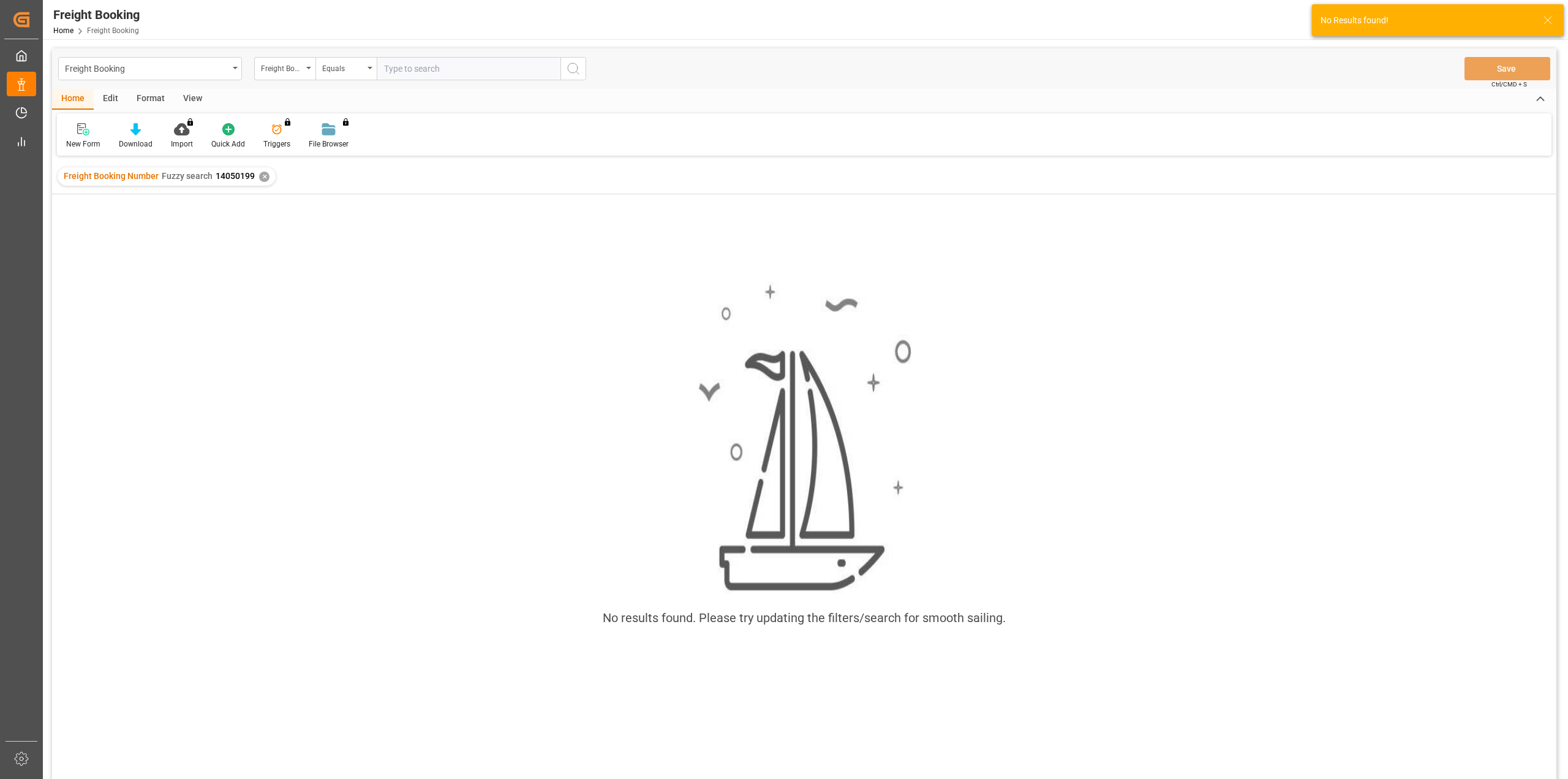
click at [259, 176] on div "✕" at bounding box center [264, 177] width 11 height 11
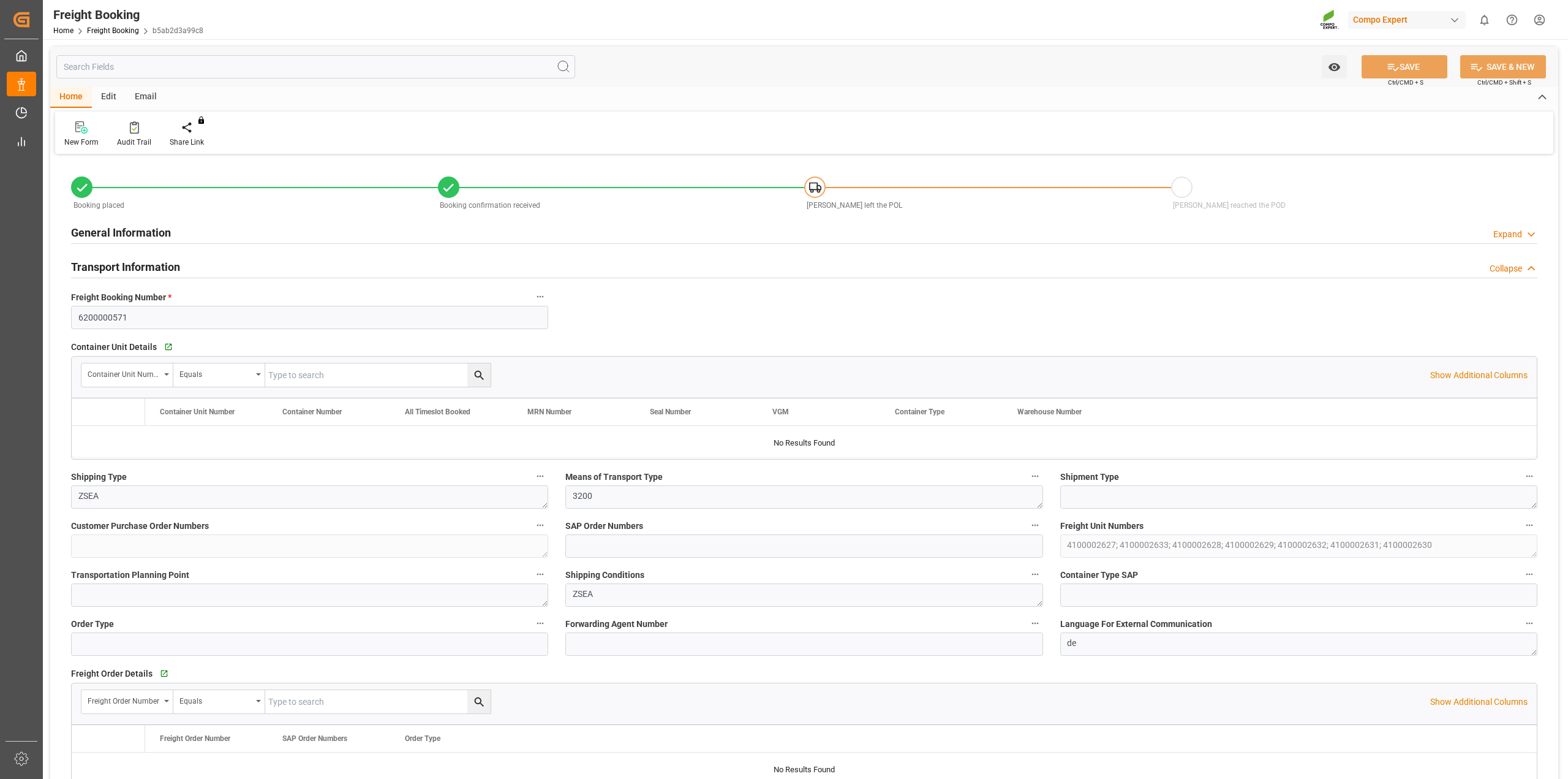
type input "Maersk"
type input "Maersk Line AS"
type input "9260914"
type input "9694579"
type input "DEHAM"
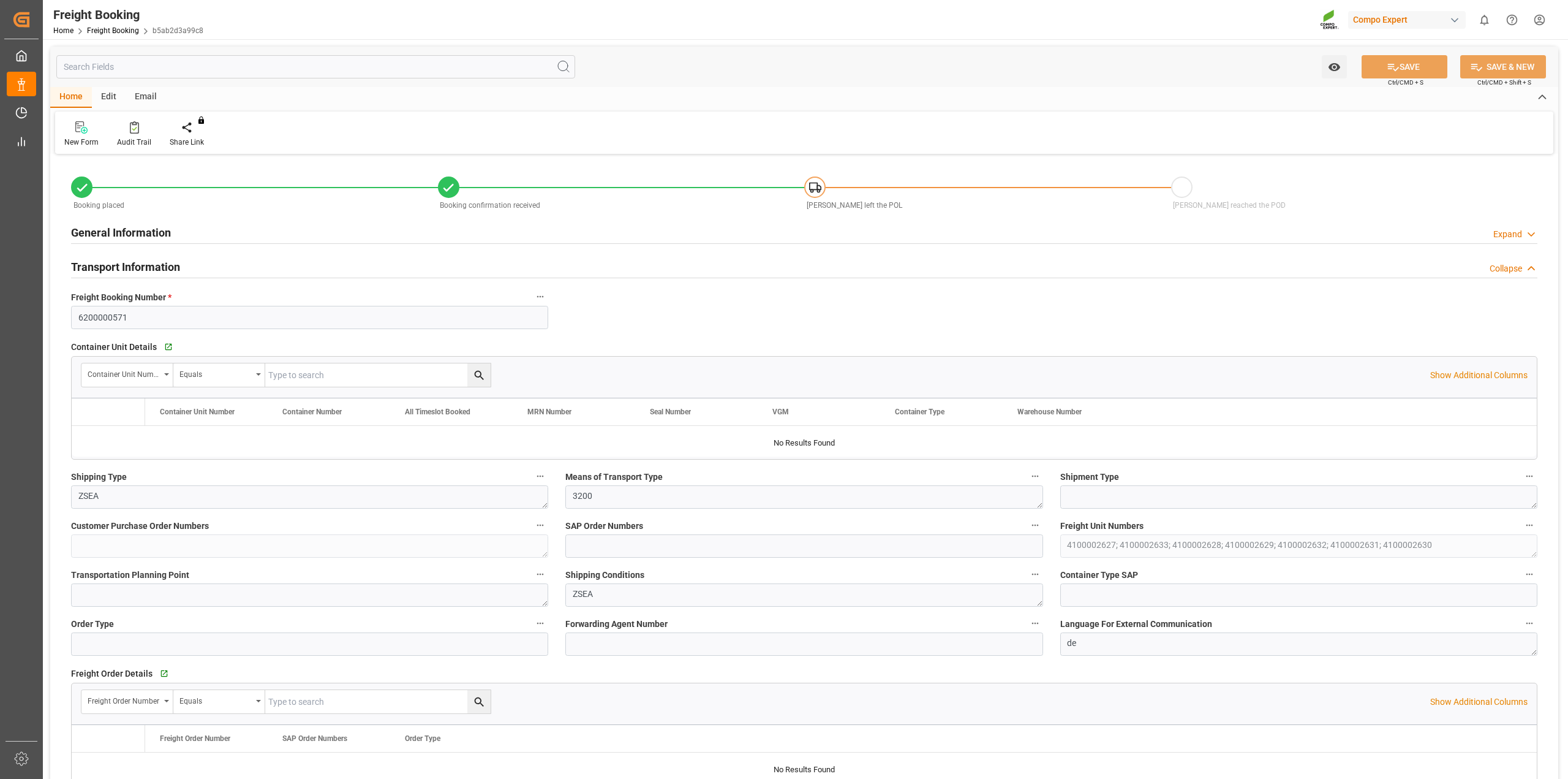
type input "MXATM"
type input "0"
type input "491424"
type input "15.09.2025 01:00"
type input "20.09.2025 01:00"
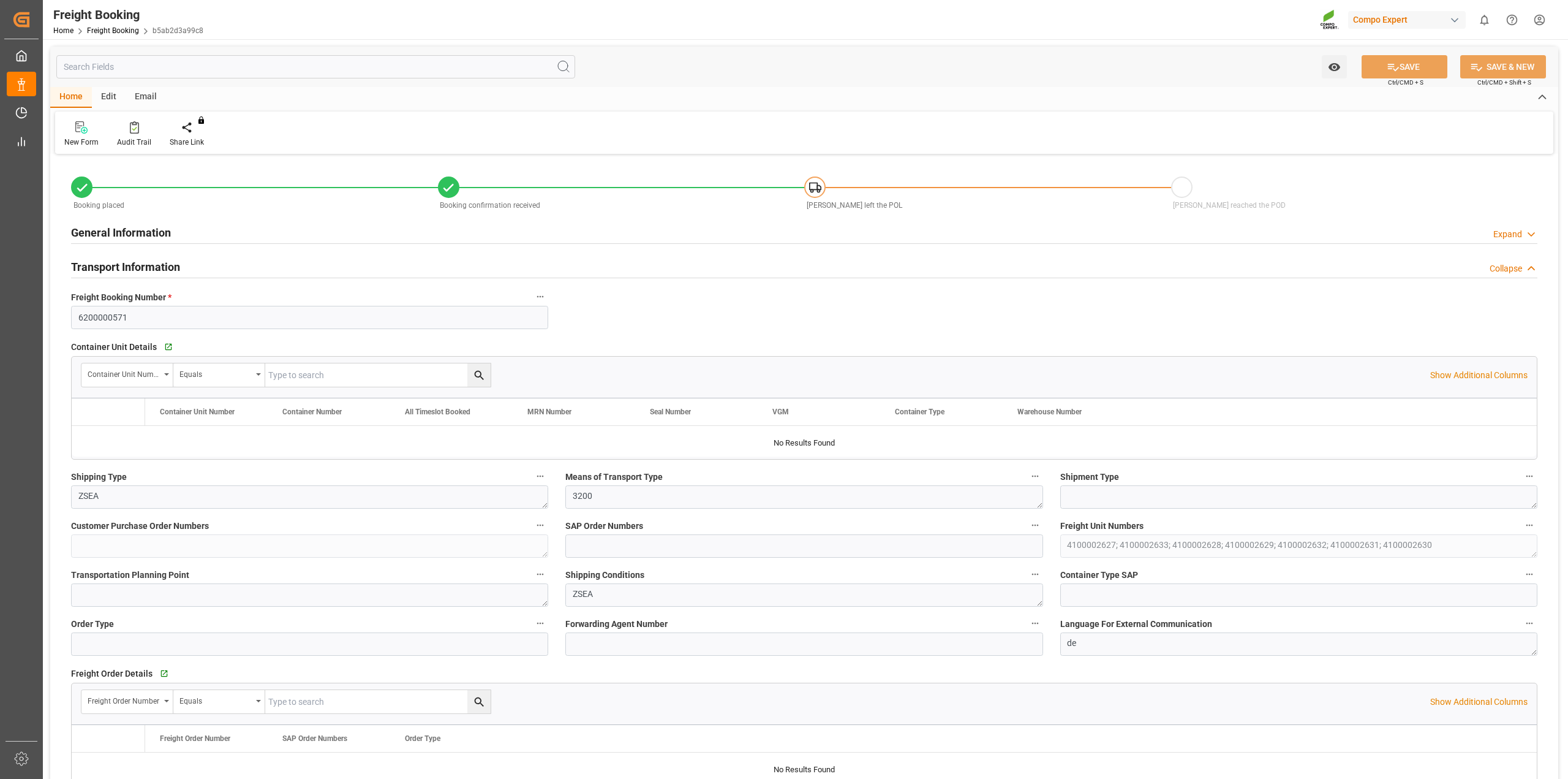
type input "12.10.2025 02:00"
type input "04.10.2025 16:00"
type input "25.10.2025 05:00"
type input "04.09.2025 15:53"
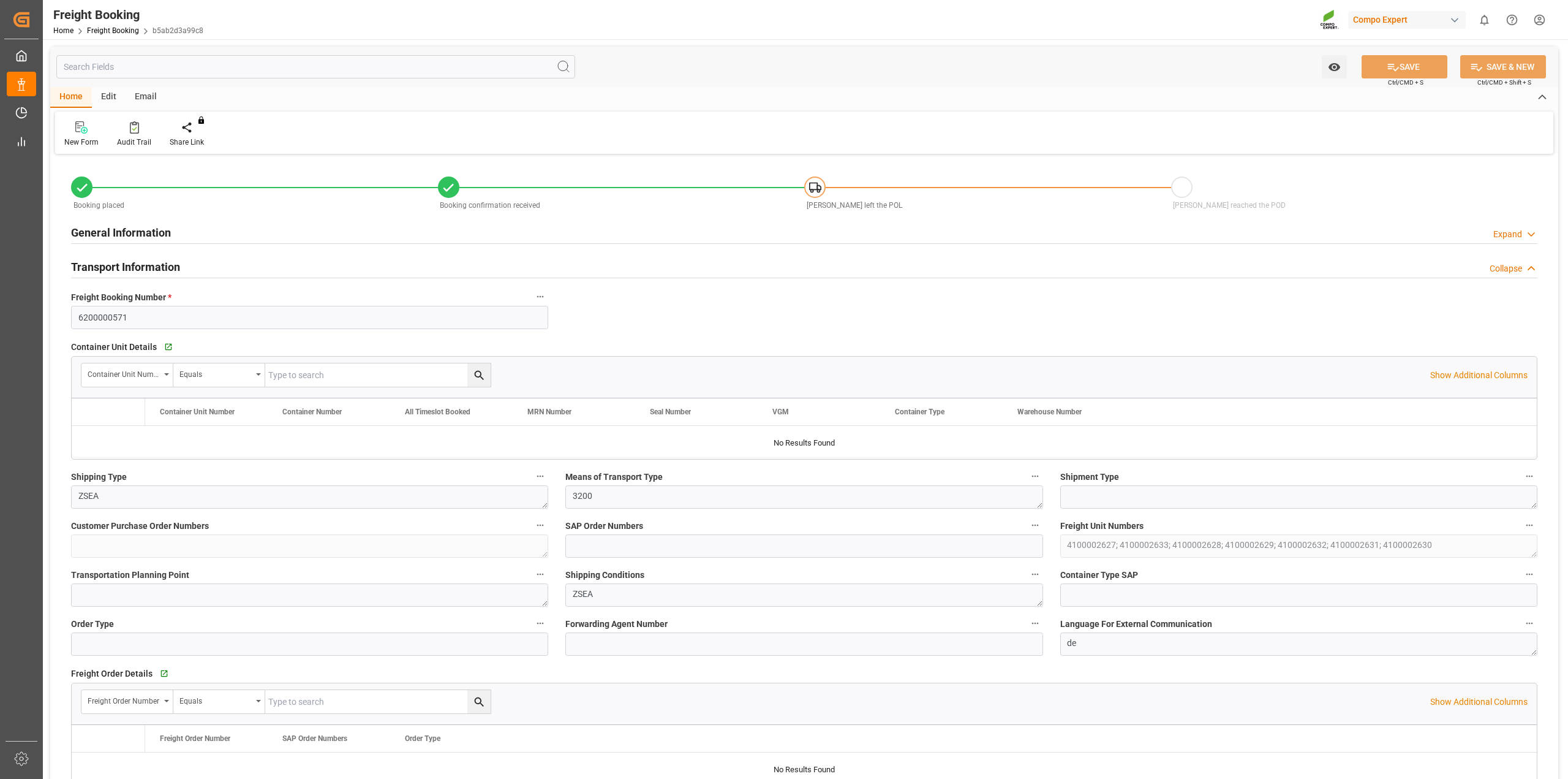
type input "04.09.2025 15:53"
type input "05.09.2025 13:01"
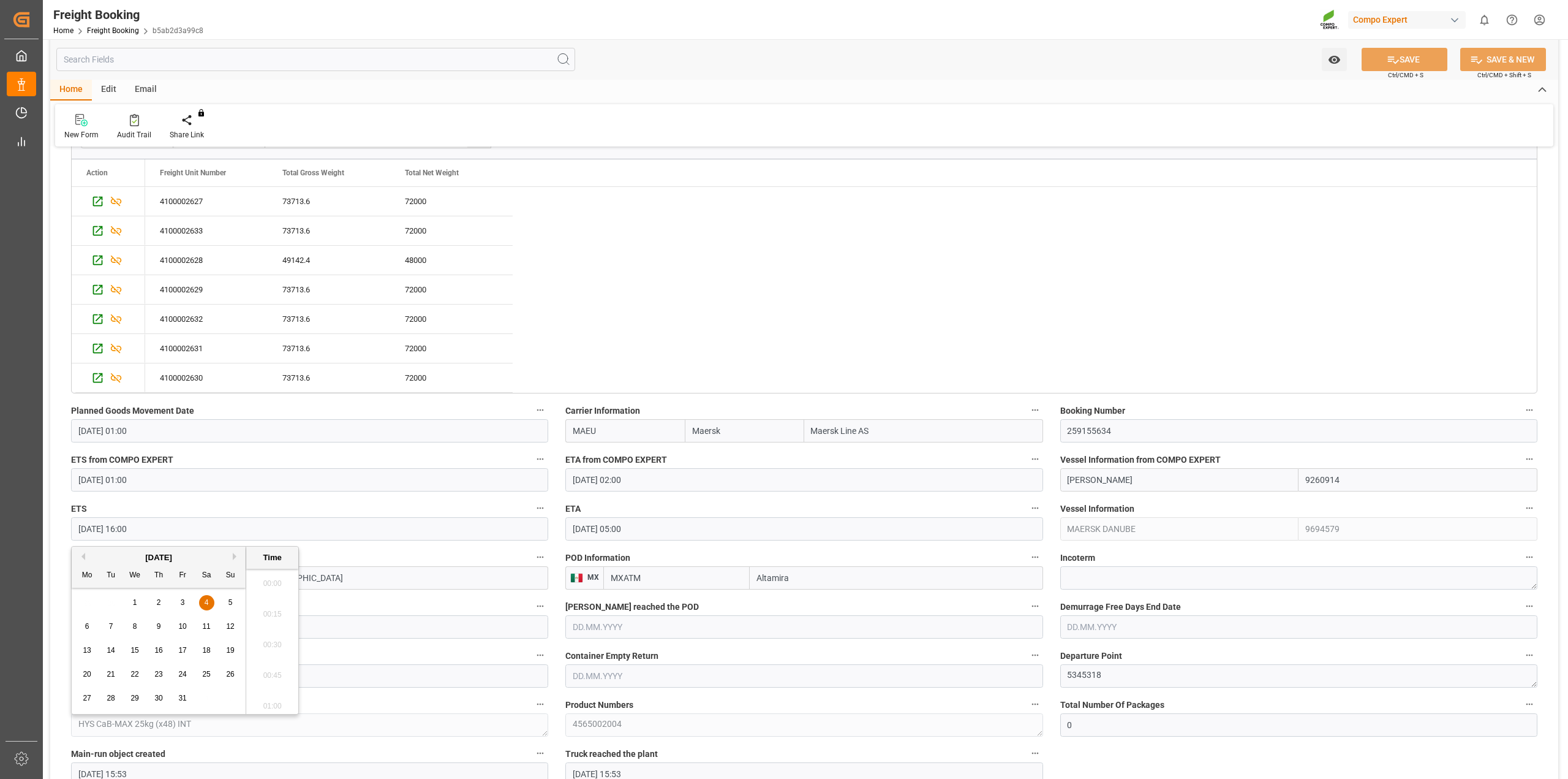
scroll to position [1904, 0]
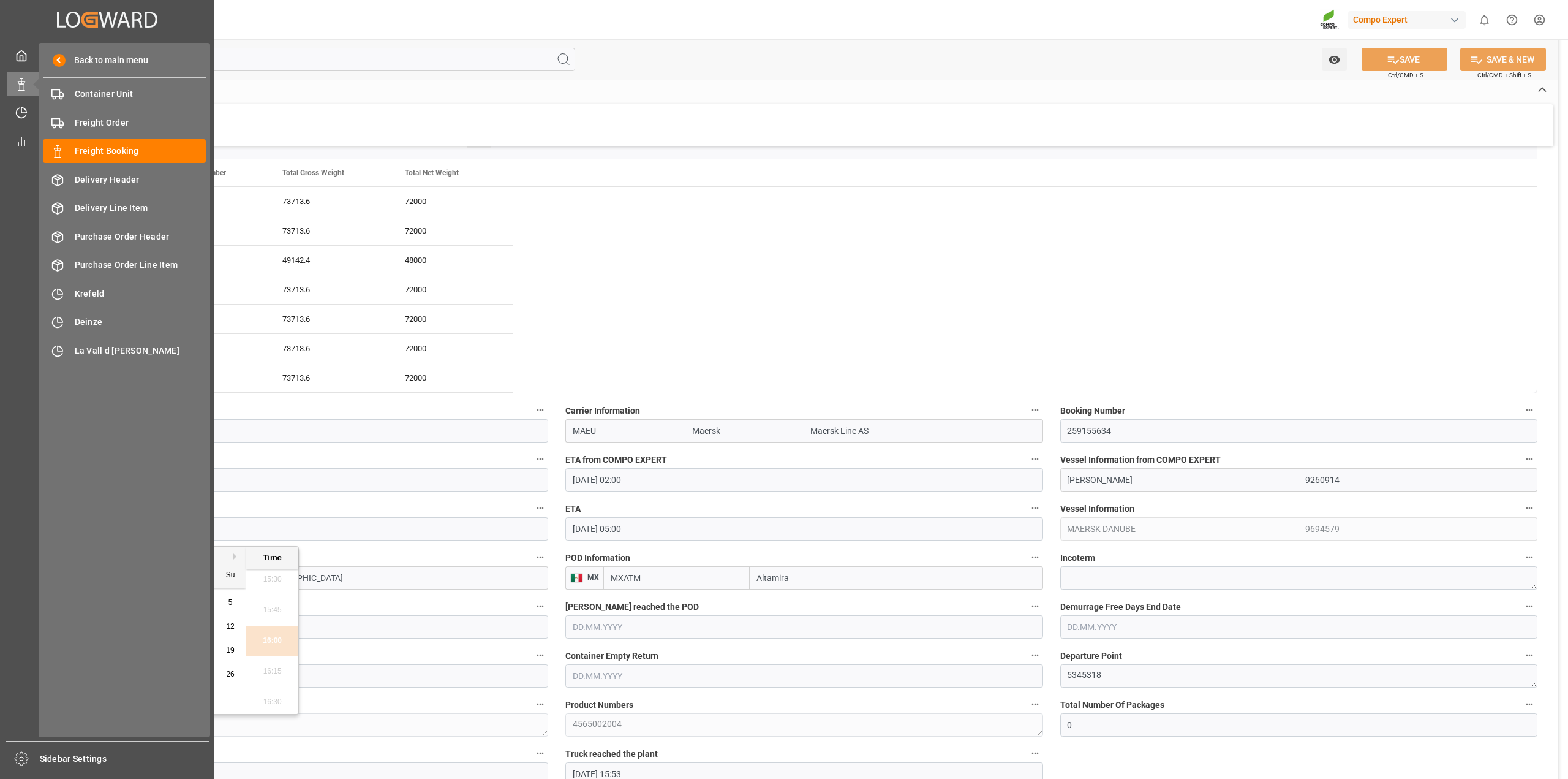
drag, startPoint x: 163, startPoint y: 531, endPoint x: 0, endPoint y: 529, distance: 163.0
click at [0, 529] on div "Created by potrace 1.15, written by Peter Selinger 2001-2017 Created by potrace…" at bounding box center [784, 389] width 1568 height 779
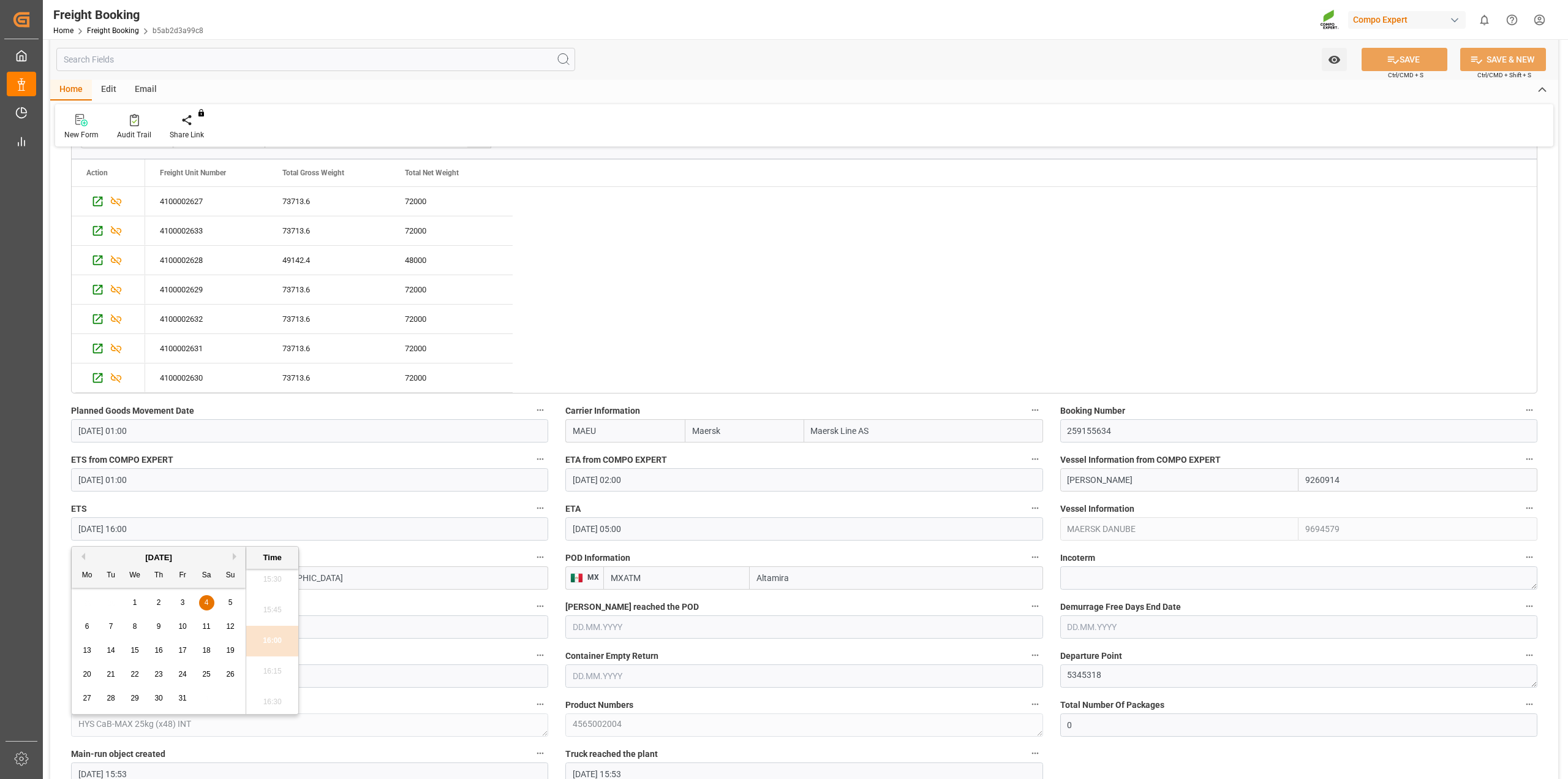
click at [169, 529] on input "04.10.2025 16:00" at bounding box center [309, 529] width 477 height 23
click at [59, 522] on div "Booking placed Booking confirmation received Vessel left the POL Vessel reached…" at bounding box center [804, 294] width 1508 height 2355
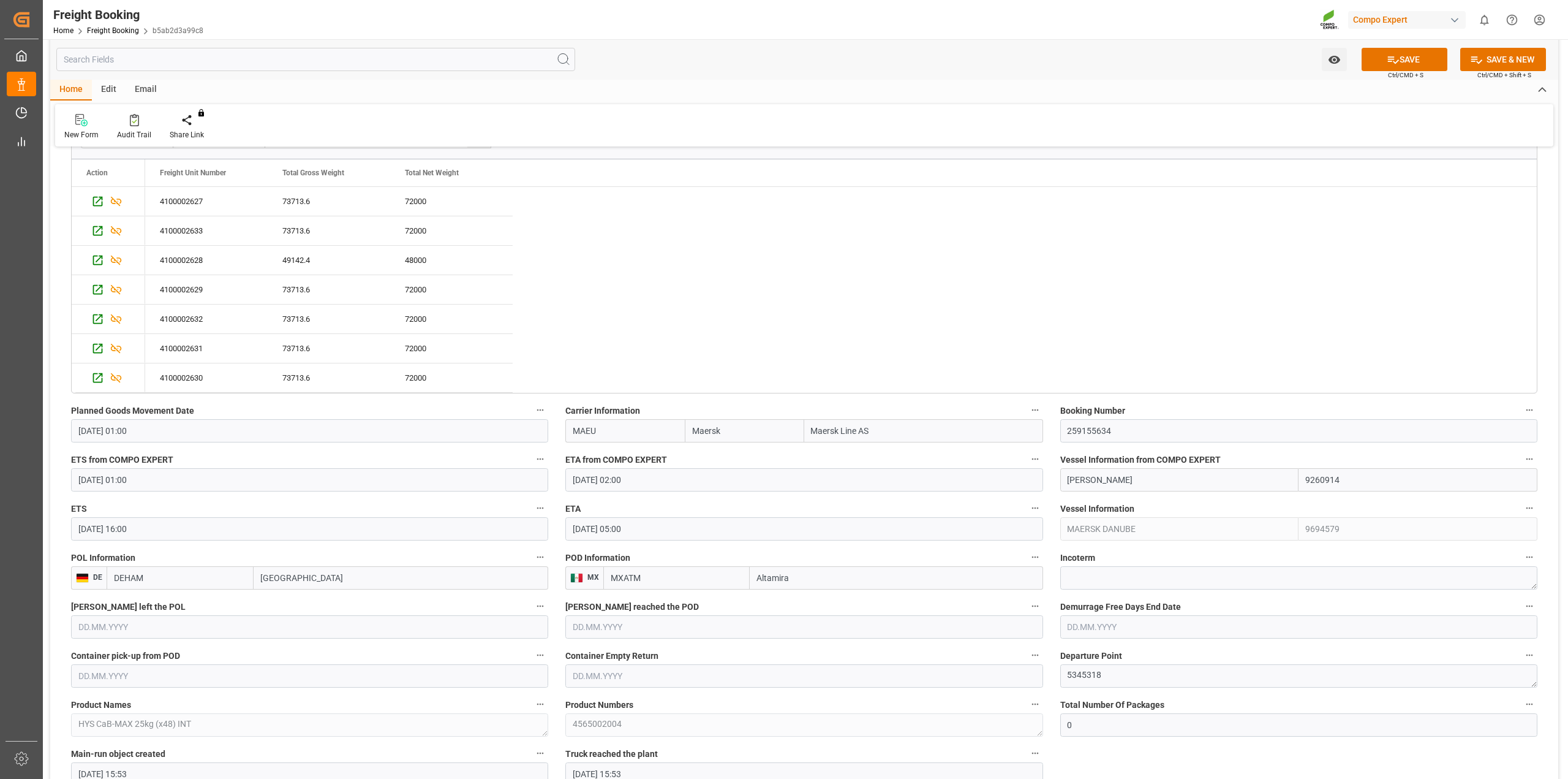
click at [1039, 530] on div "Booking placed Booking confirmation received Vessel left the POL Vessel reached…" at bounding box center [804, 294] width 1508 height 2355
